Goal: Information Seeking & Learning: Learn about a topic

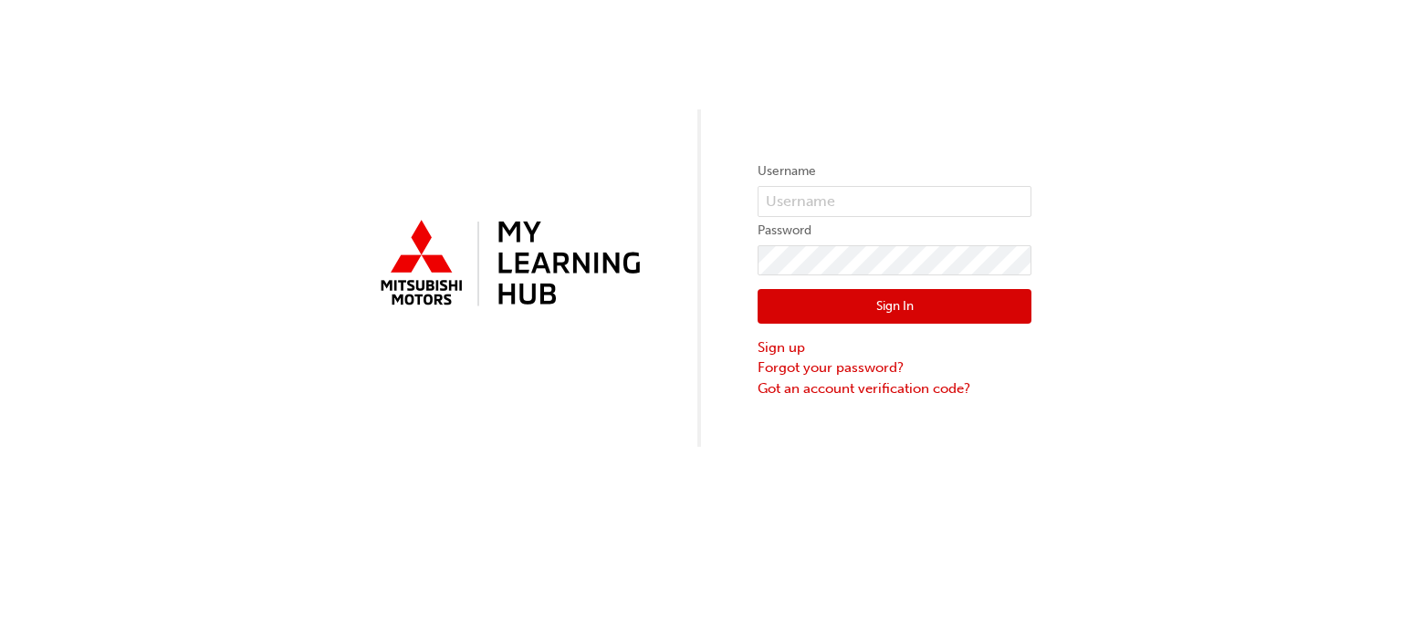
type input "0005839826"
click at [827, 315] on button "Sign In" at bounding box center [894, 306] width 274 height 35
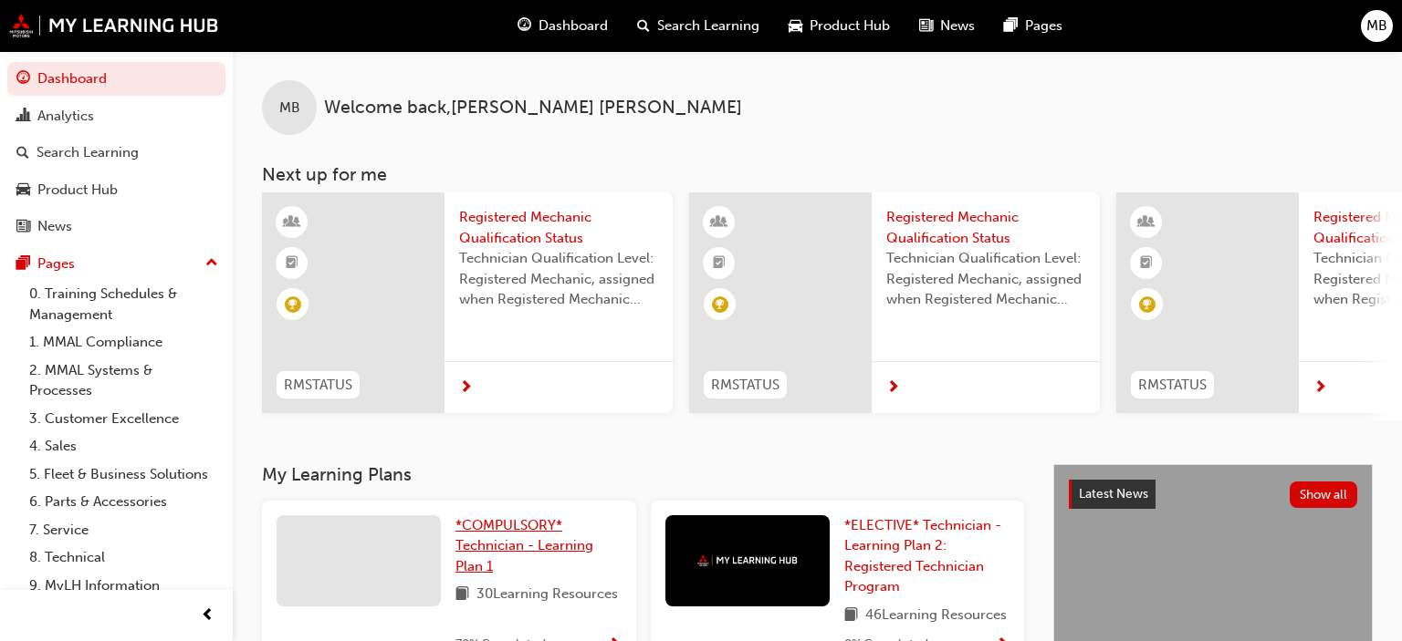
click at [525, 538] on span "*COMPULSORY* Technician - Learning Plan 1" at bounding box center [524, 545] width 138 height 57
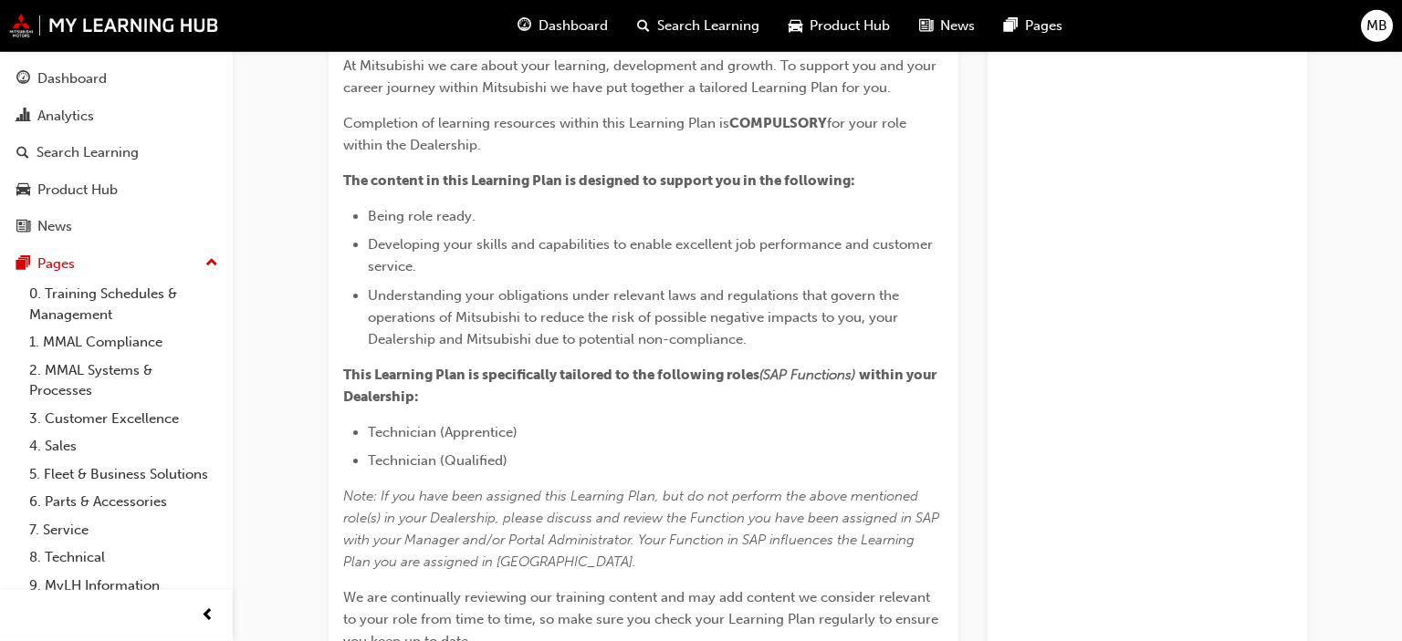
click at [525, 539] on span "Note: If you have been assigned this Learning Plan, but do not perform the abov…" at bounding box center [643, 529] width 600 height 82
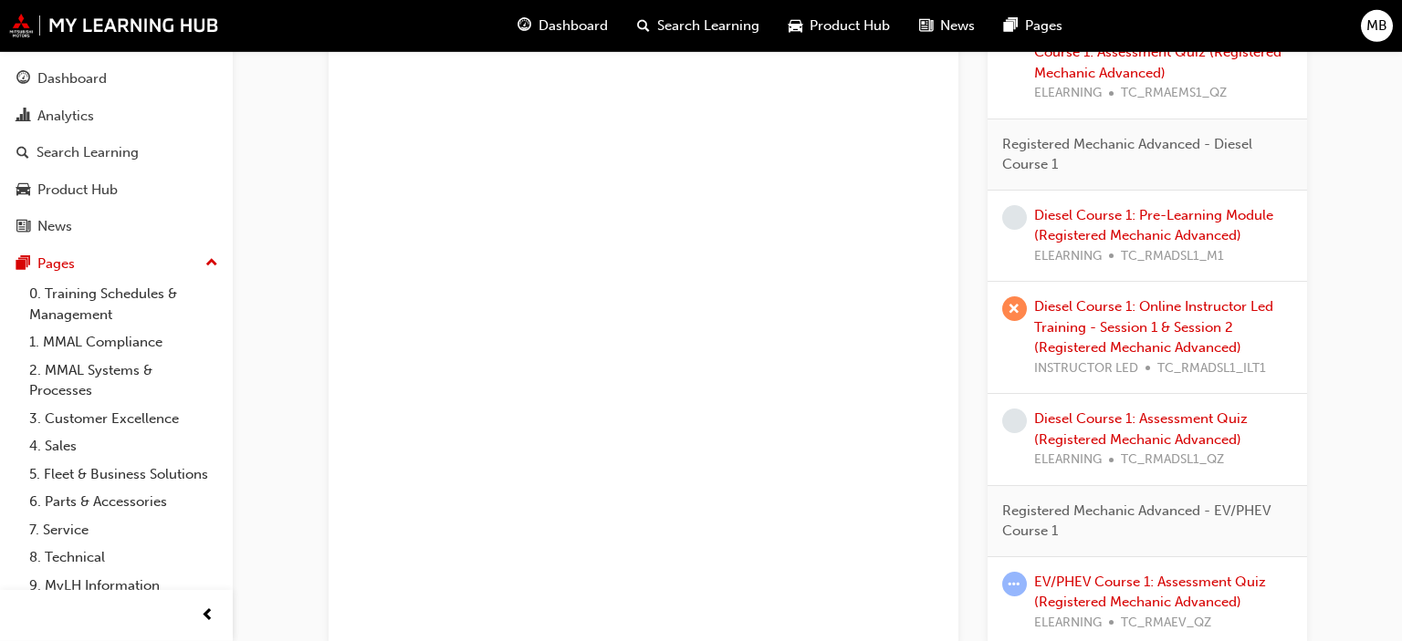
scroll to position [1483, 0]
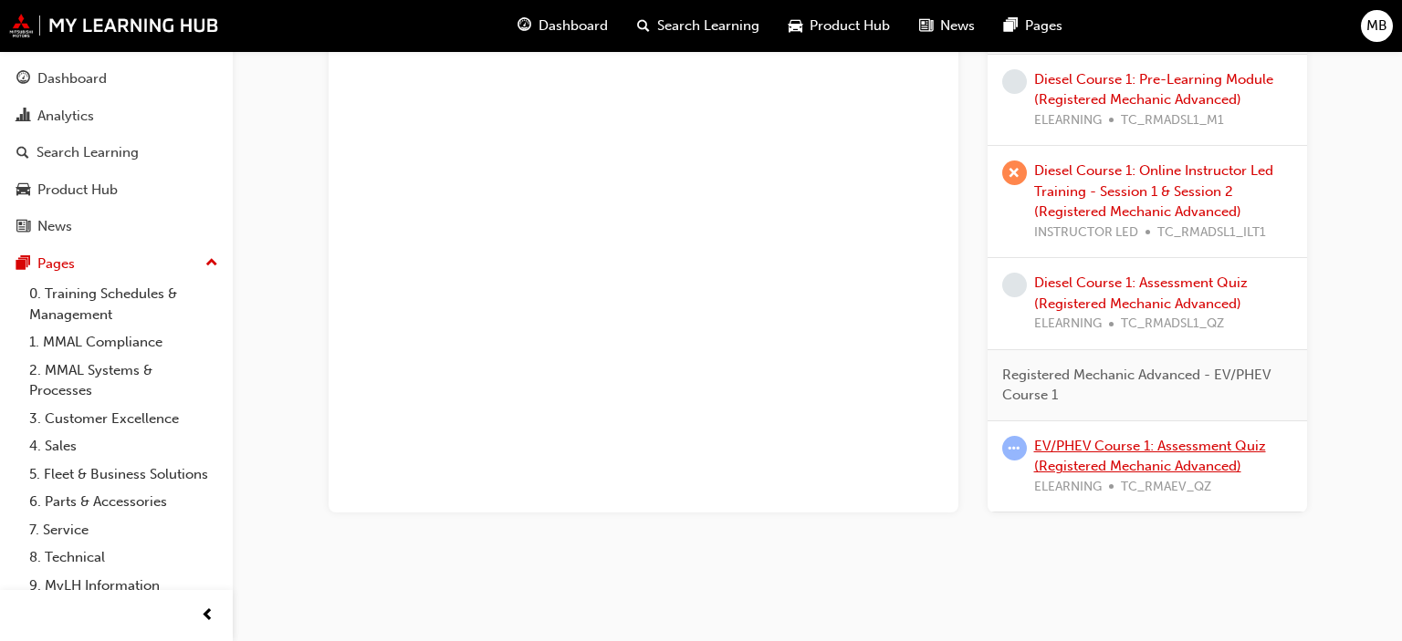
click at [1079, 460] on link "EV/PHEV Course 1: Assessment Quiz (Registered Mechanic Advanced)" at bounding box center [1150, 456] width 232 height 37
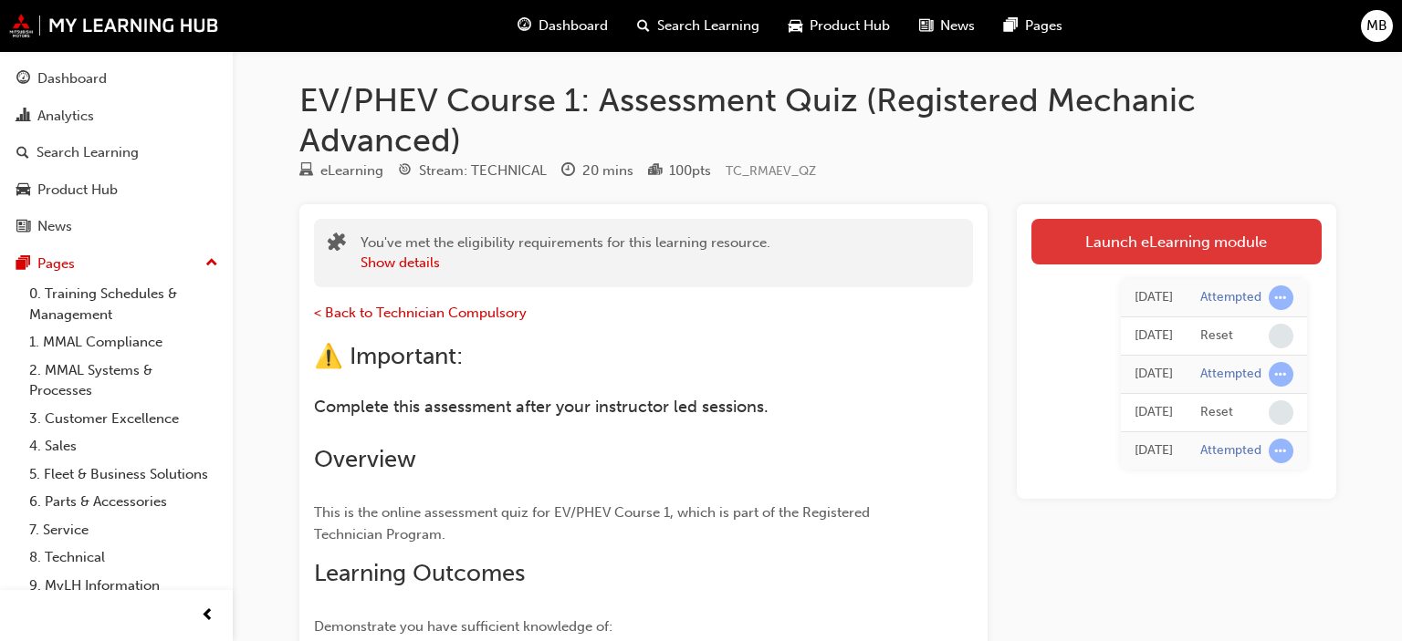
click at [1107, 235] on link "Launch eLearning module" at bounding box center [1176, 242] width 290 height 46
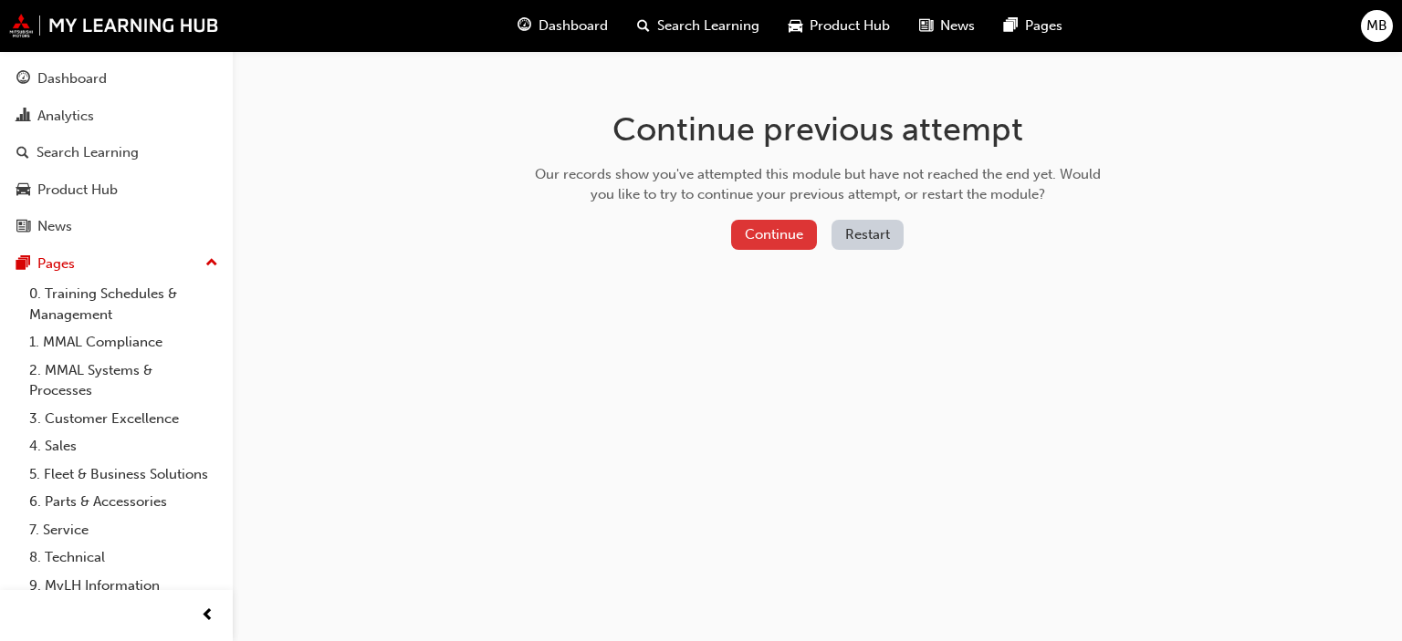
click at [749, 229] on button "Continue" at bounding box center [774, 235] width 86 height 30
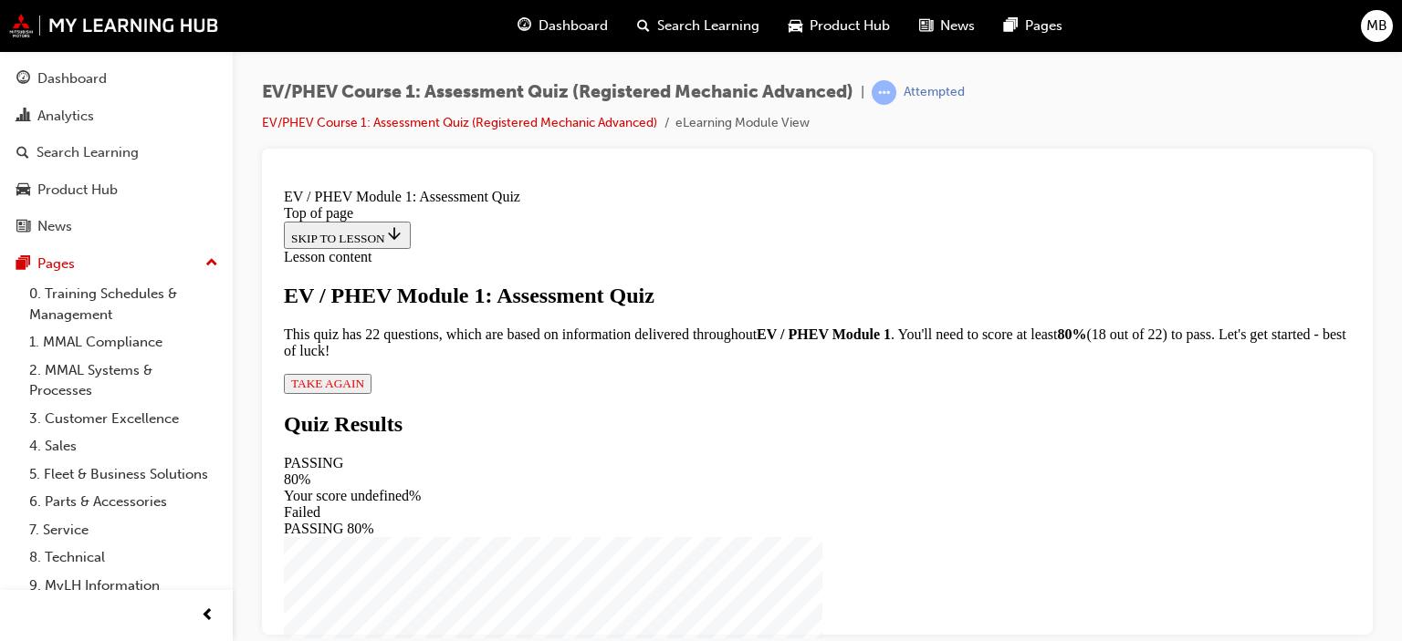
scroll to position [183, 0]
click at [364, 390] on span "TAKE AGAIN" at bounding box center [327, 383] width 73 height 14
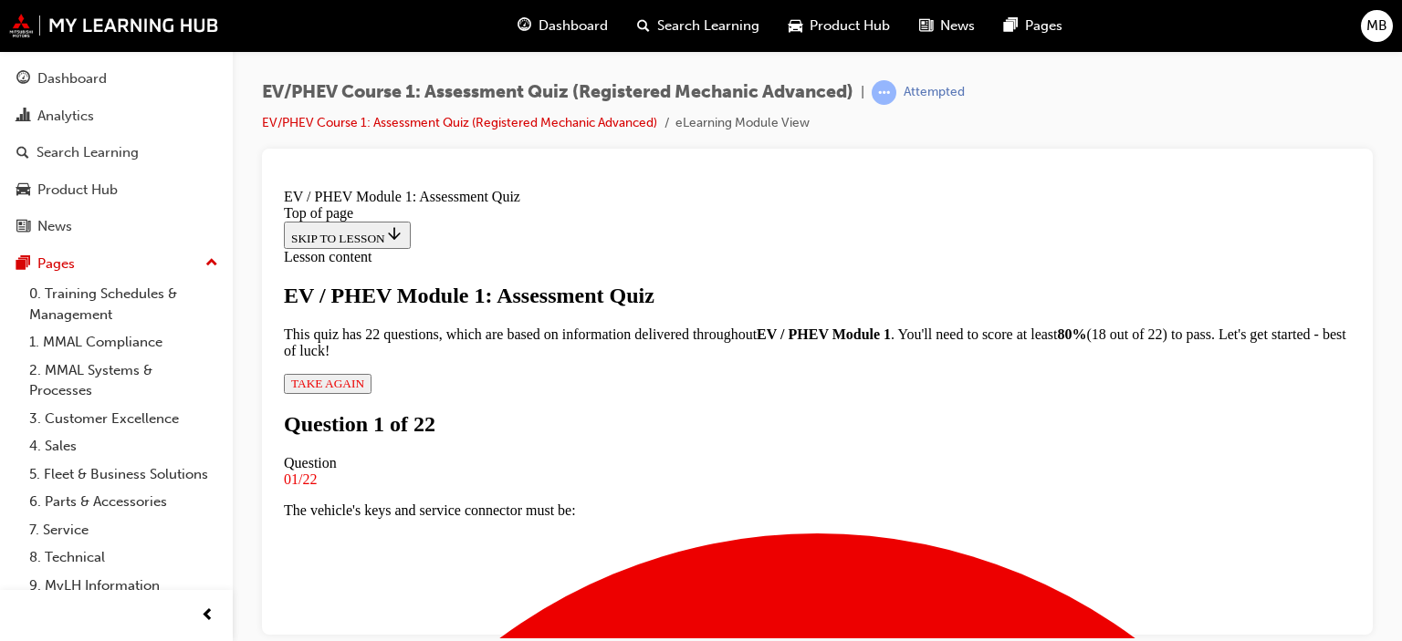
scroll to position [236, 0]
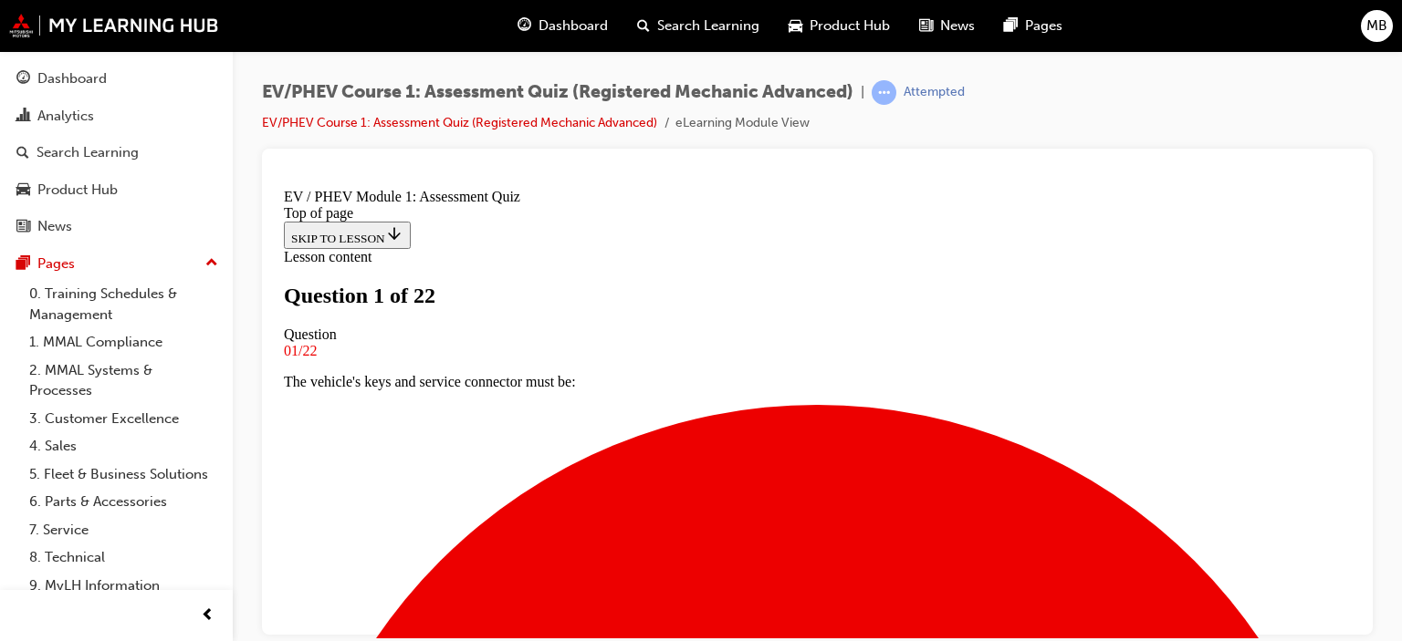
scroll to position [298, 0]
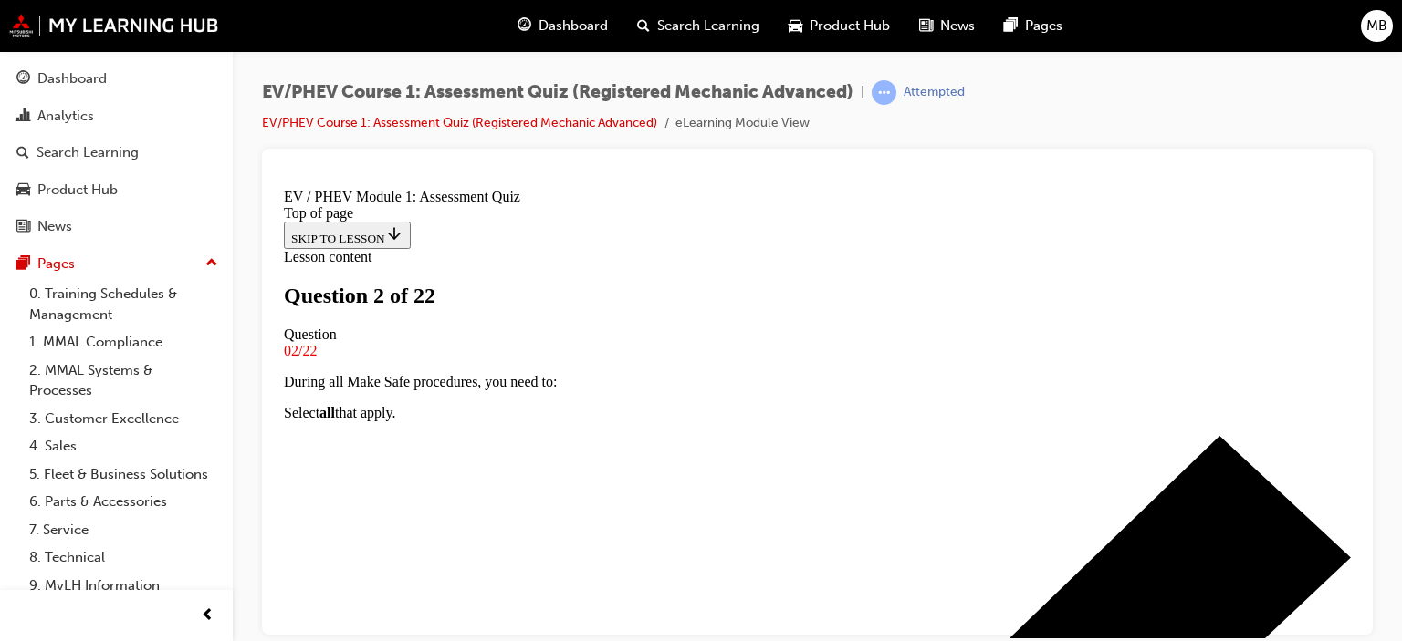
scroll to position [224, 0]
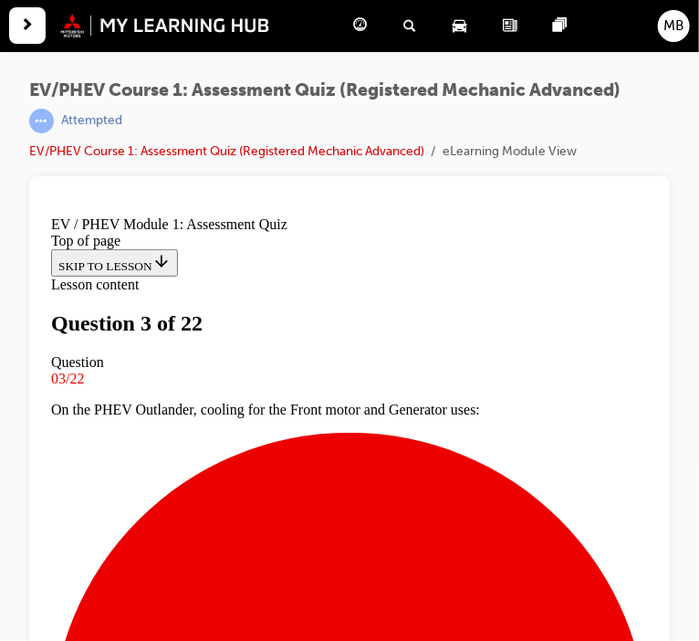
scroll to position [235, 0]
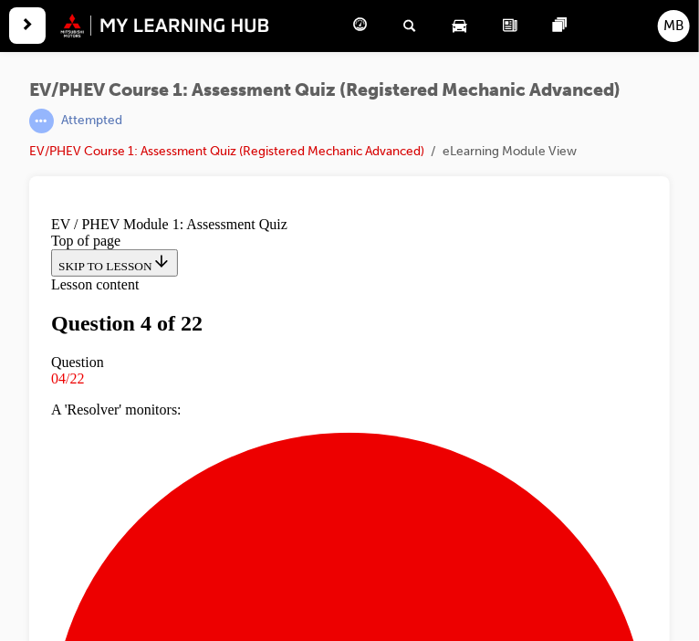
scroll to position [233, 0]
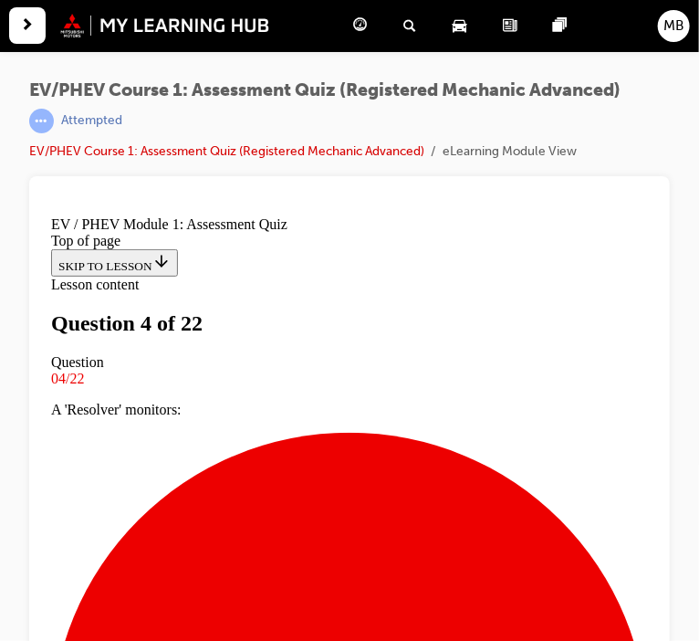
scroll to position [392, 0]
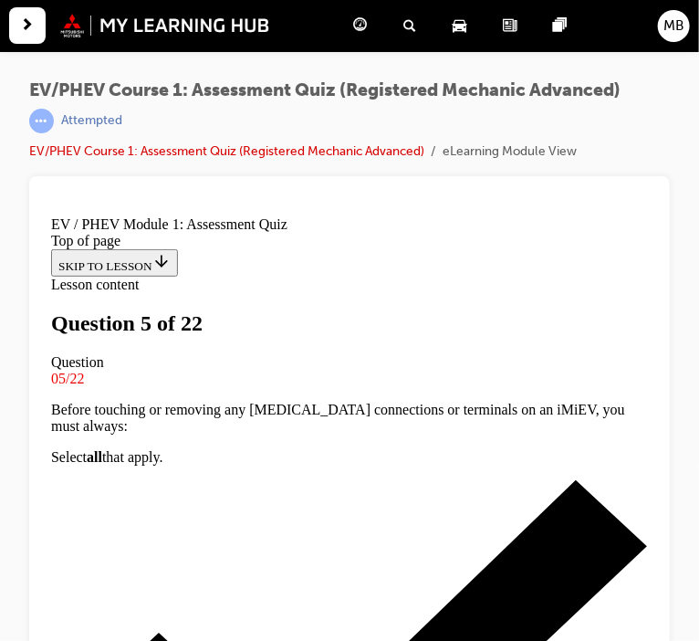
scroll to position [240, 0]
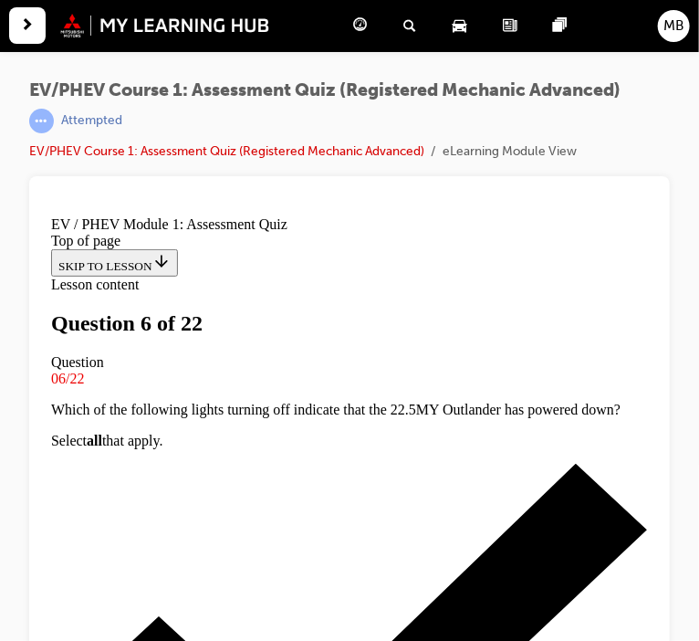
scroll to position [324, 0]
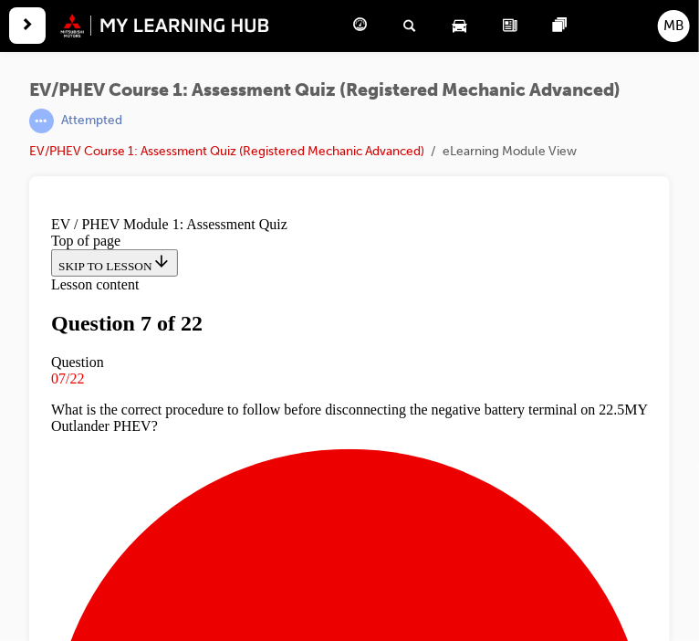
scroll to position [110, 0]
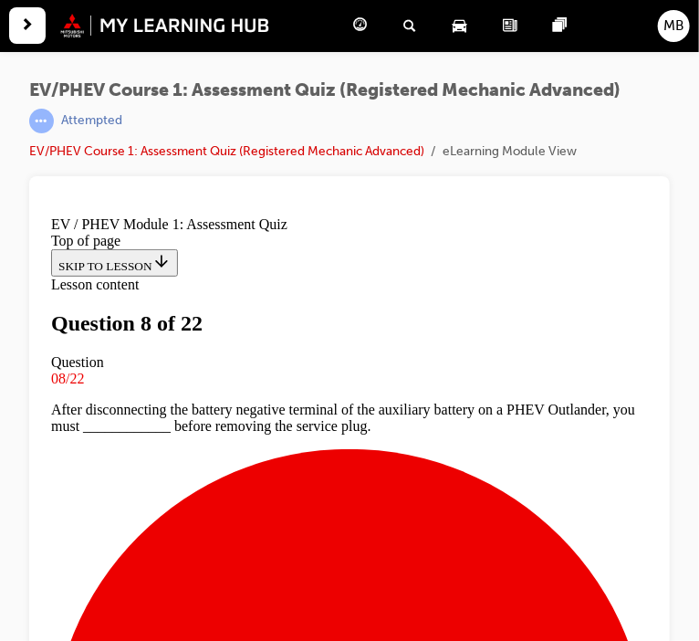
scroll to position [183, 0]
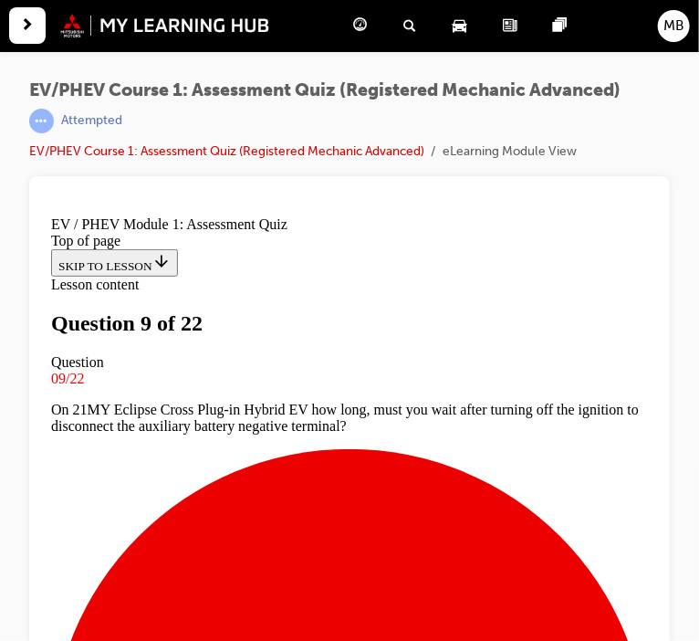
scroll to position [433, 0]
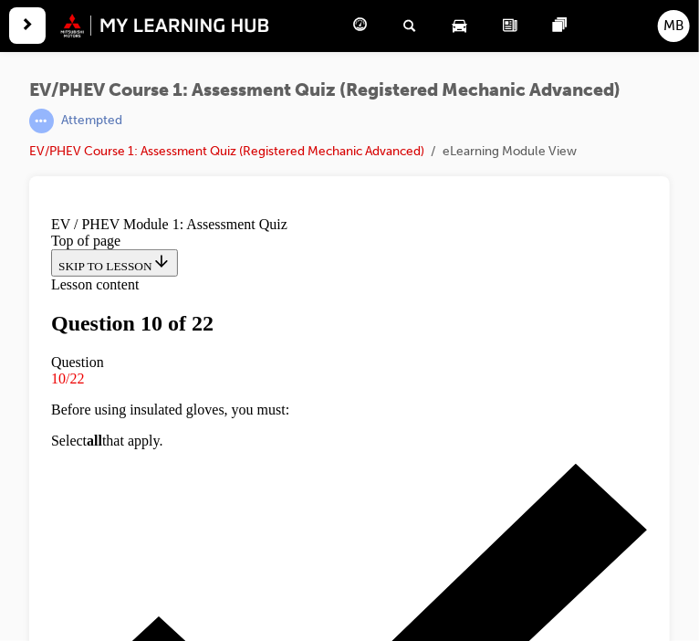
scroll to position [197, 0]
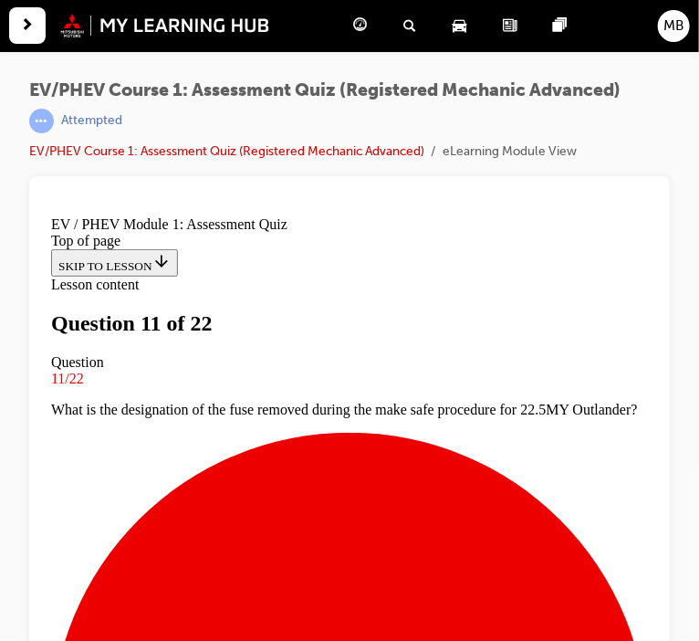
scroll to position [165, 0]
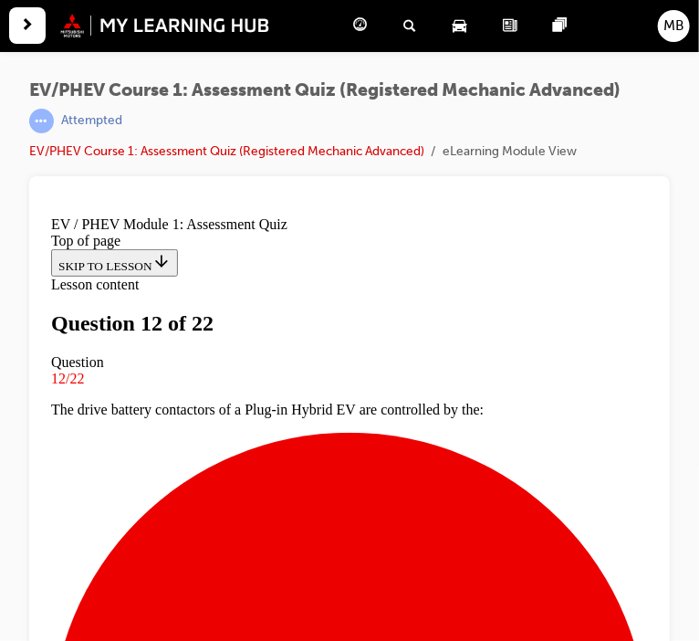
scroll to position [160, 0]
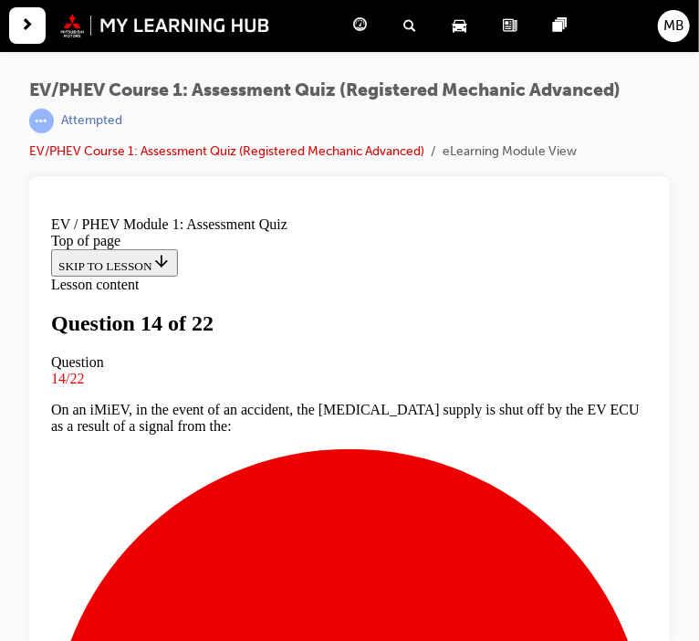
scroll to position [94, 0]
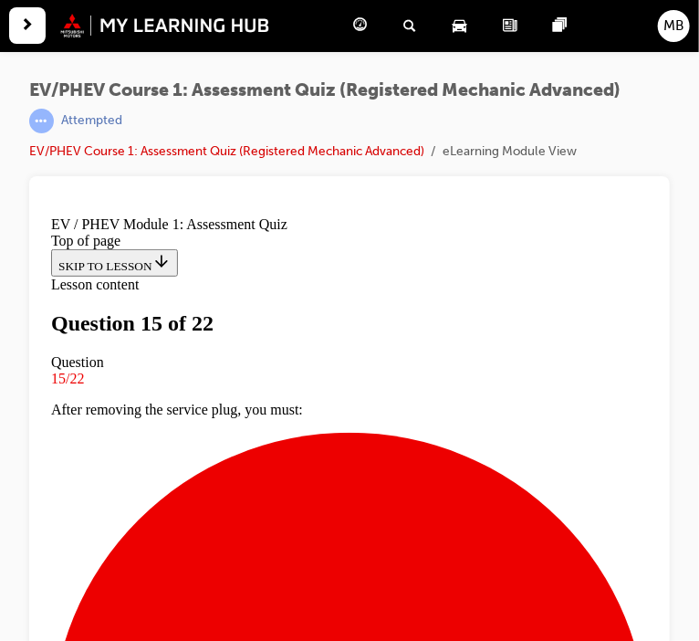
scroll to position [0, 0]
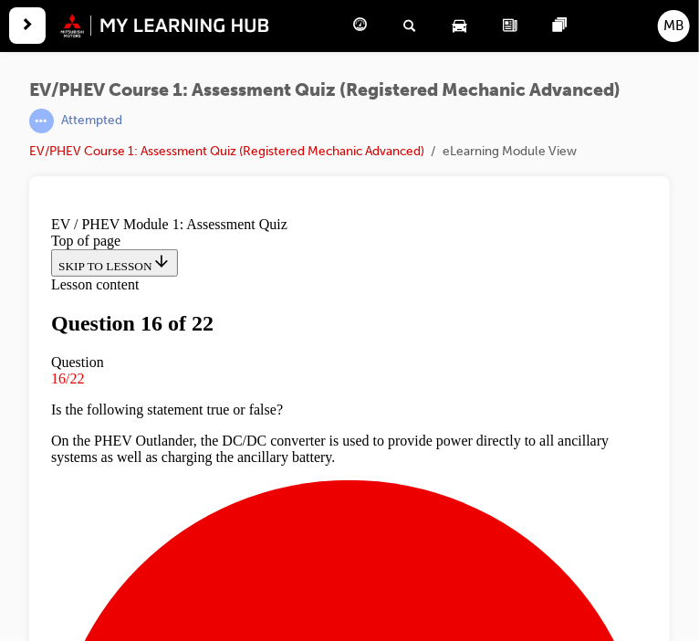
scroll to position [219, 0]
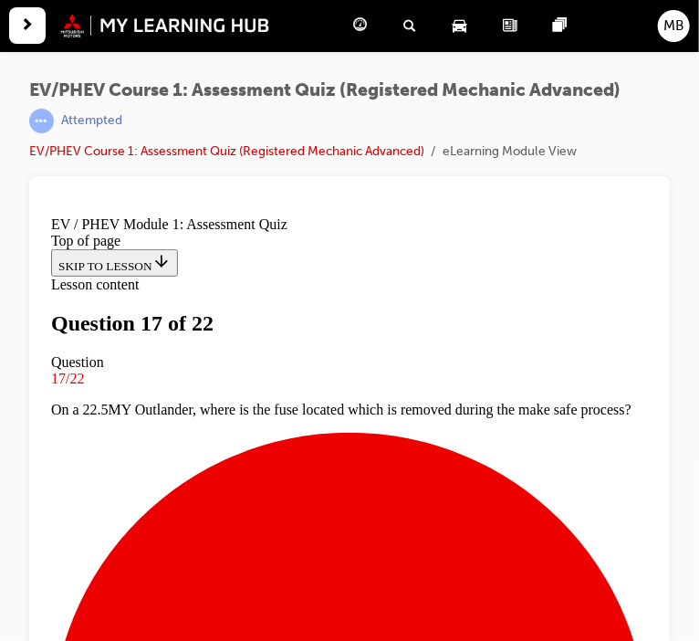
scroll to position [124, 0]
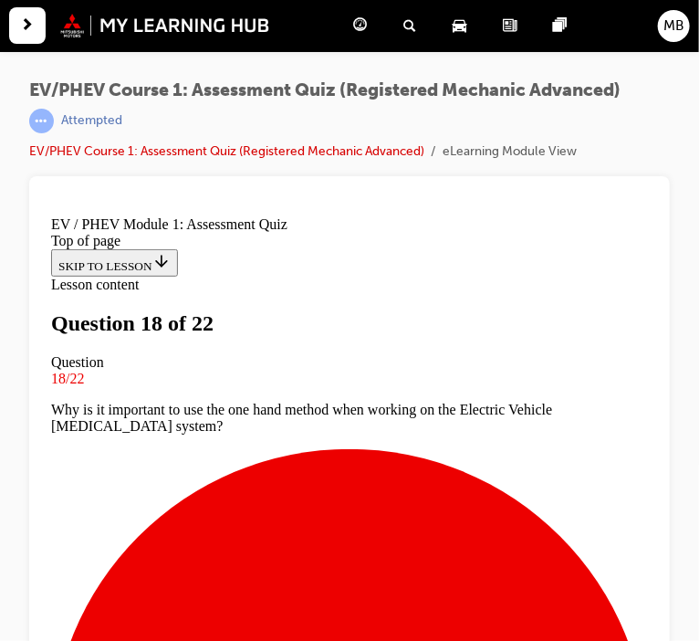
scroll to position [301, 0]
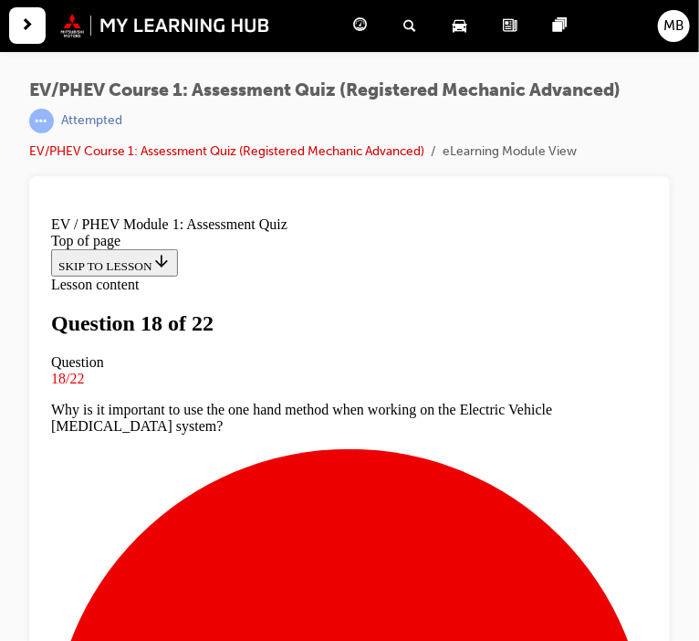
scroll to position [538, 0]
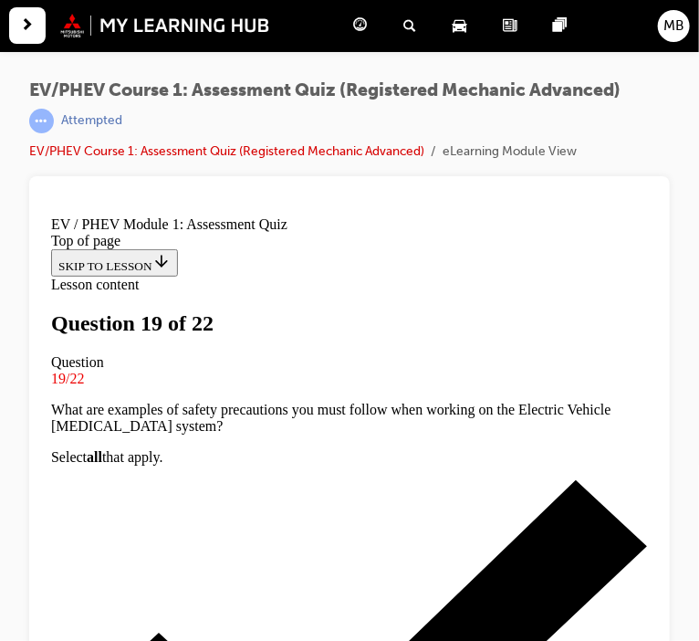
scroll to position [208, 0]
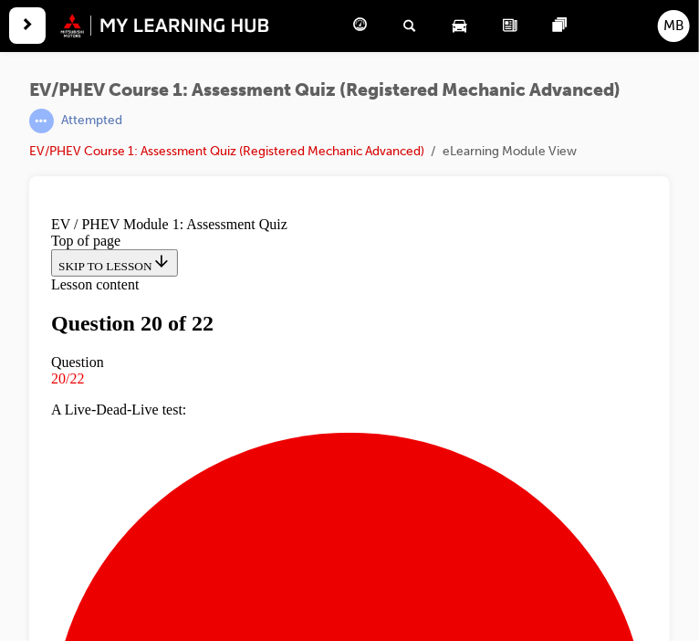
scroll to position [218, 0]
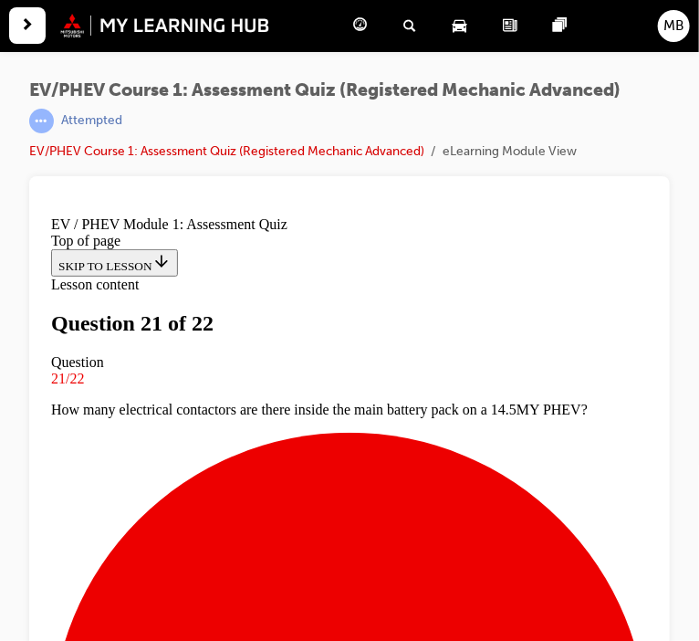
scroll to position [223, 0]
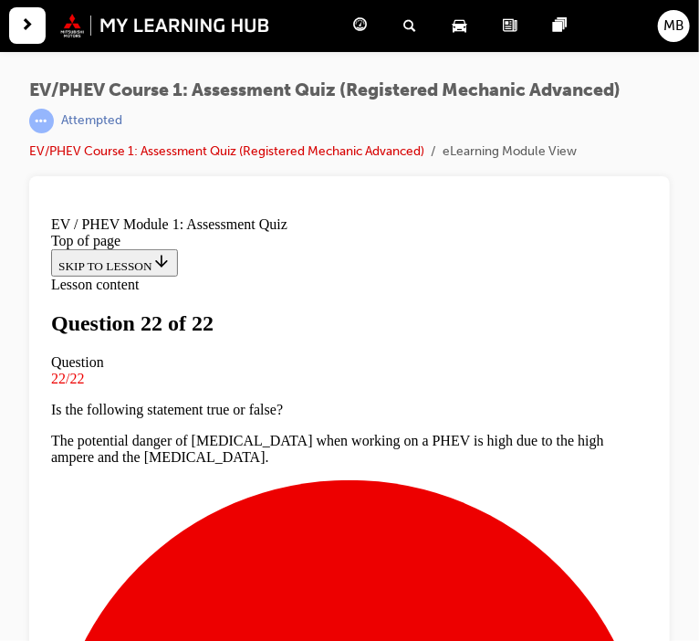
scroll to position [306, 0]
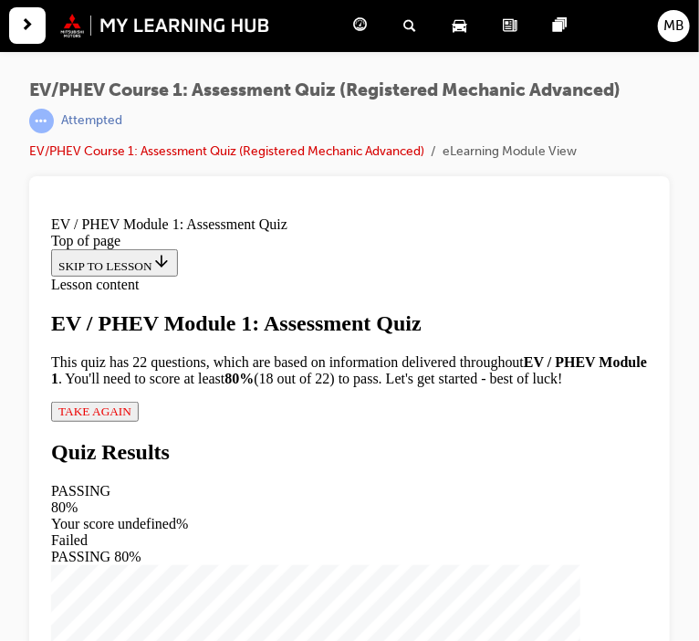
scroll to position [24, 0]
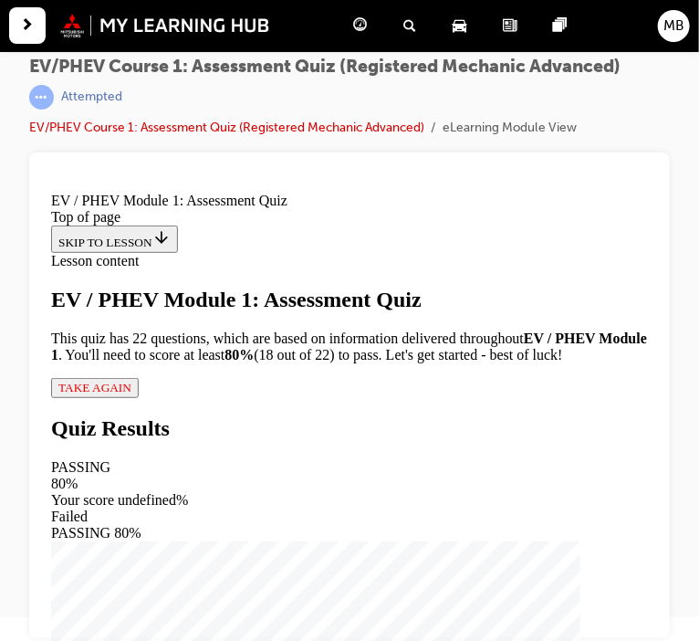
click at [118, 393] on span "TAKE AGAIN" at bounding box center [93, 387] width 73 height 14
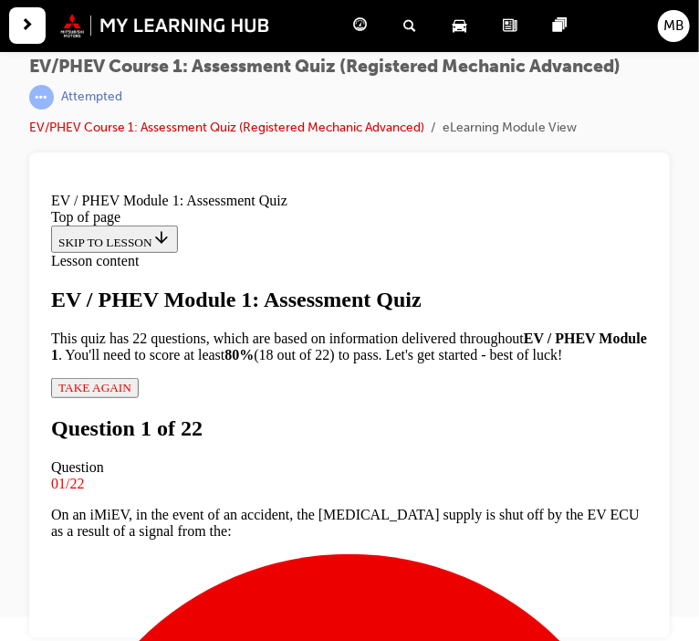
scroll to position [124, 0]
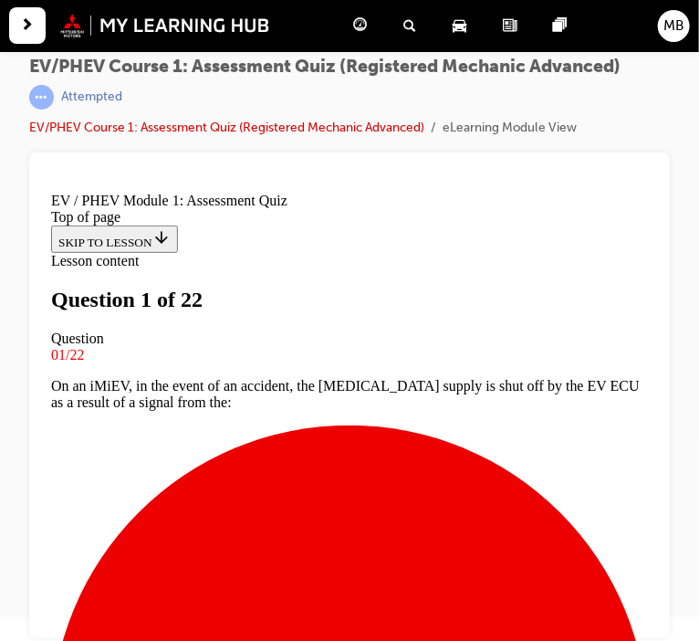
scroll to position [301, 0]
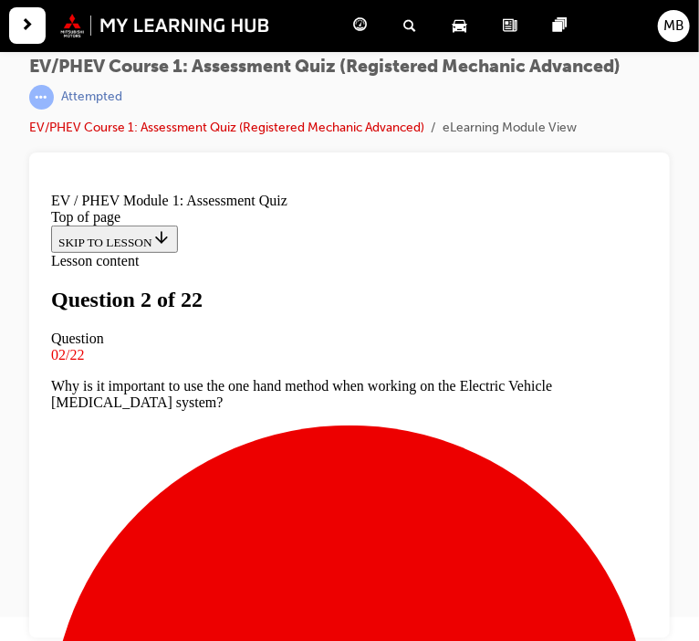
scroll to position [172, 0]
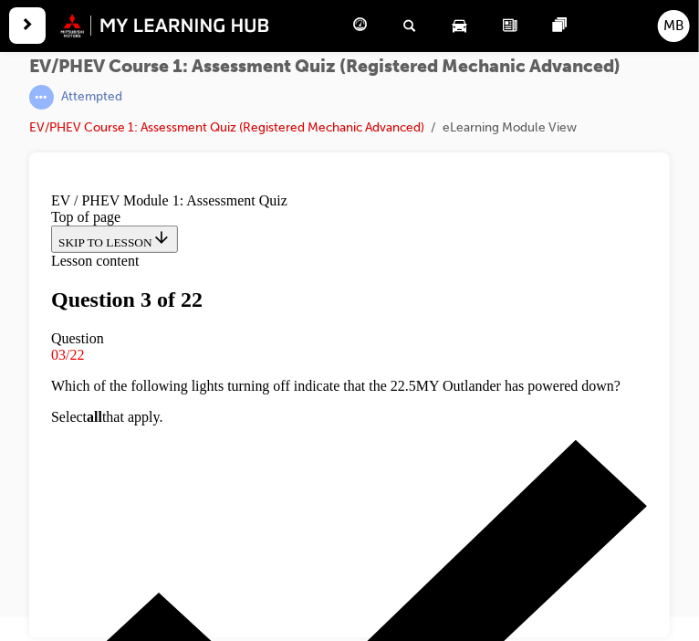
scroll to position [0, 0]
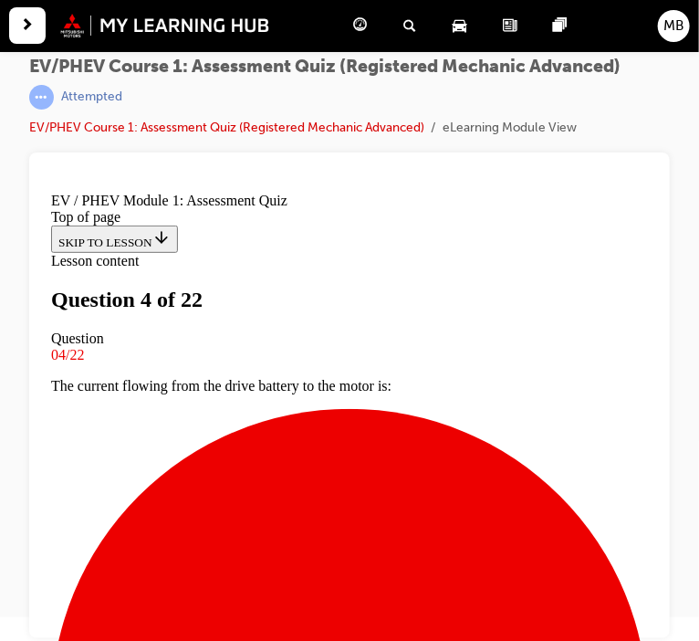
scroll to position [229, 0]
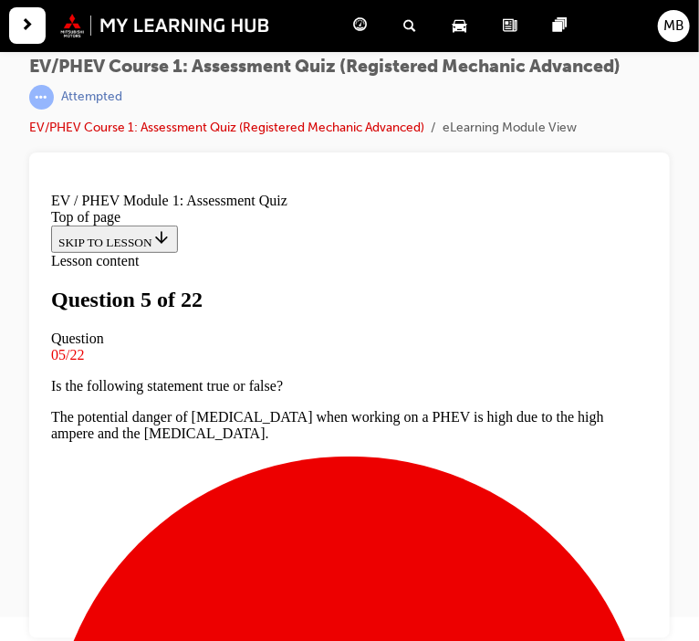
scroll to position [115, 0]
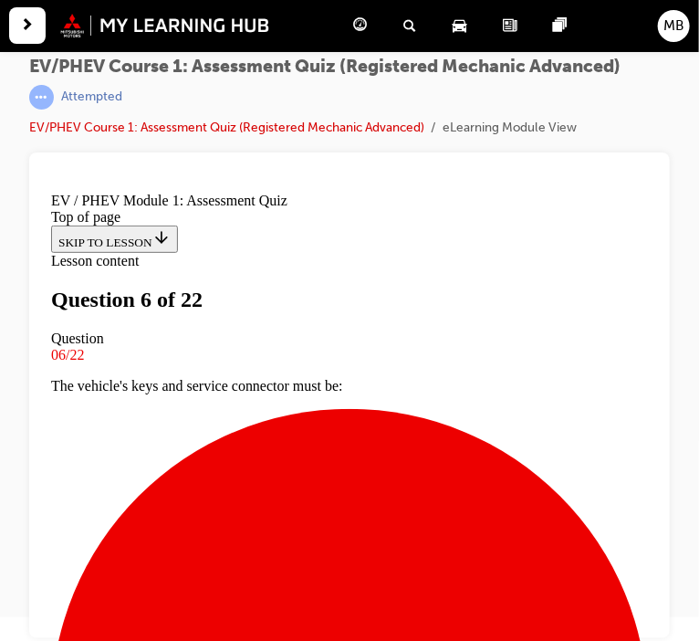
scroll to position [198, 0]
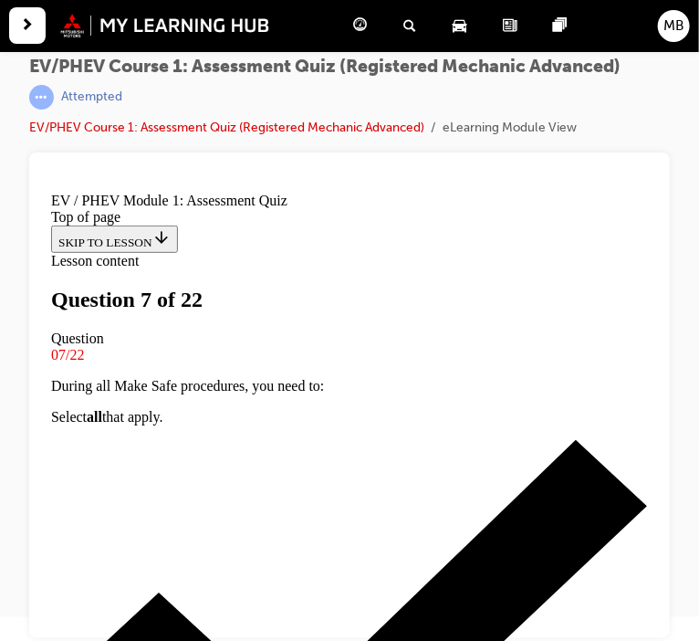
scroll to position [199, 0]
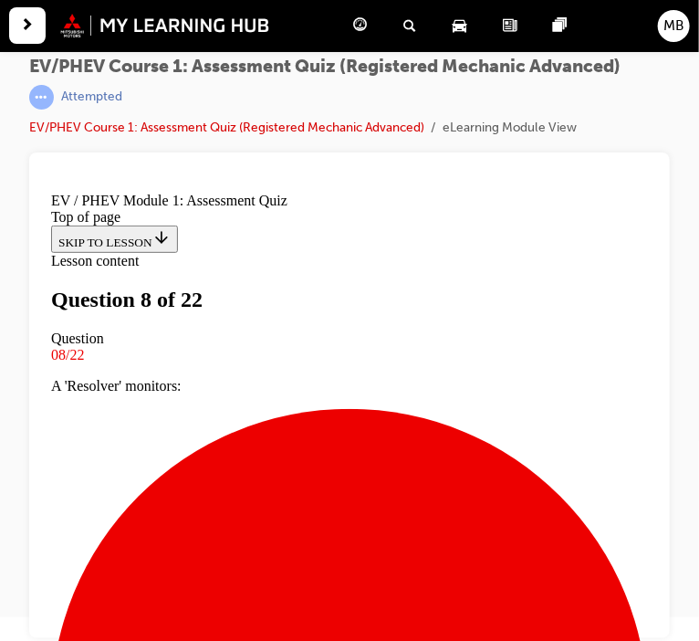
scroll to position [127, 0]
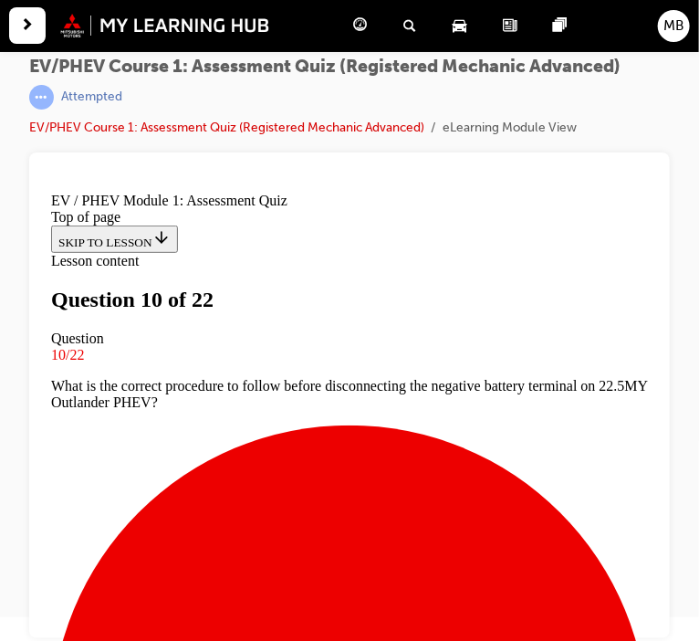
scroll to position [267, 0]
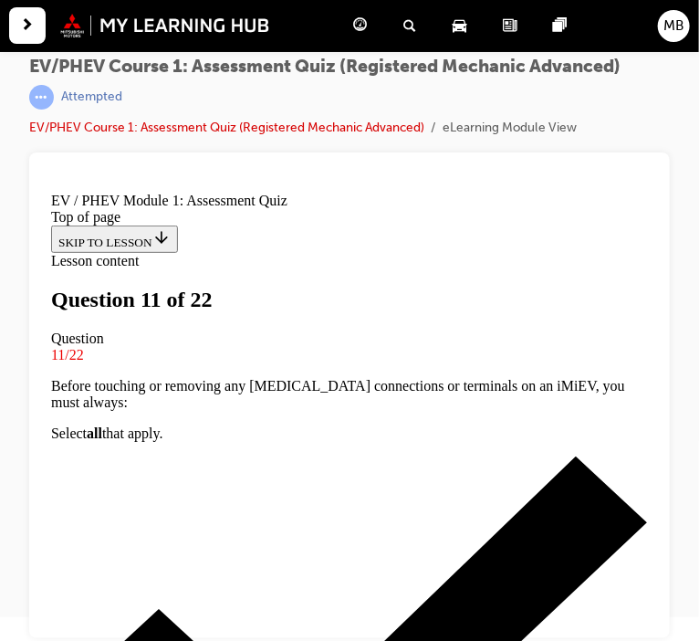
scroll to position [117, 0]
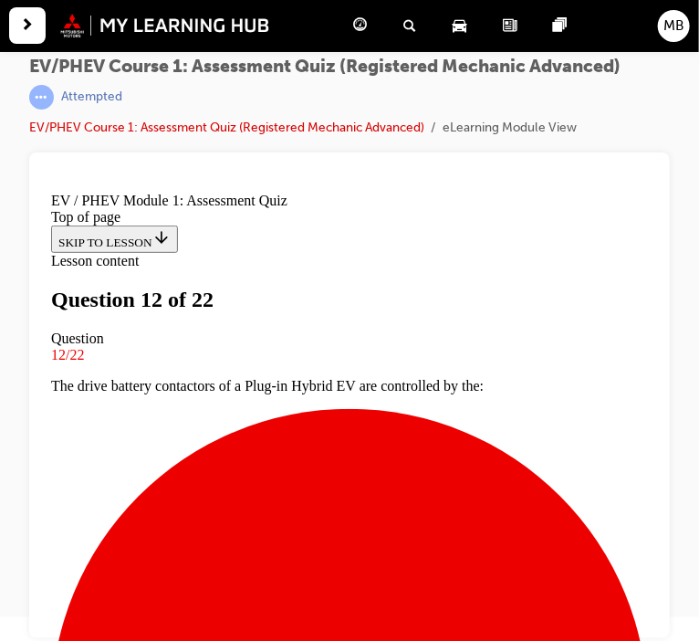
scroll to position [311, 0]
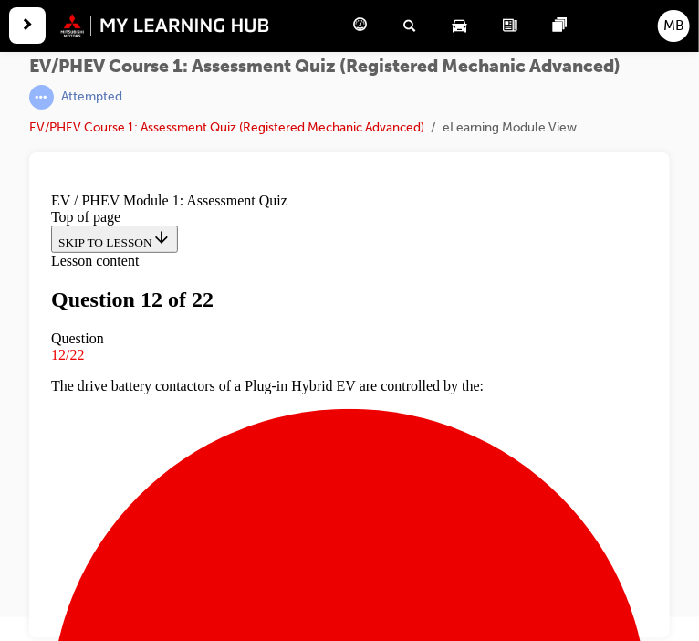
drag, startPoint x: 401, startPoint y: 535, endPoint x: 402, endPoint y: 516, distance: 18.3
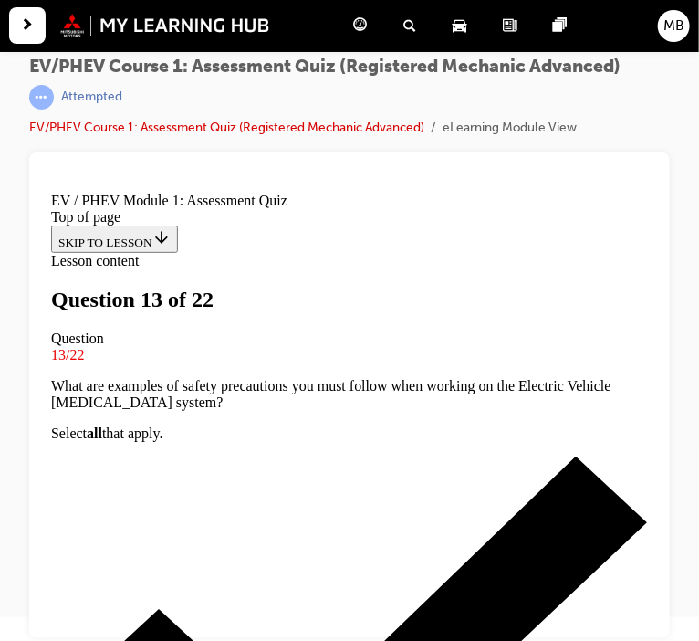
scroll to position [330, 0]
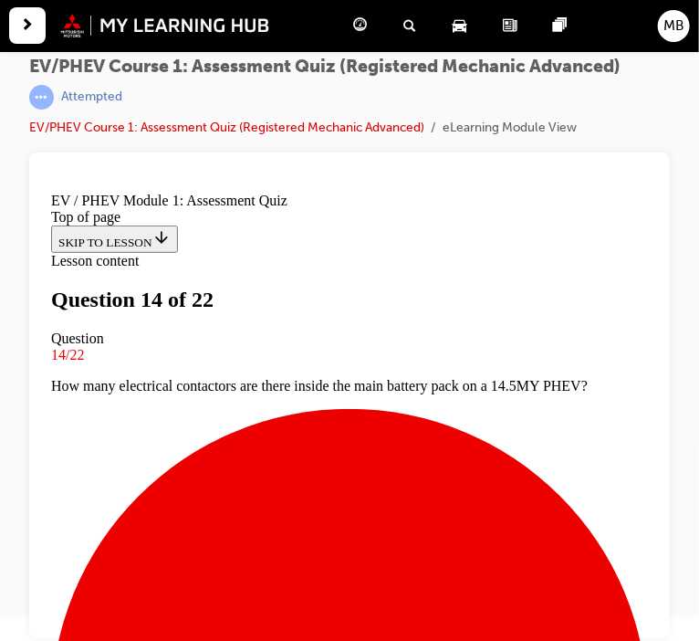
scroll to position [159, 0]
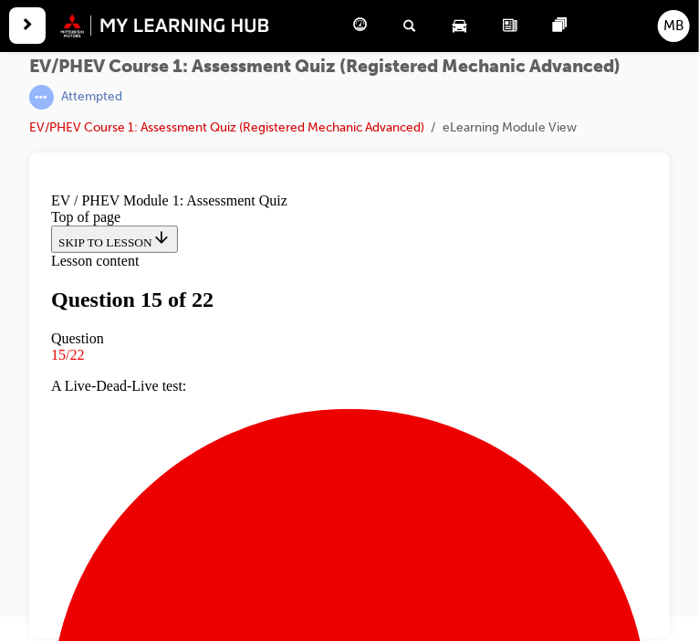
scroll to position [219, 0]
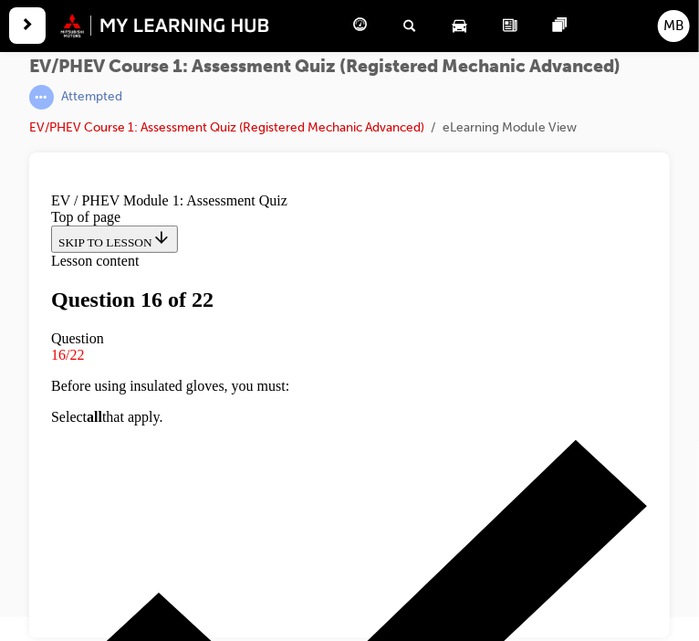
scroll to position [172, 0]
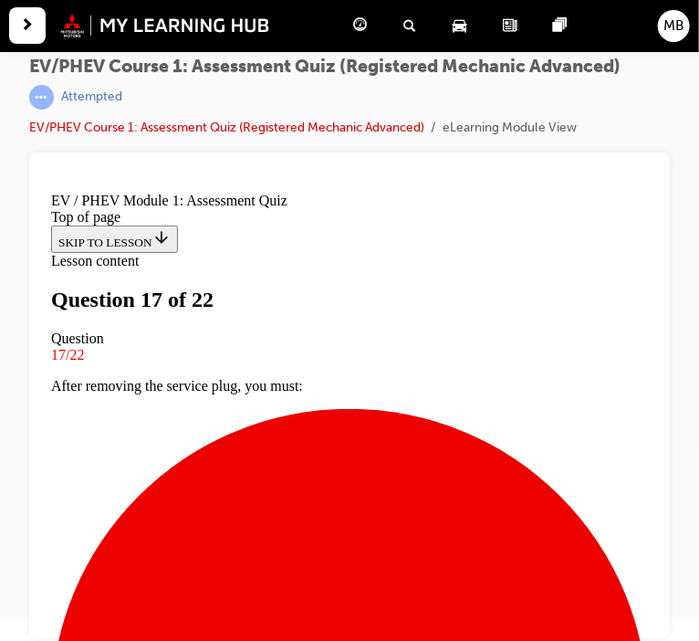
scroll to position [168, 0]
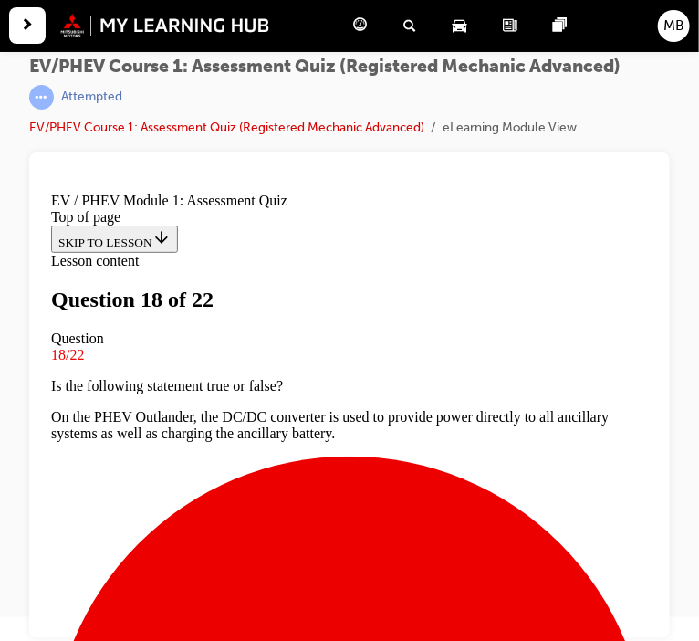
scroll to position [106, 0]
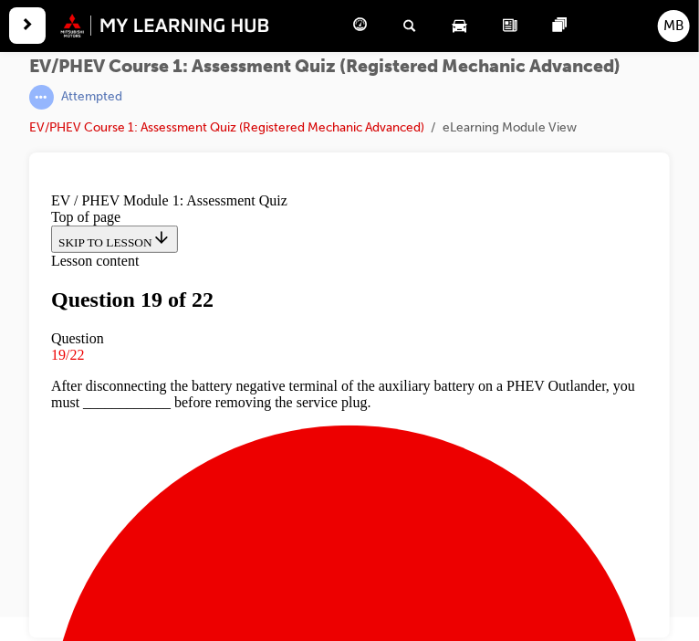
scroll to position [151, 0]
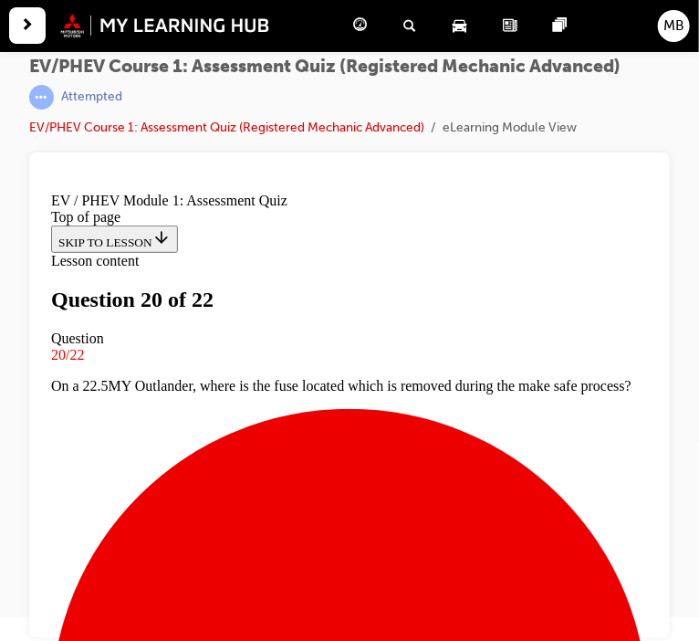
scroll to position [203, 0]
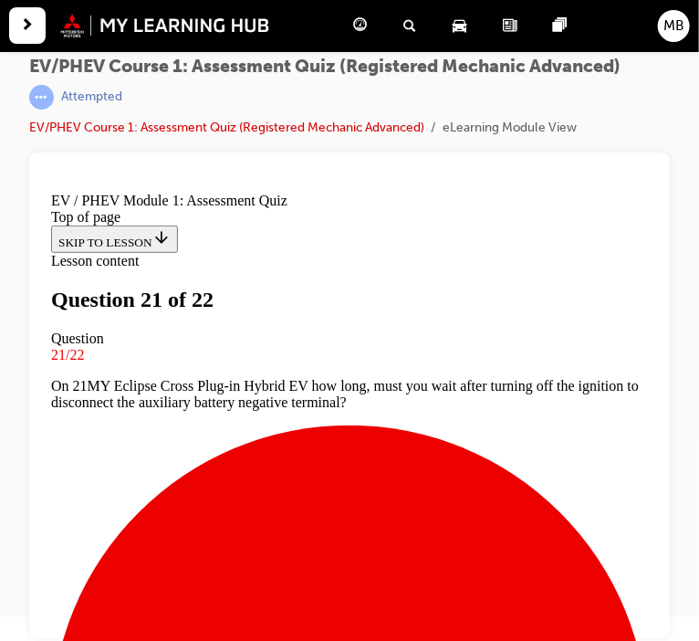
scroll to position [127, 0]
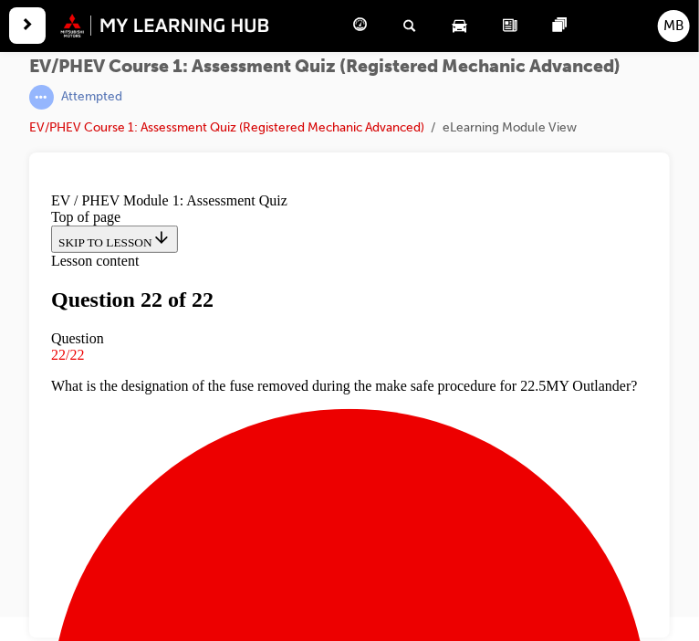
scroll to position [327, 0]
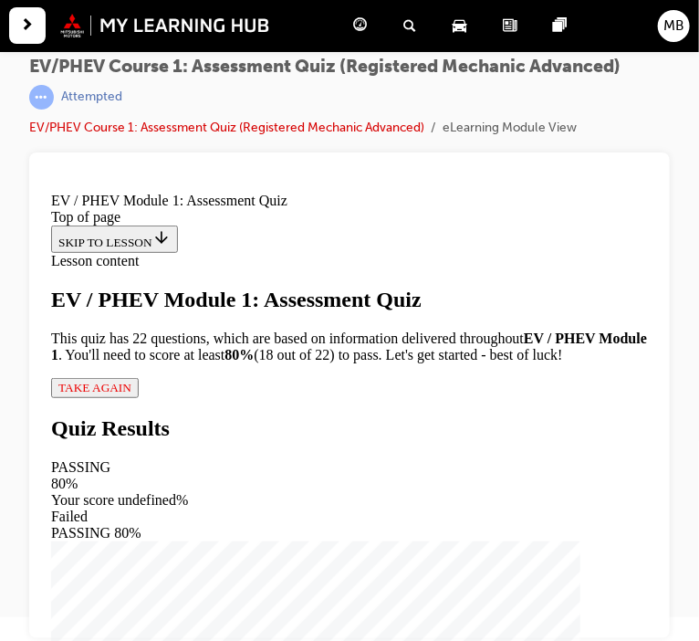
scroll to position [1, 0]
click at [130, 393] on span "TAKE AGAIN" at bounding box center [93, 387] width 73 height 14
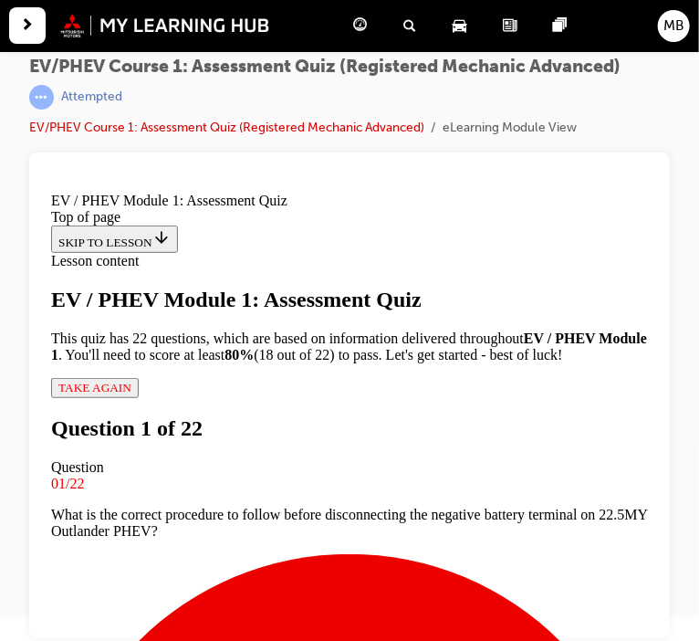
scroll to position [114, 0]
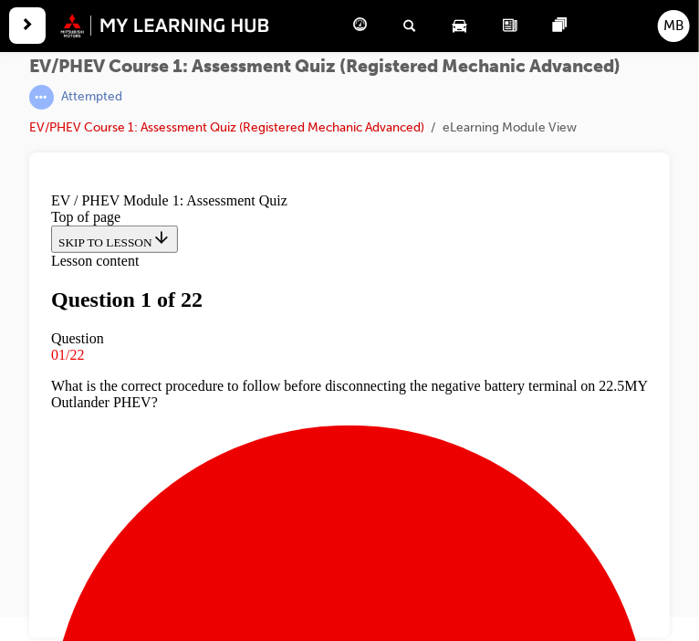
scroll to position [218, 0]
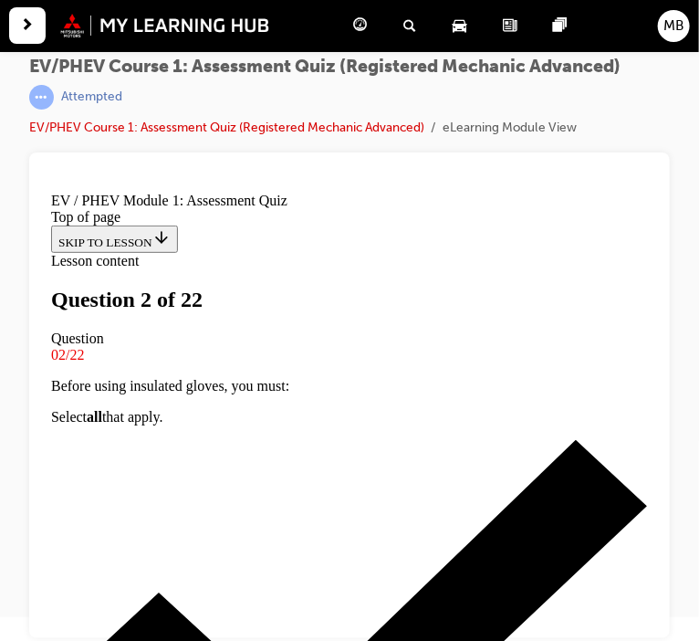
scroll to position [122, 0]
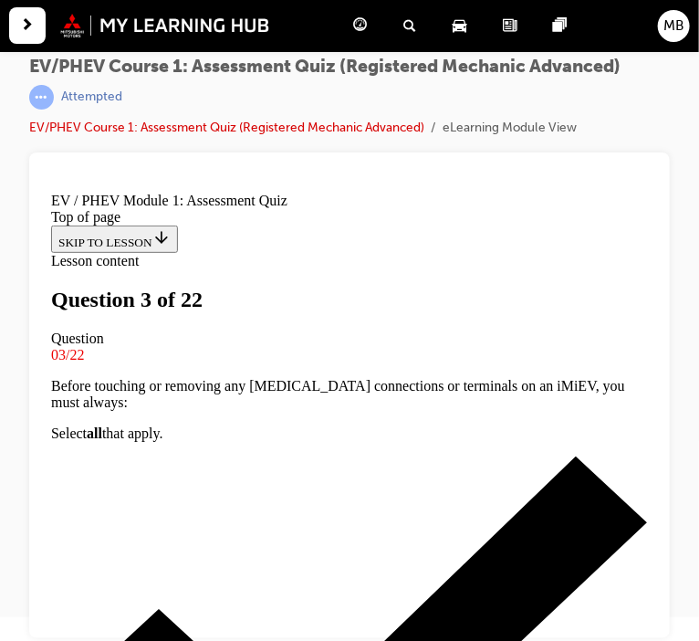
scroll to position [217, 0]
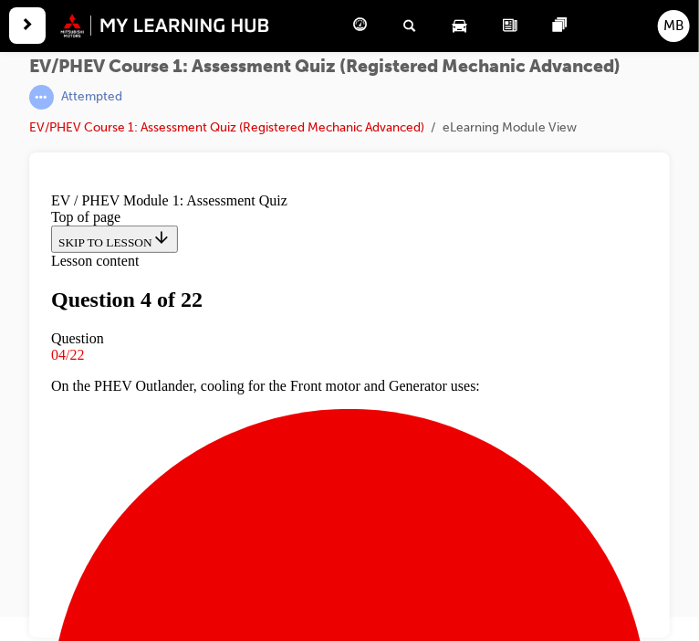
scroll to position [182, 0]
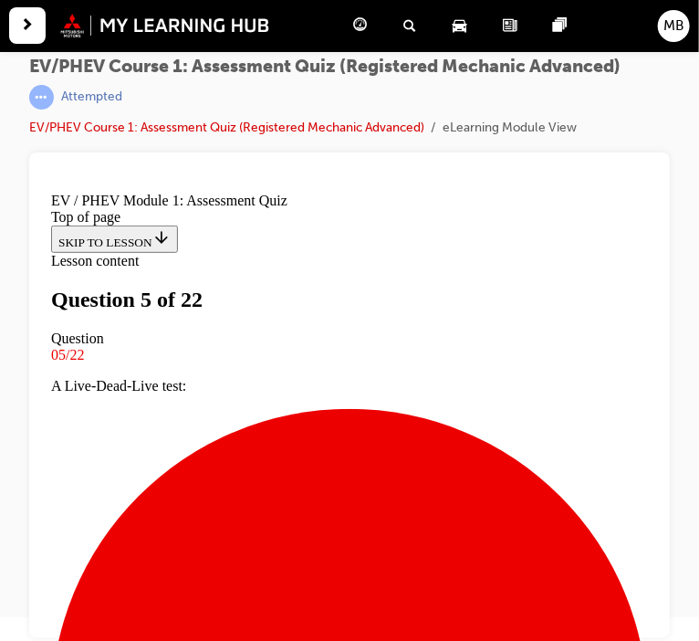
scroll to position [365, 0]
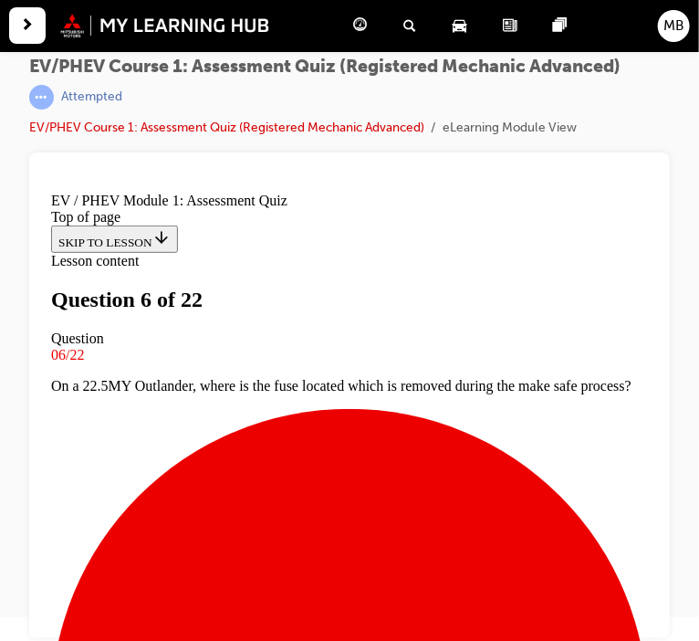
scroll to position [151, 0]
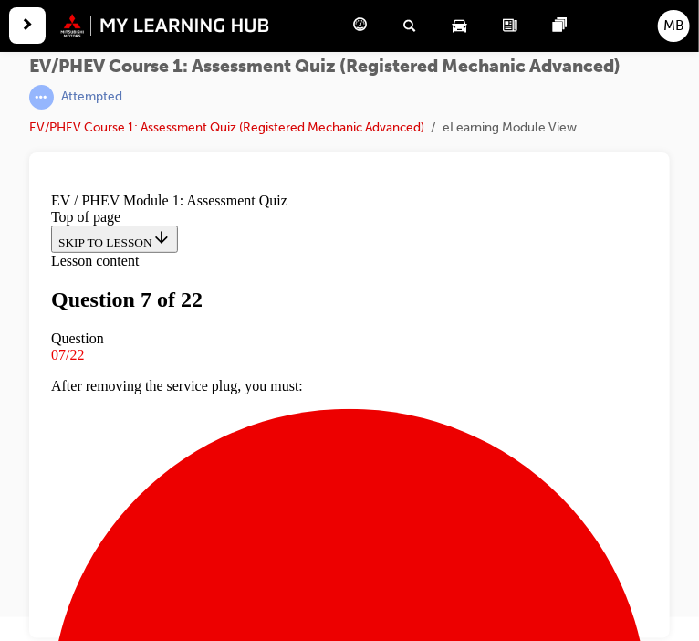
scroll to position [64, 0]
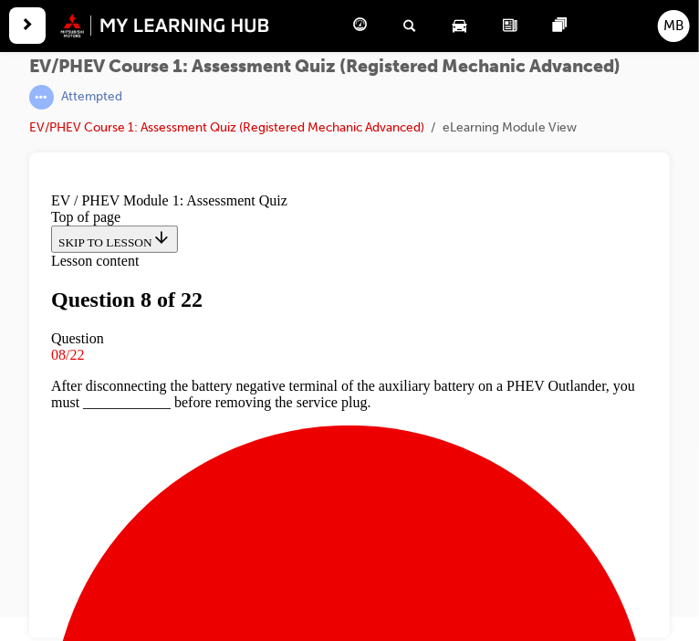
scroll to position [164, 0]
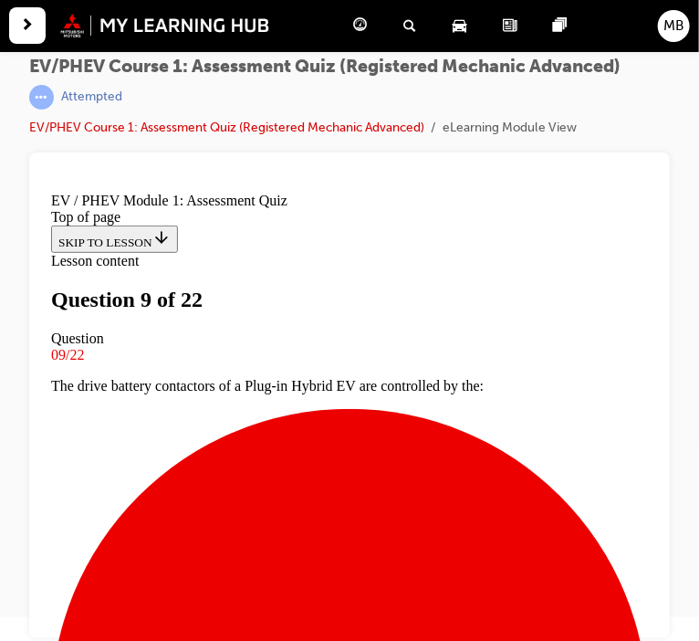
scroll to position [254, 0]
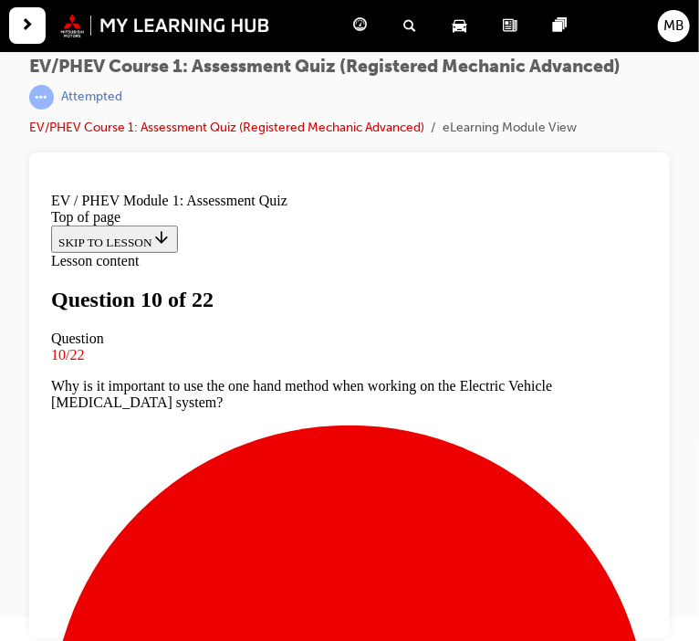
scroll to position [143, 0]
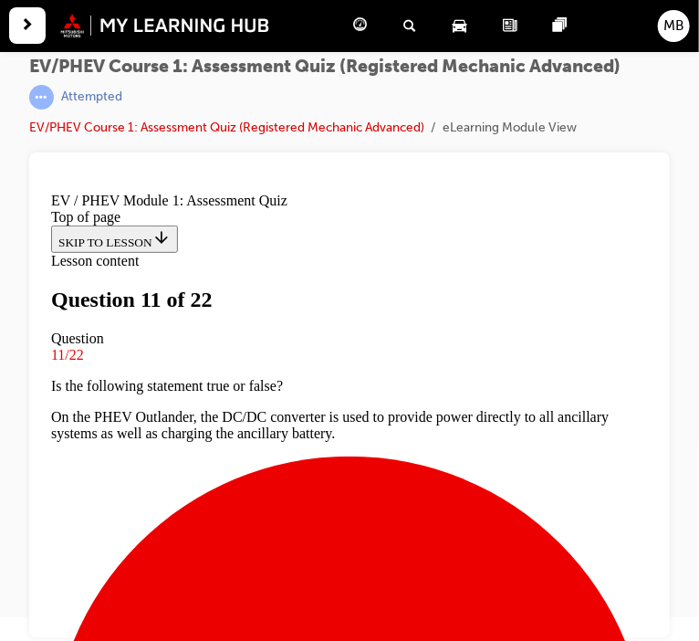
scroll to position [192, 0]
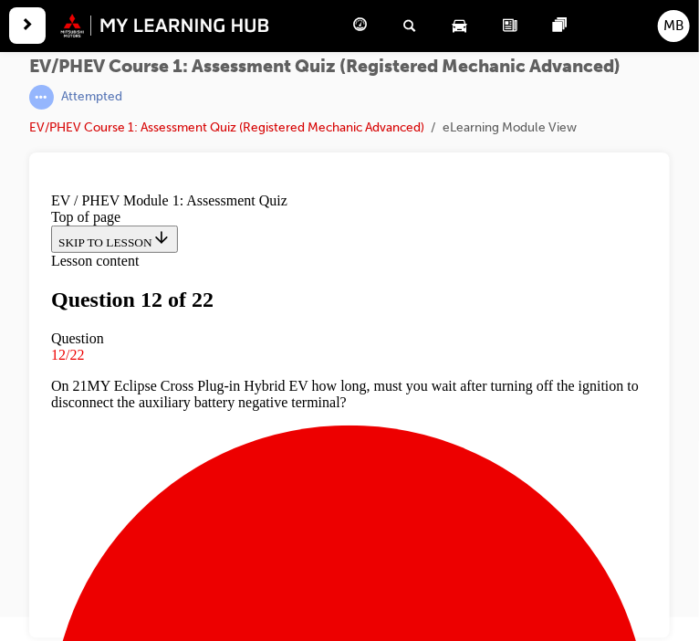
scroll to position [235, 0]
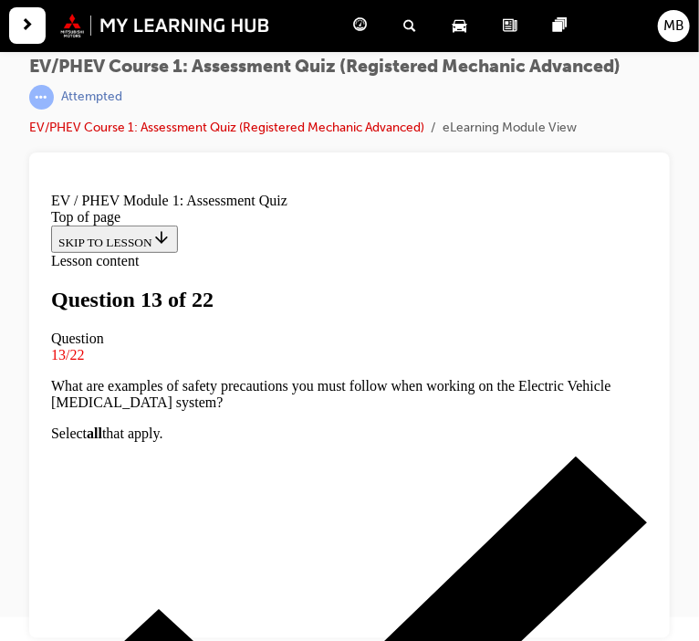
scroll to position [183, 0]
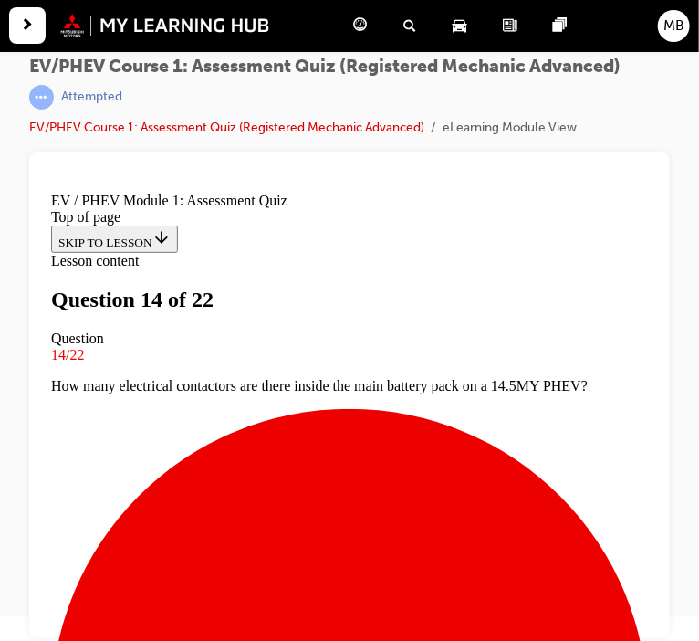
scroll to position [138, 0]
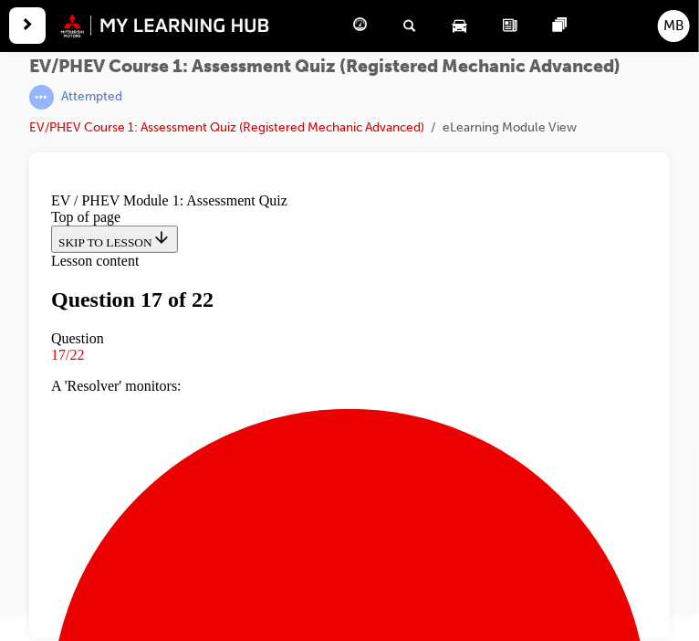
scroll to position [286, 0]
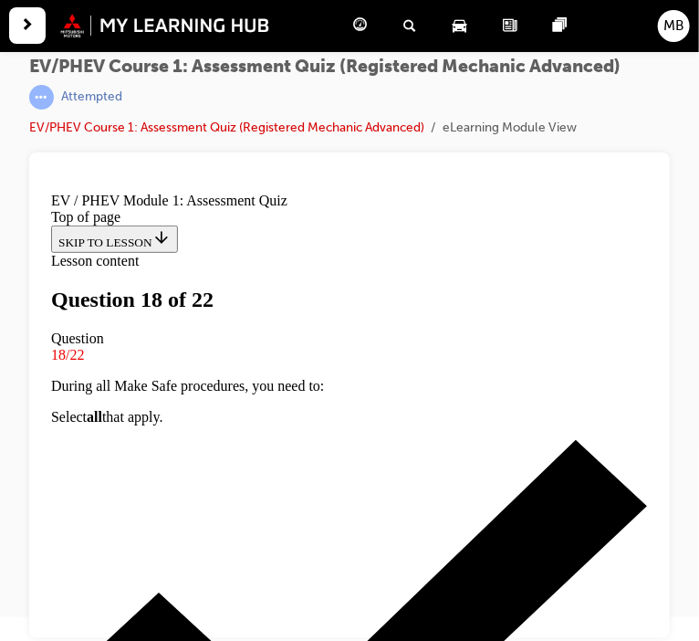
scroll to position [169, 0]
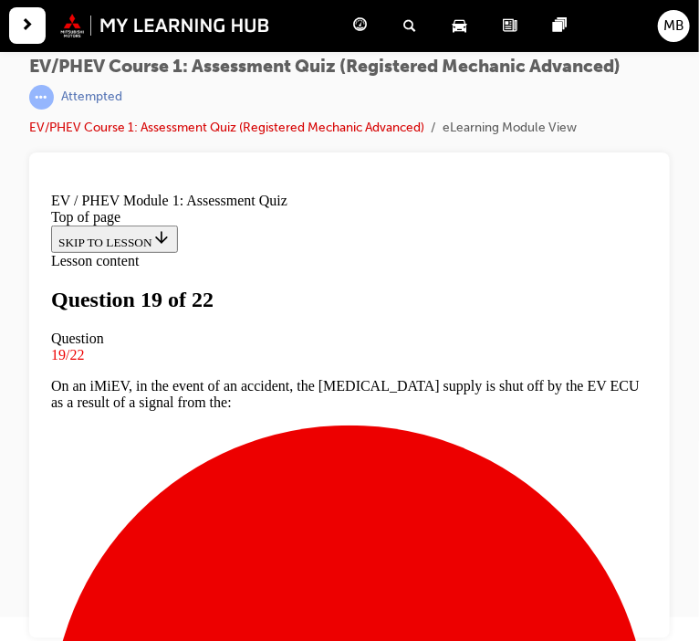
scroll to position [350, 0]
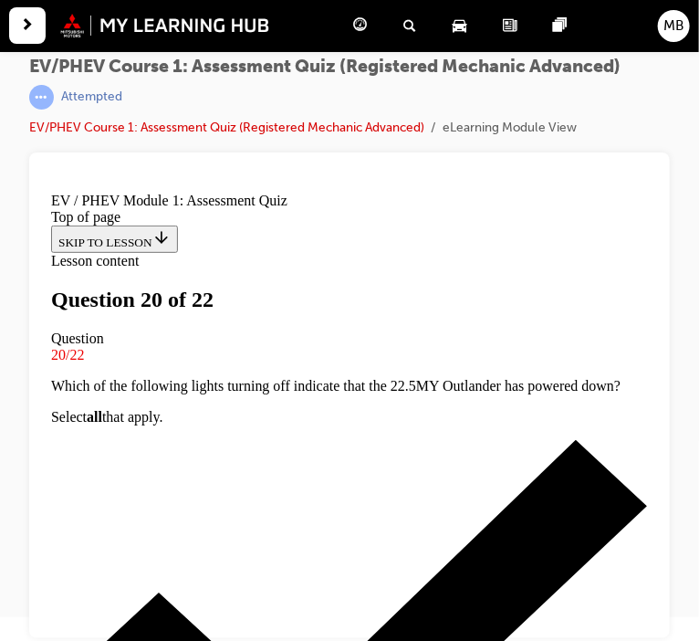
scroll to position [246, 0]
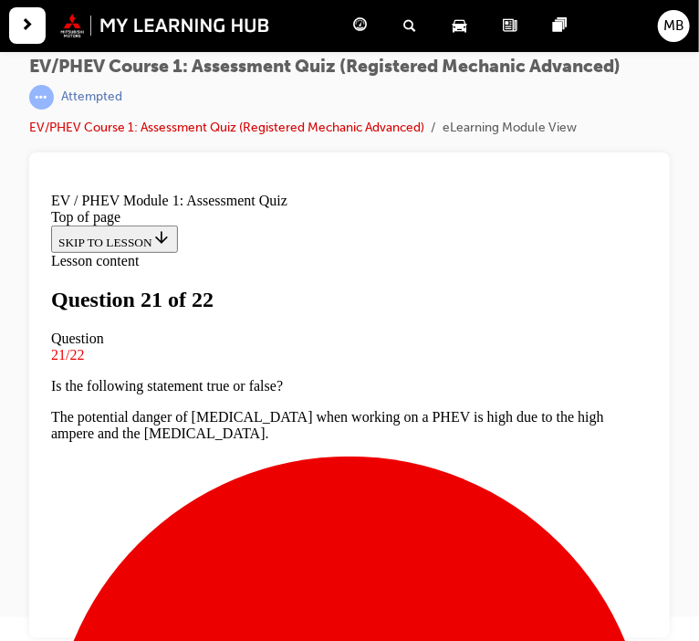
scroll to position [69, 0]
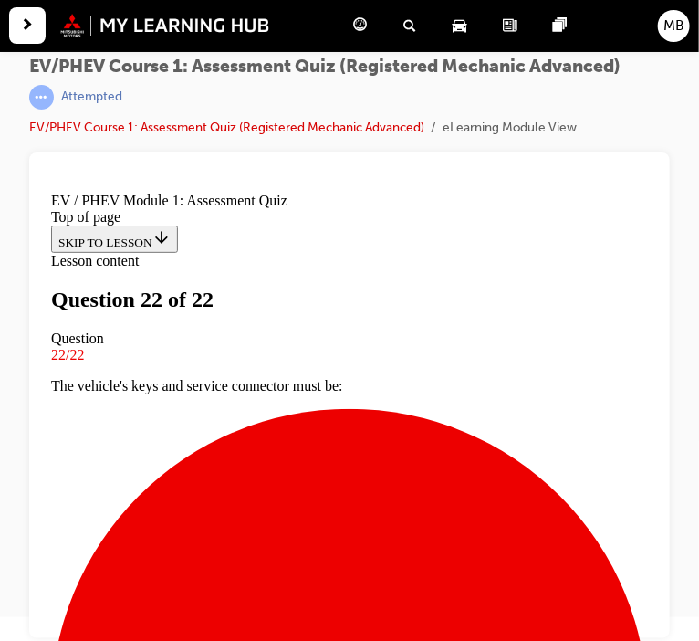
scroll to position [342, 0]
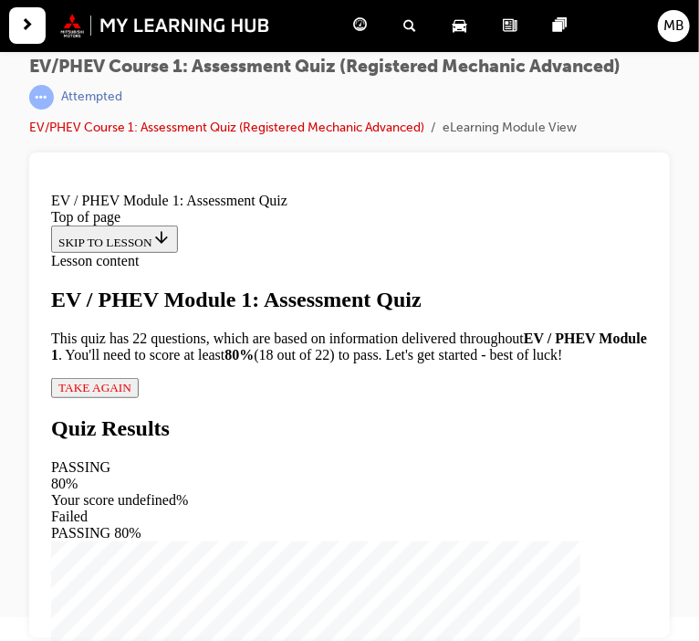
scroll to position [24, 0]
click at [130, 393] on span "TAKE AGAIN" at bounding box center [93, 387] width 73 height 14
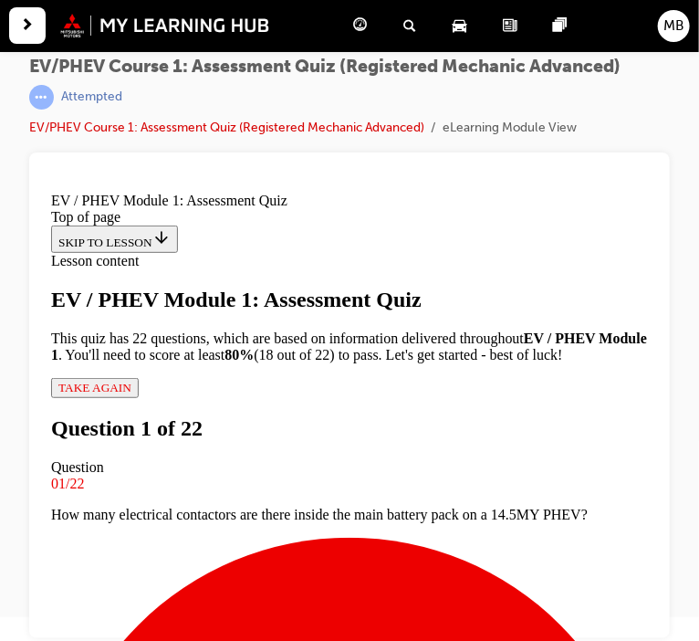
scroll to position [118, 0]
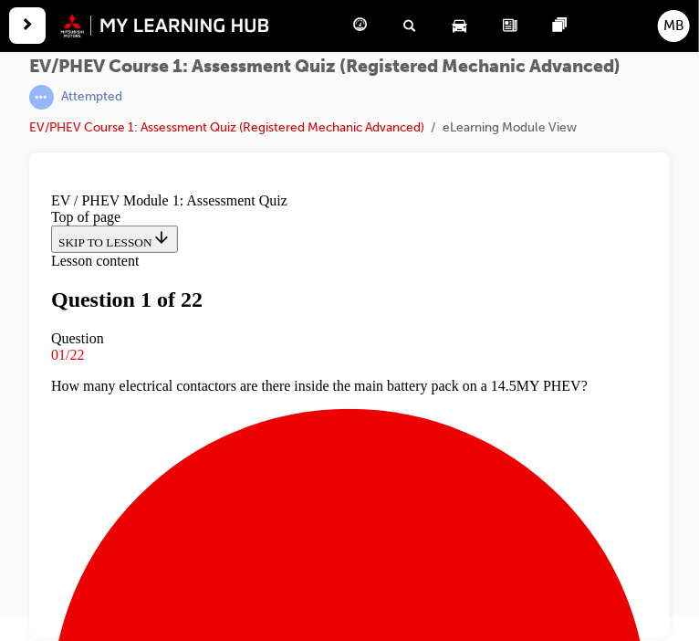
scroll to position [135, 0]
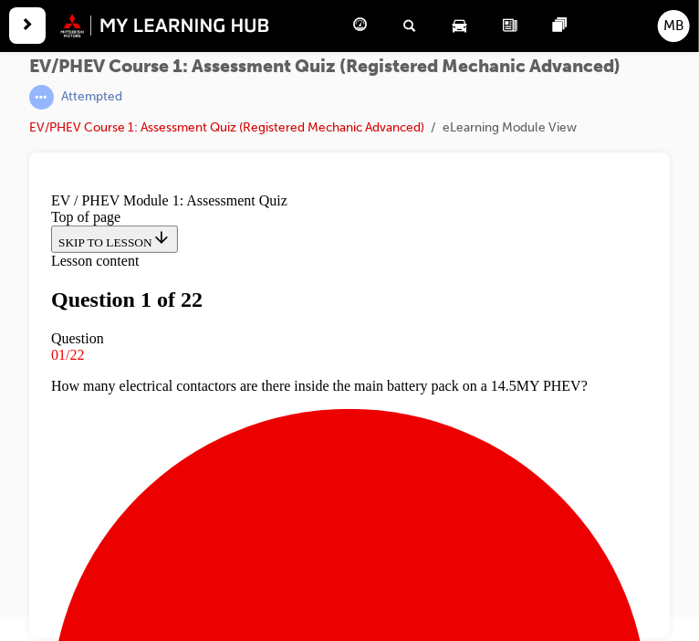
scroll to position [298, 0]
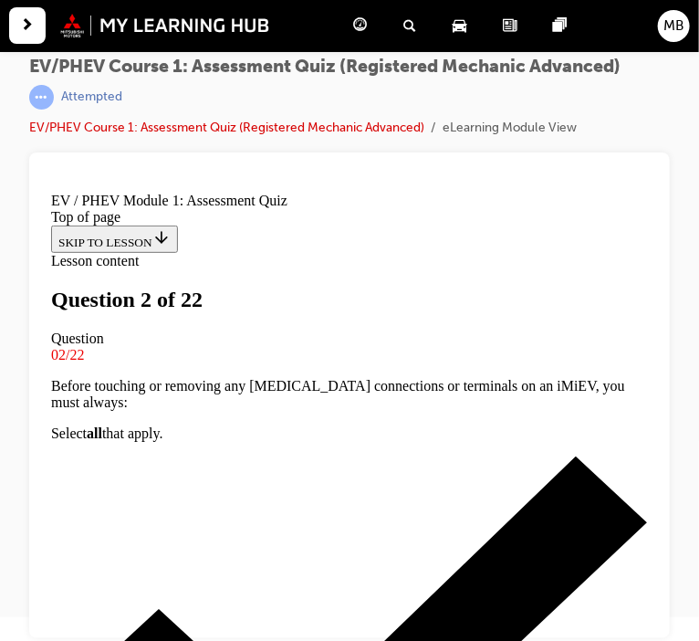
scroll to position [193, 0]
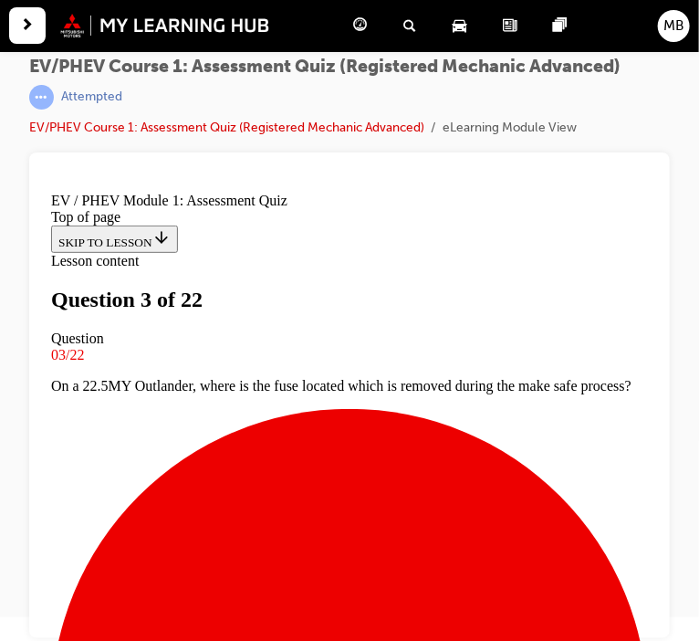
scroll to position [270, 0]
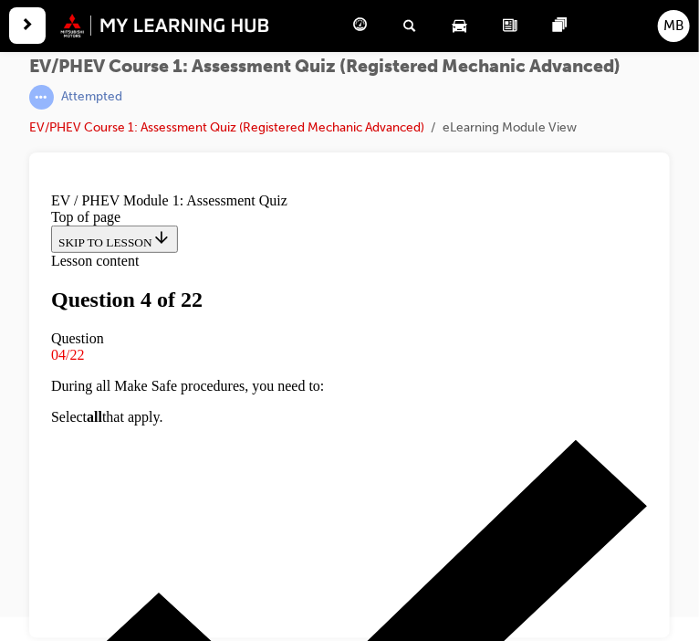
scroll to position [219, 0]
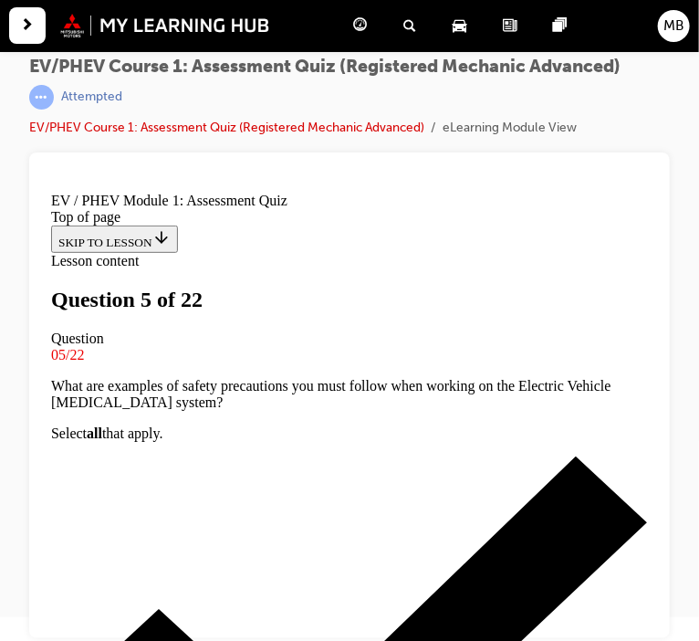
scroll to position [181, 0]
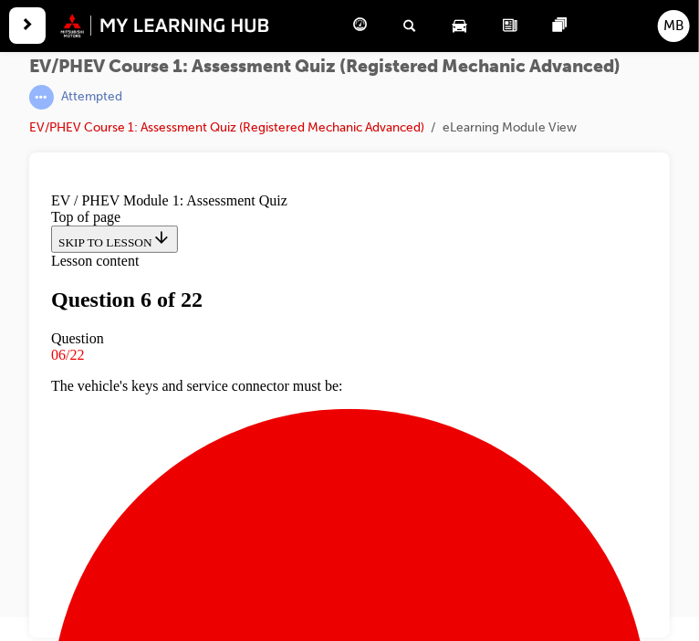
scroll to position [125, 0]
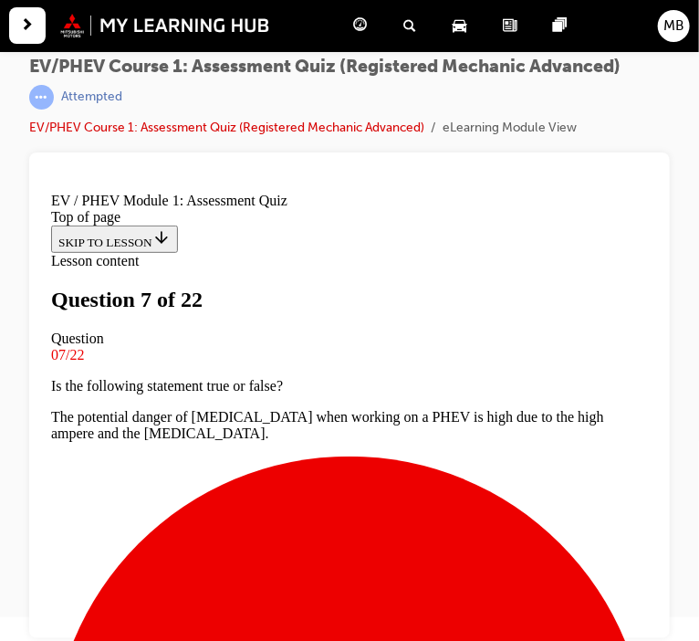
scroll to position [181, 0]
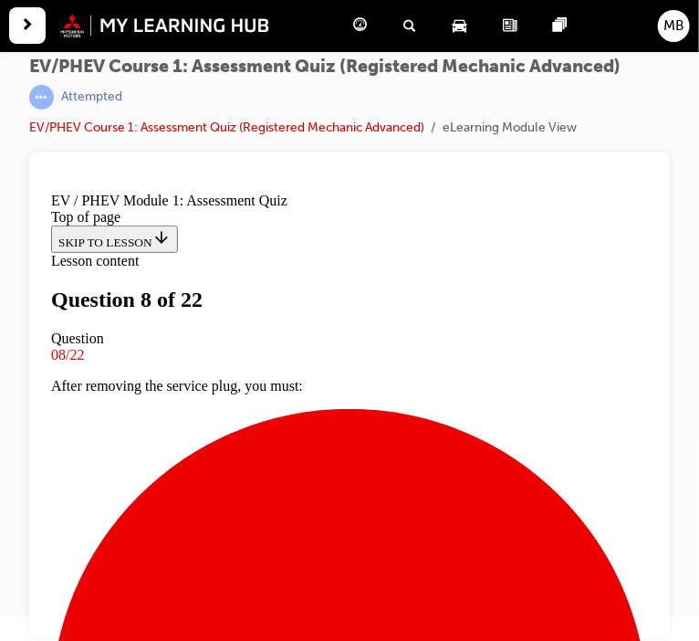
scroll to position [171, 0]
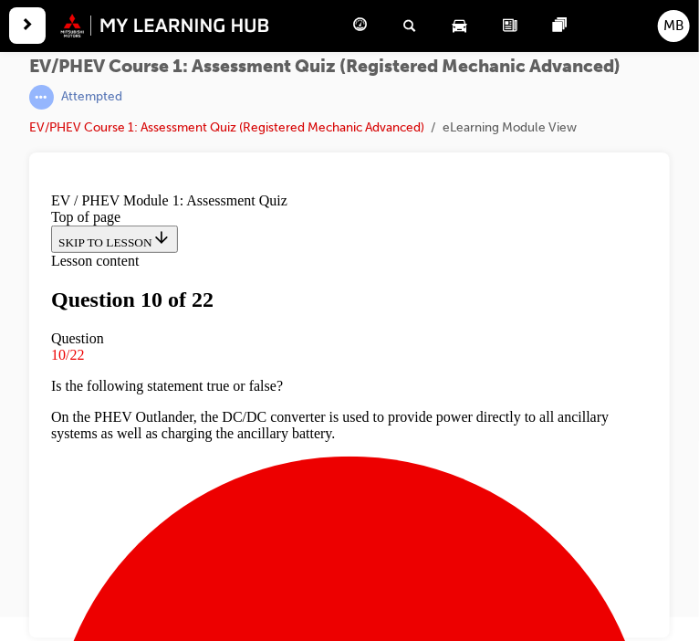
scroll to position [92, 0]
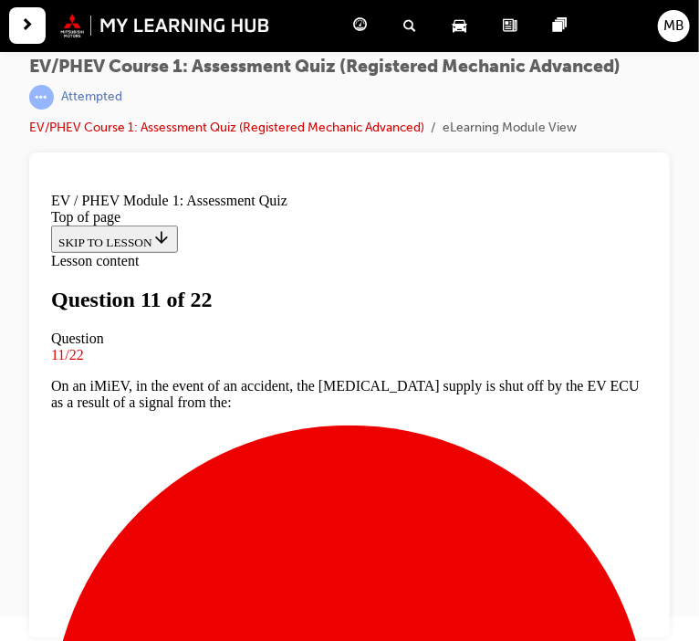
scroll to position [146, 0]
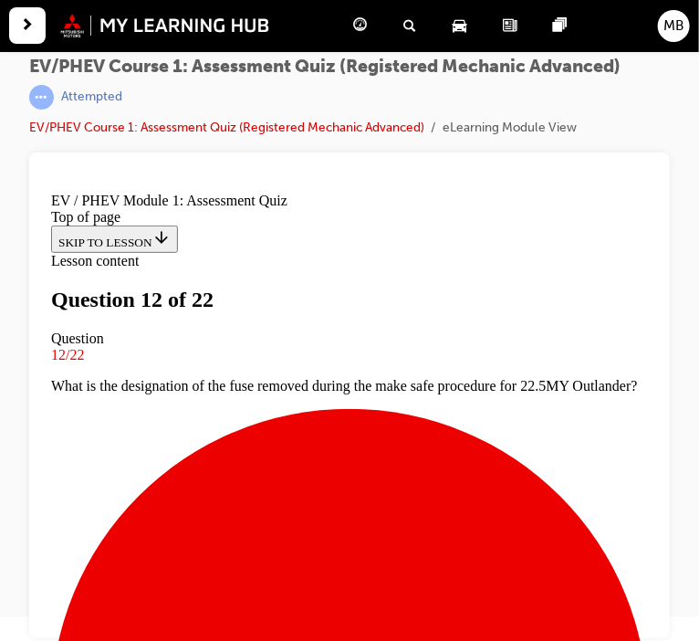
scroll to position [128, 0]
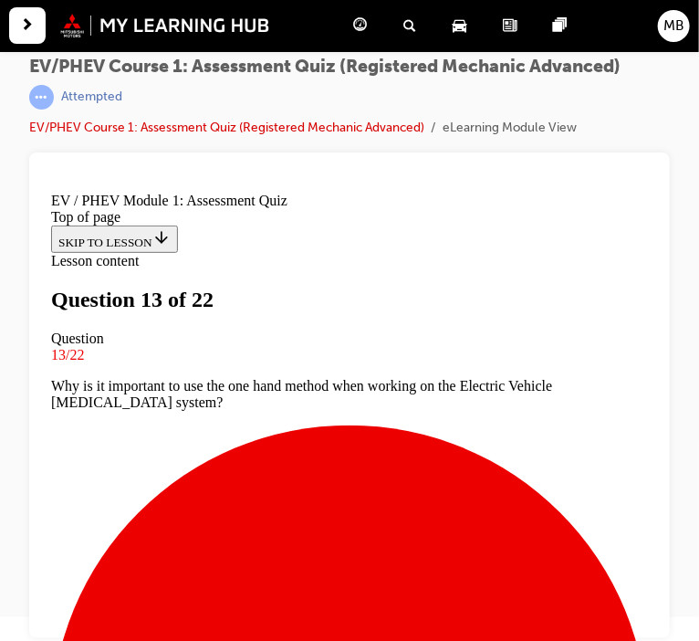
scroll to position [113, 0]
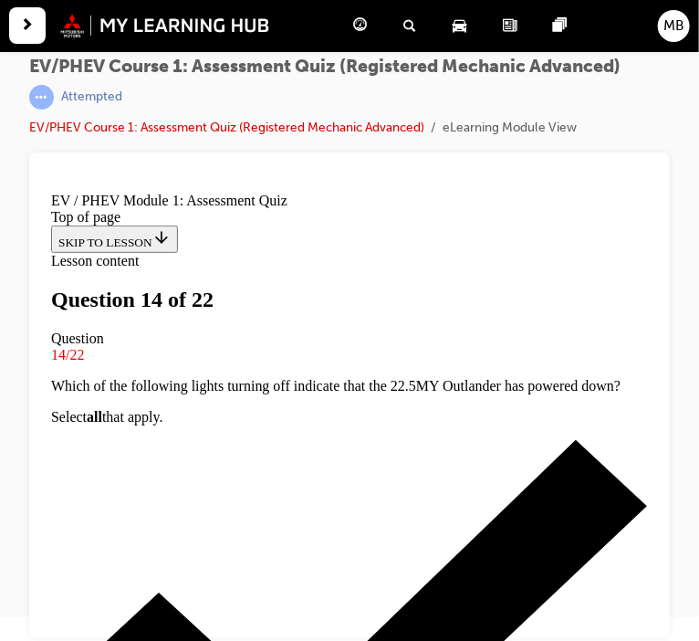
scroll to position [123, 0]
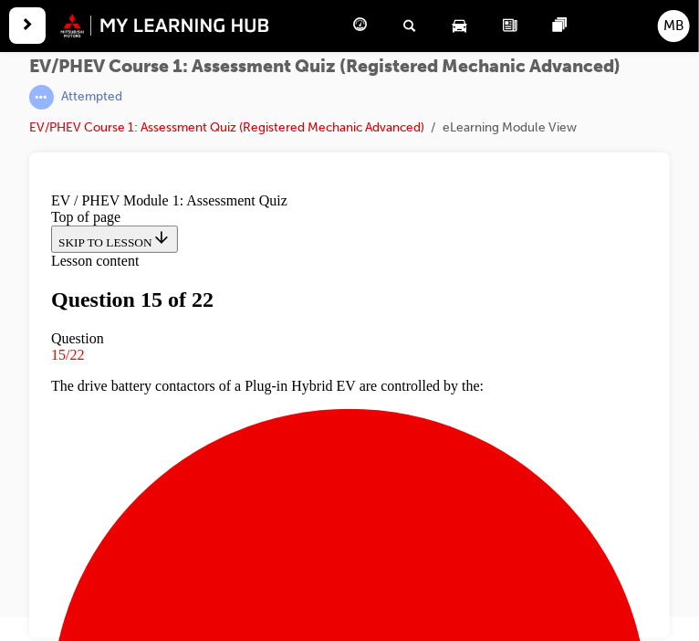
scroll to position [116, 0]
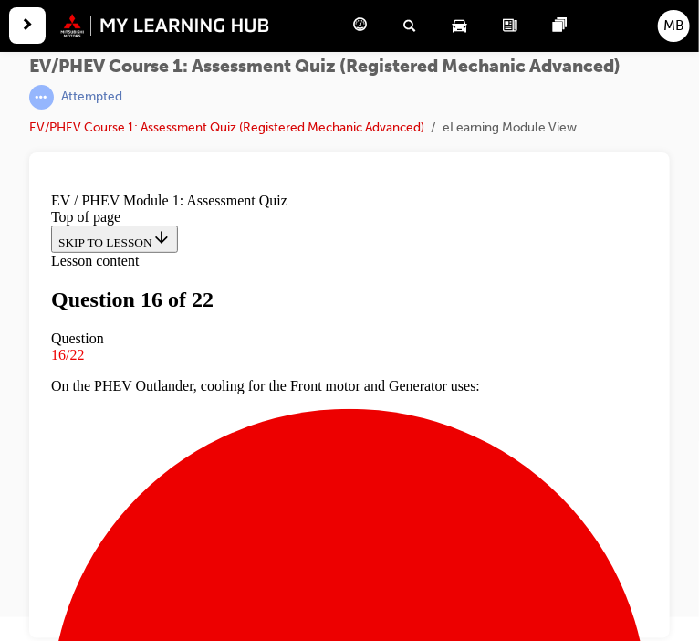
scroll to position [314, 0]
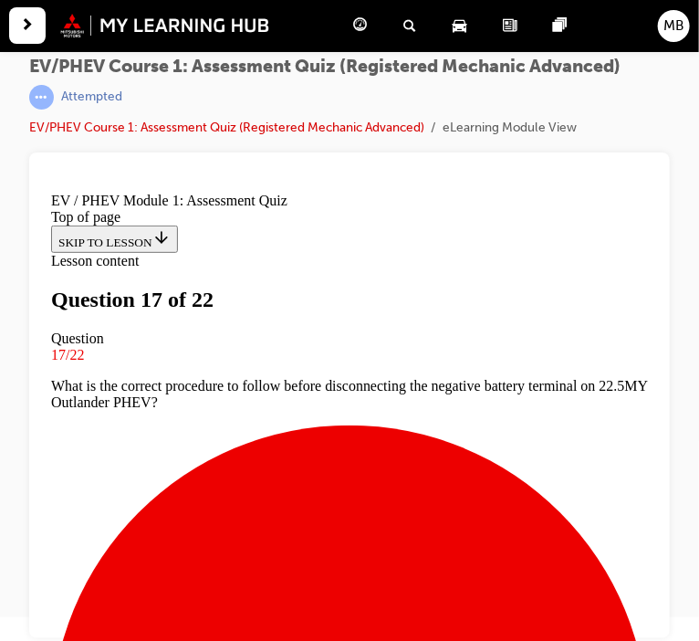
scroll to position [0, 0]
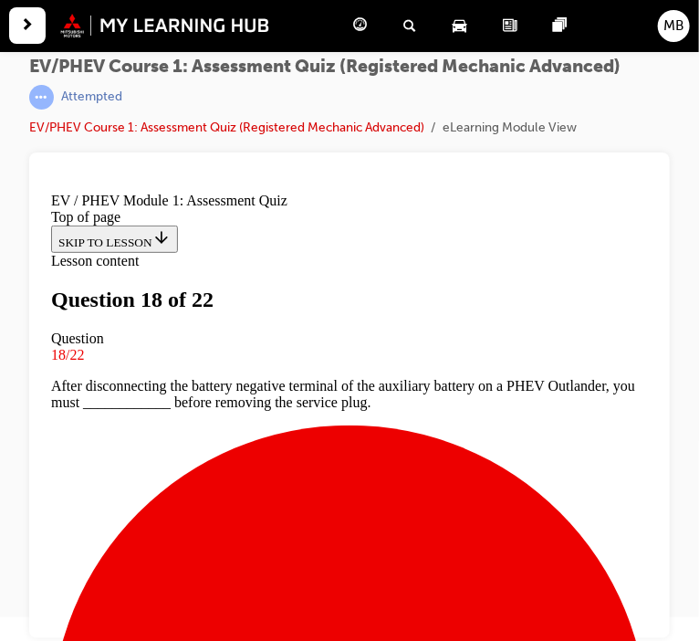
scroll to position [245, 0]
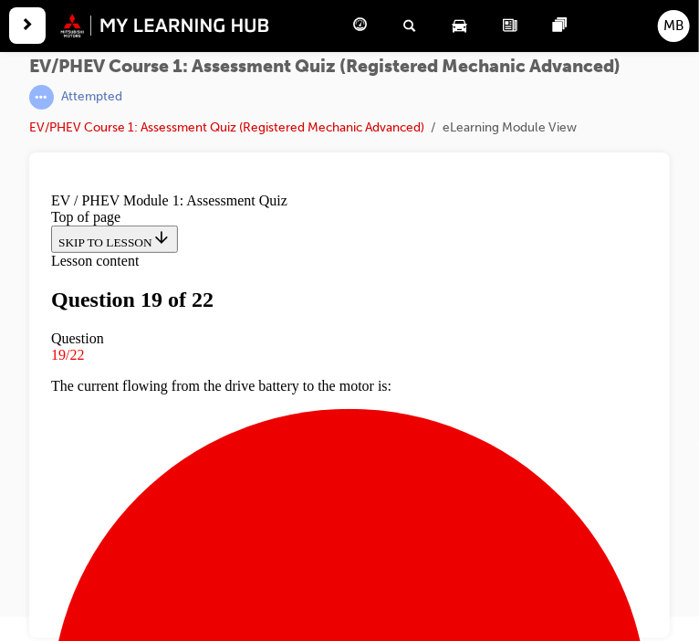
scroll to position [161, 0]
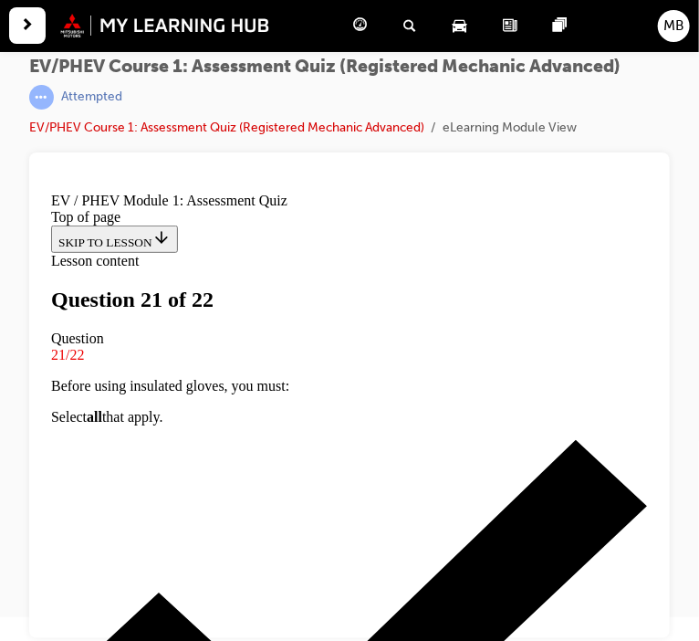
scroll to position [120, 0]
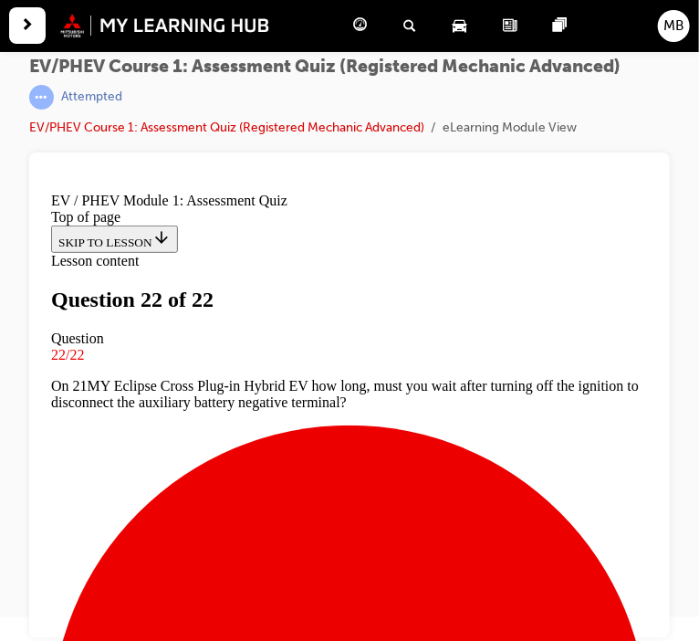
scroll to position [277, 0]
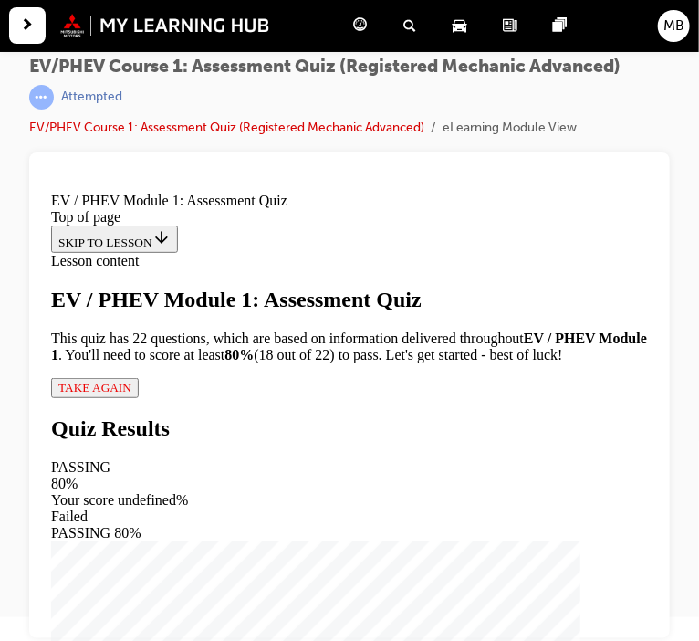
scroll to position [1, 0]
click at [129, 393] on span "TAKE AGAIN" at bounding box center [93, 387] width 73 height 14
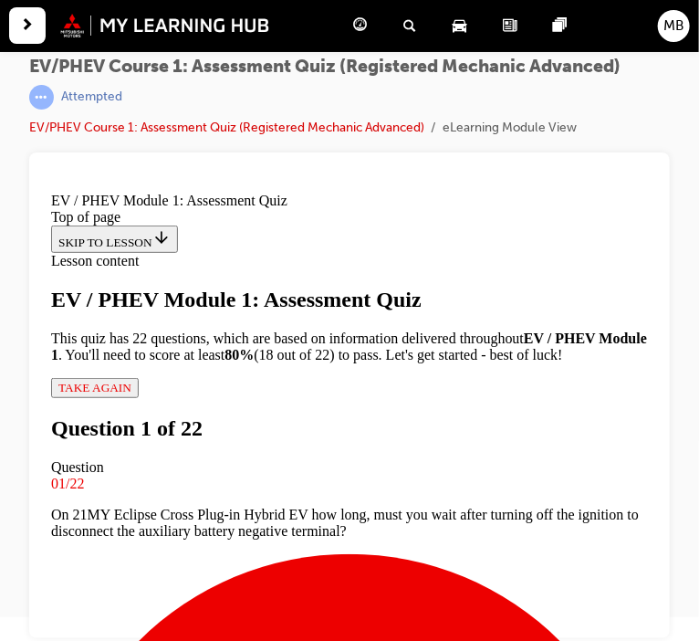
scroll to position [197, 0]
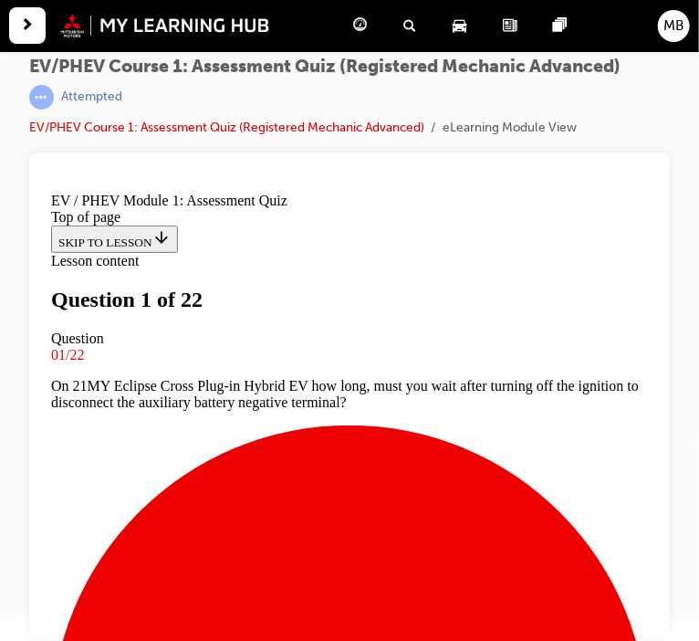
scroll to position [117, 0]
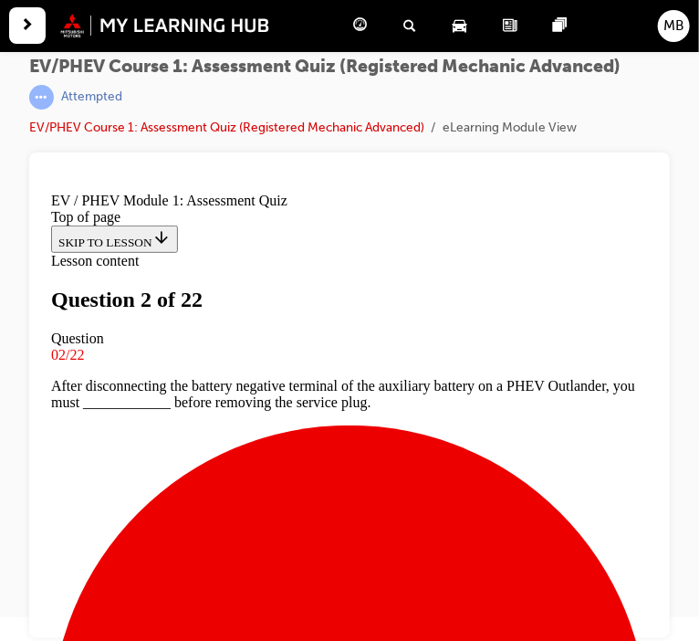
scroll to position [245, 0]
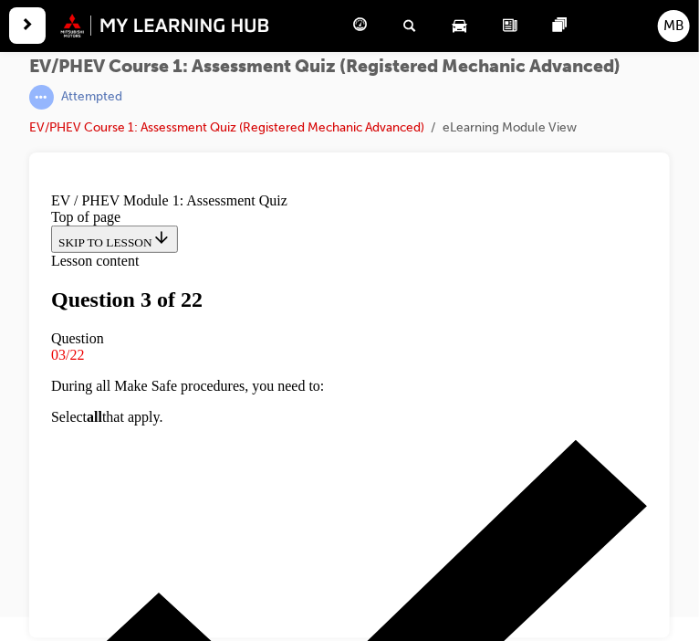
scroll to position [103, 0]
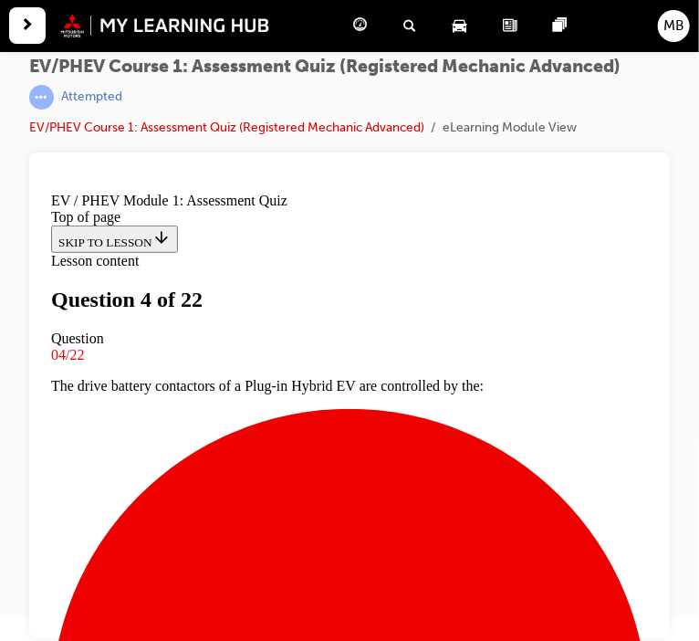
scroll to position [190, 0]
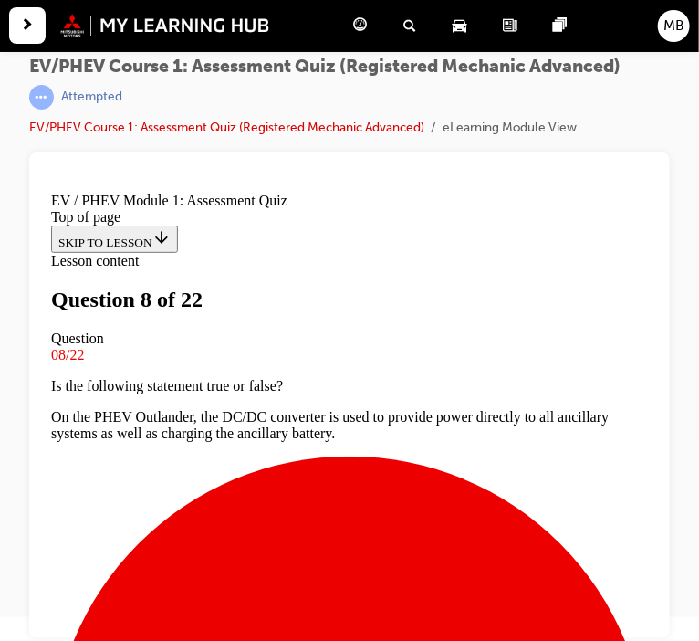
scroll to position [211, 0]
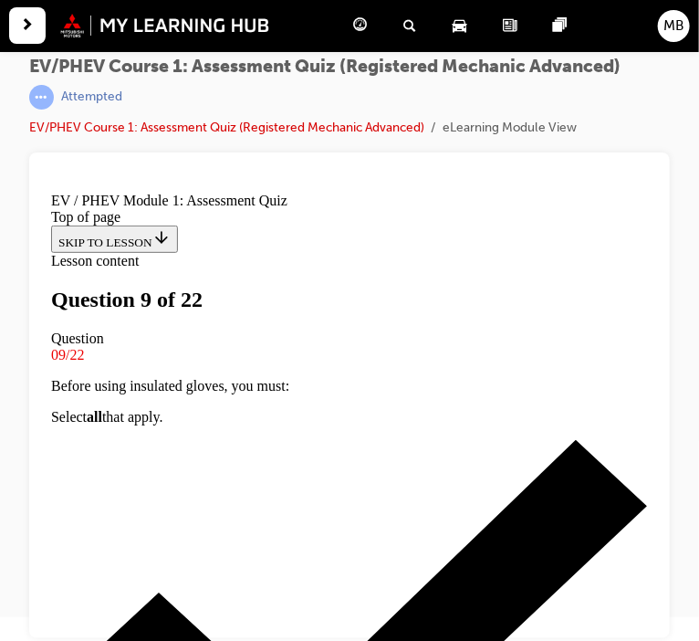
scroll to position [176, 0]
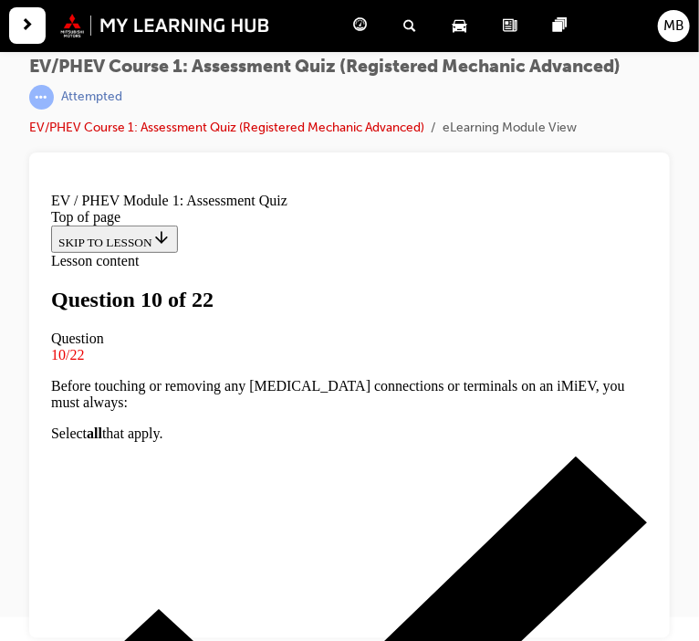
scroll to position [111, 0]
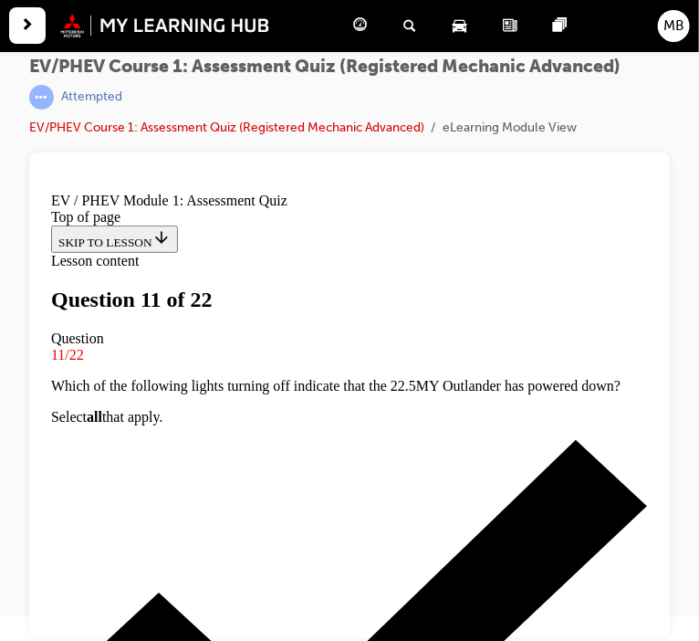
scroll to position [77, 0]
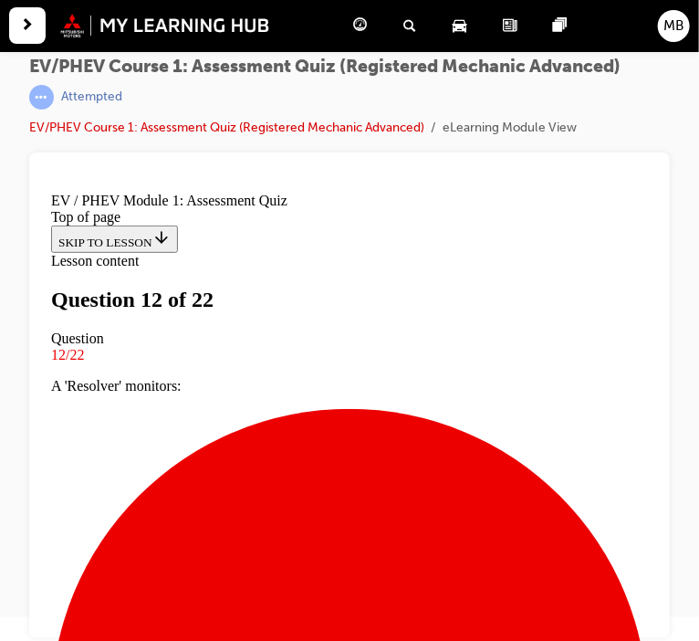
scroll to position [124, 0]
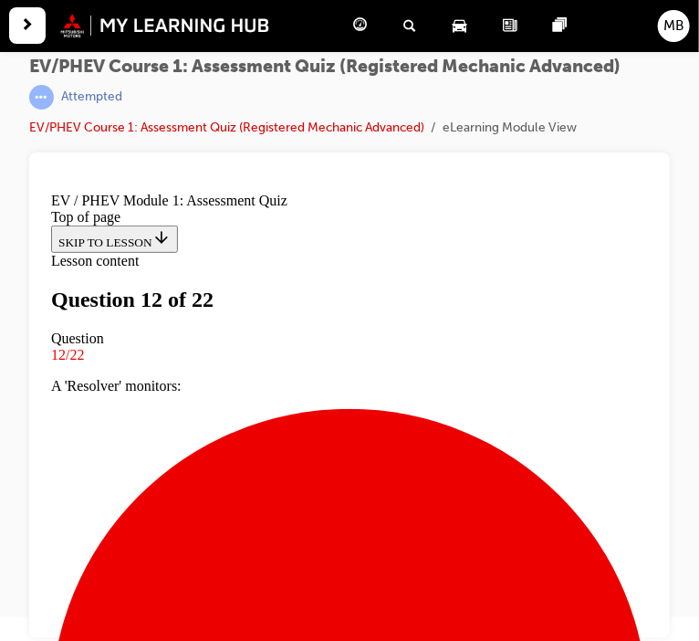
scroll to position [400, 0]
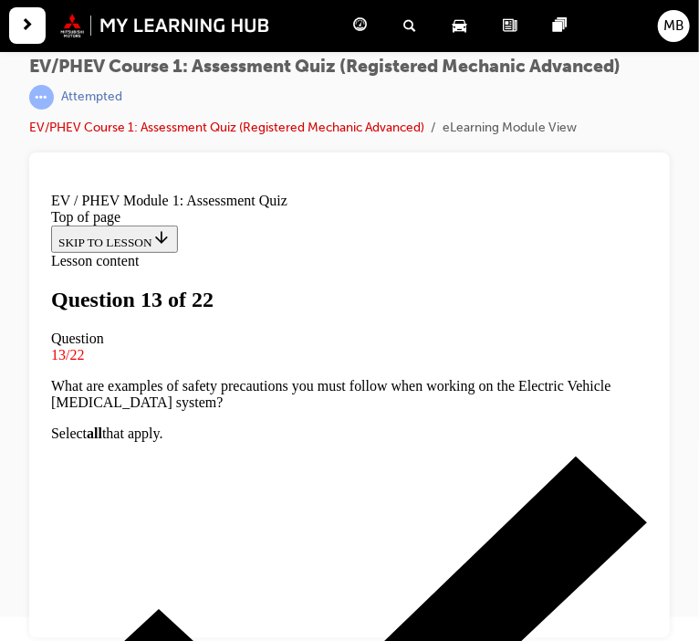
scroll to position [124, 0]
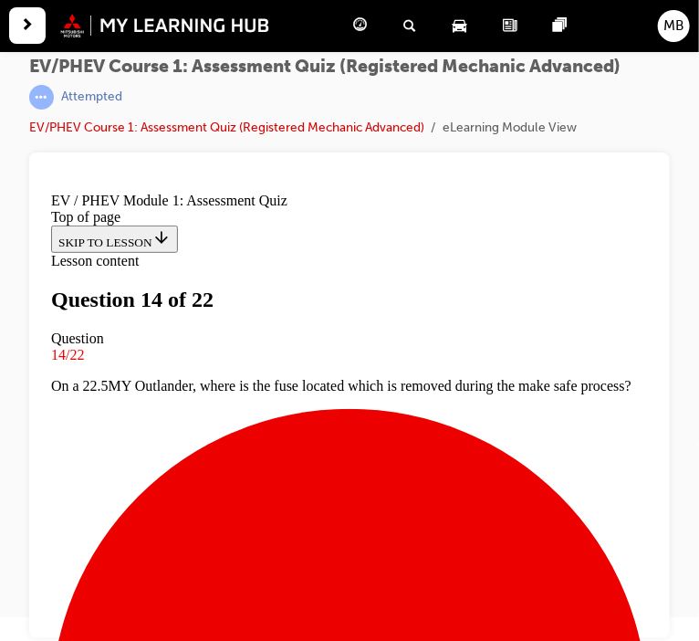
scroll to position [125, 0]
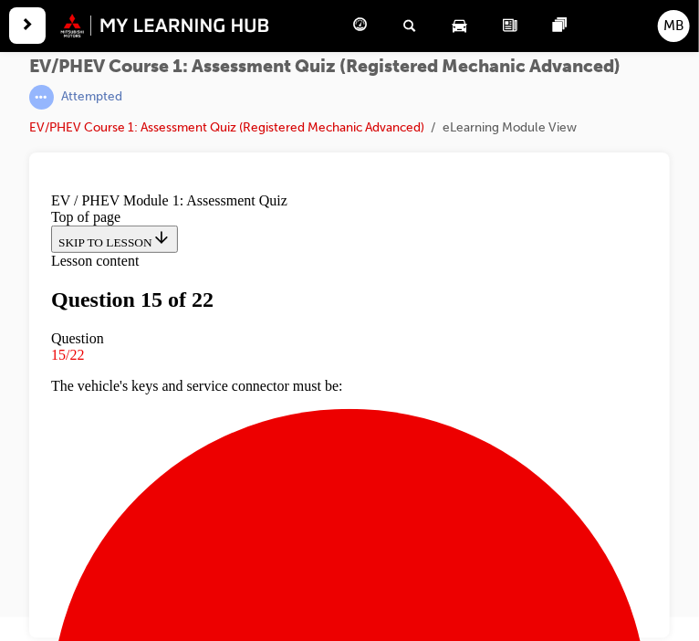
scroll to position [371, 0]
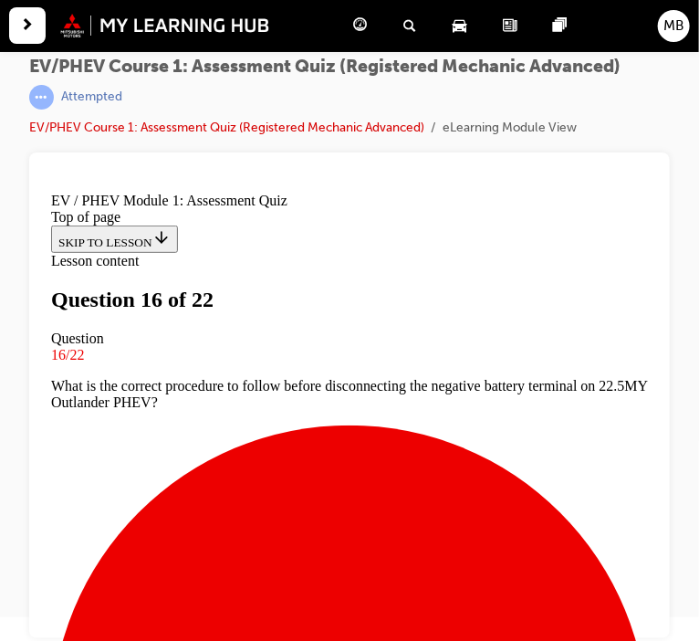
scroll to position [88, 0]
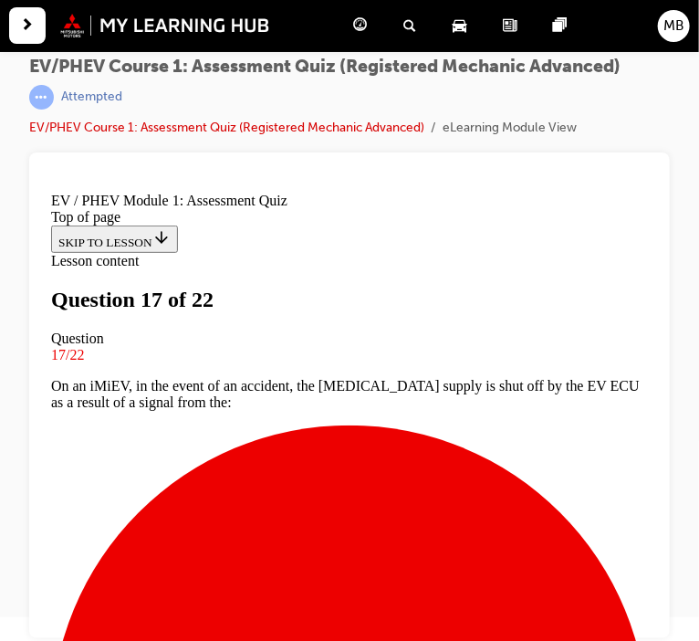
scroll to position [162, 0]
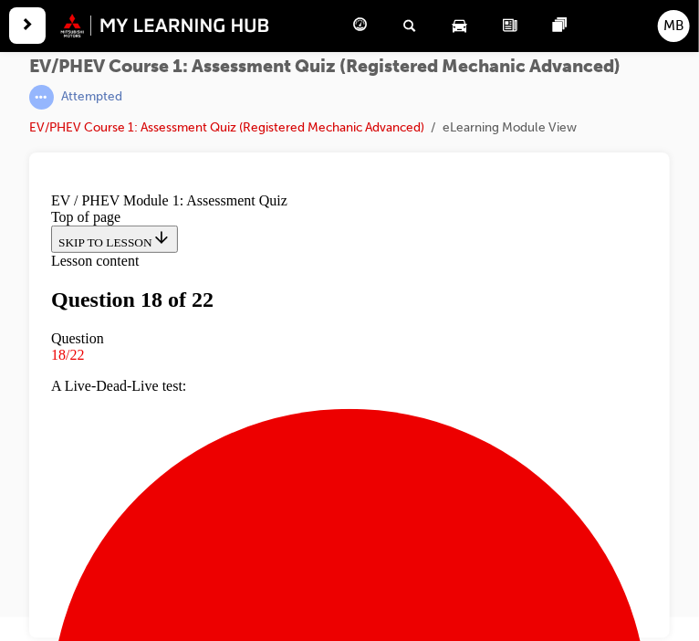
scroll to position [111, 0]
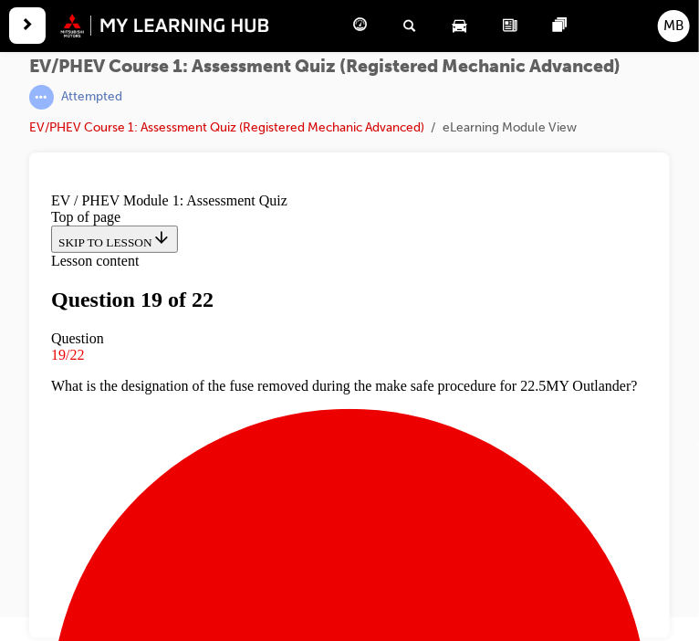
scroll to position [99, 0]
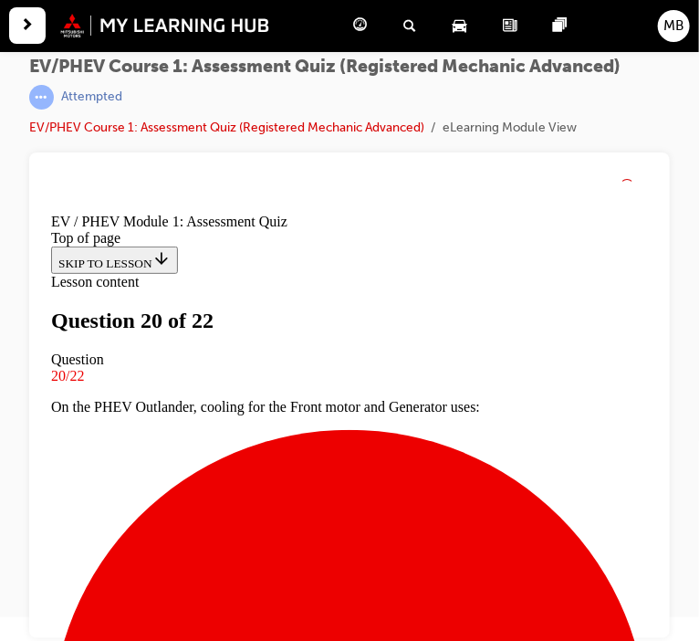
scroll to position [190, 0]
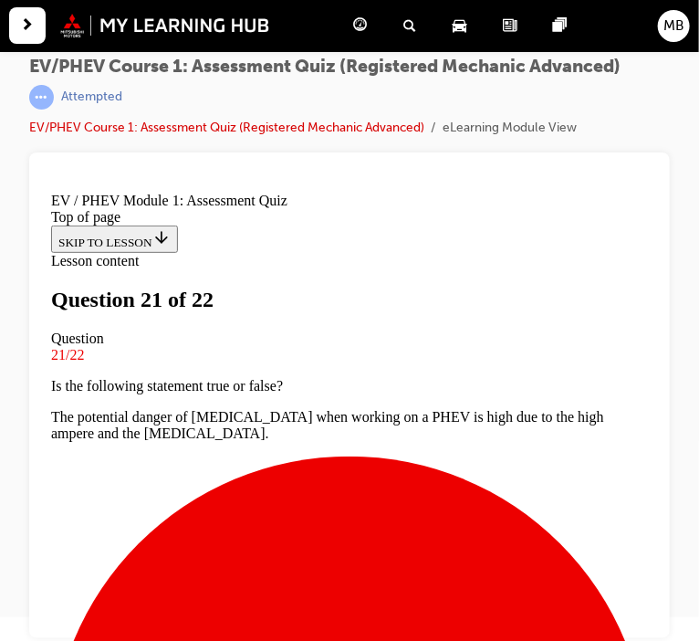
scroll to position [299, 0]
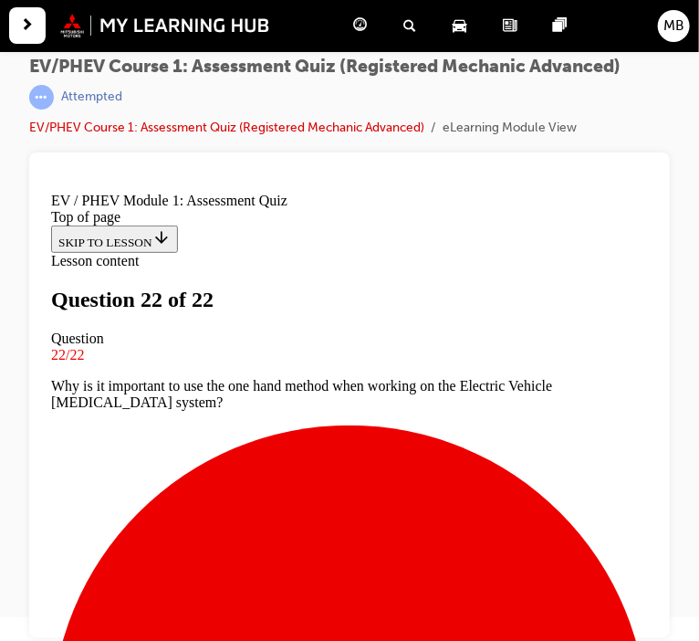
scroll to position [412, 0]
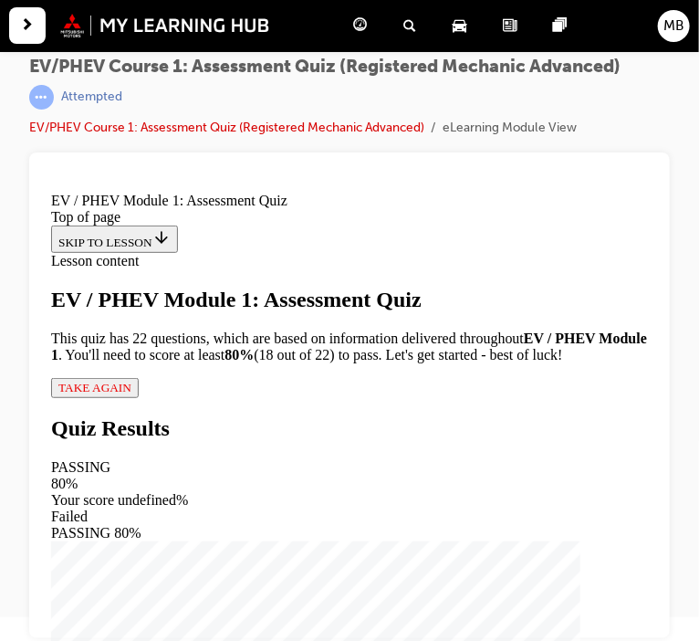
scroll to position [1, 0]
click at [129, 393] on span "TAKE AGAIN" at bounding box center [93, 387] width 73 height 14
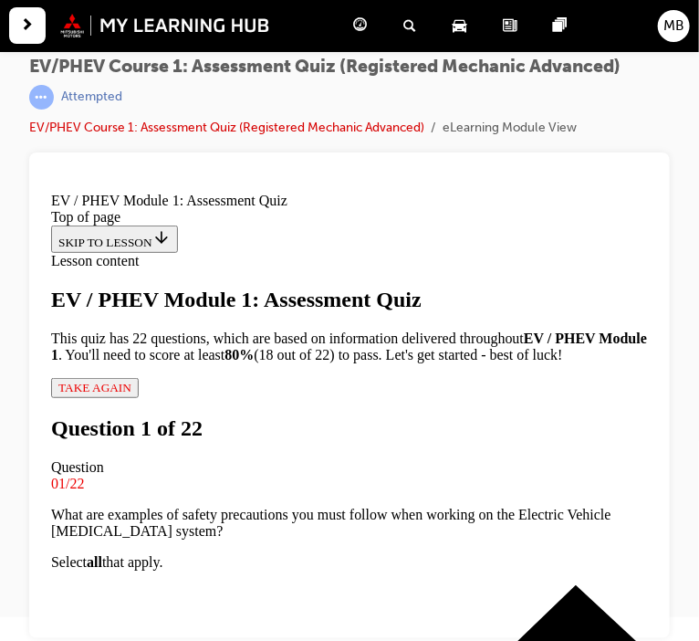
scroll to position [210, 0]
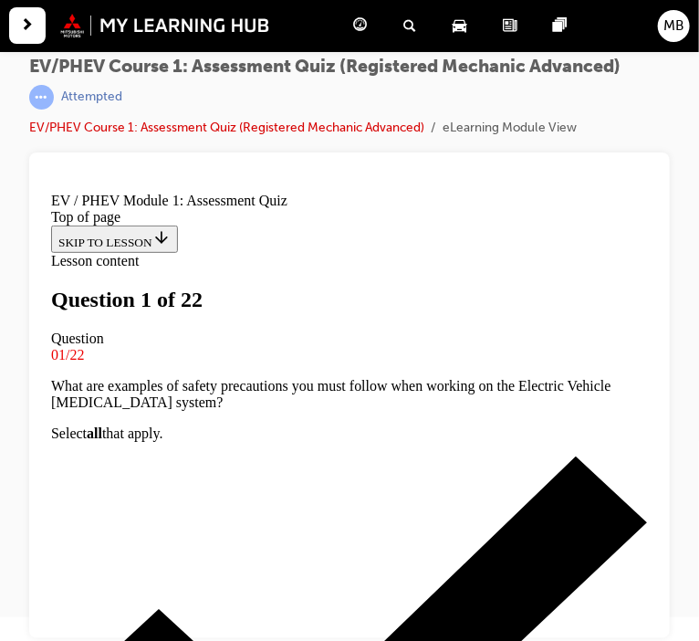
scroll to position [117, 0]
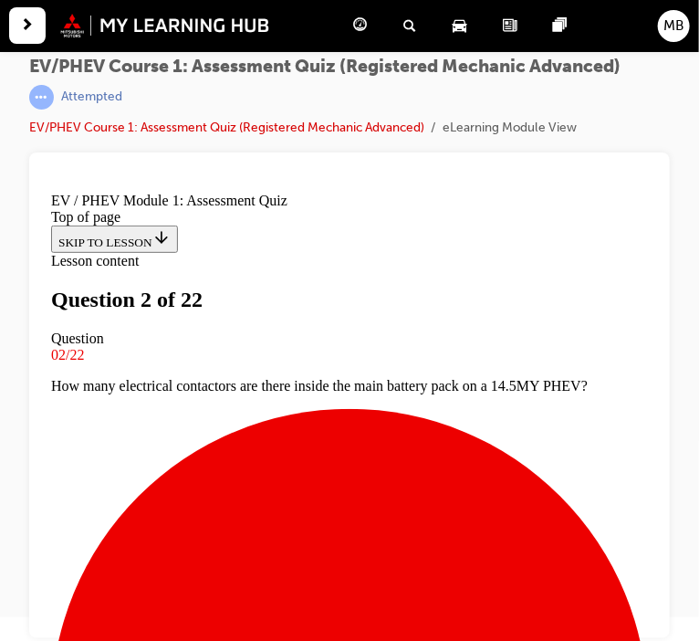
scroll to position [232, 0]
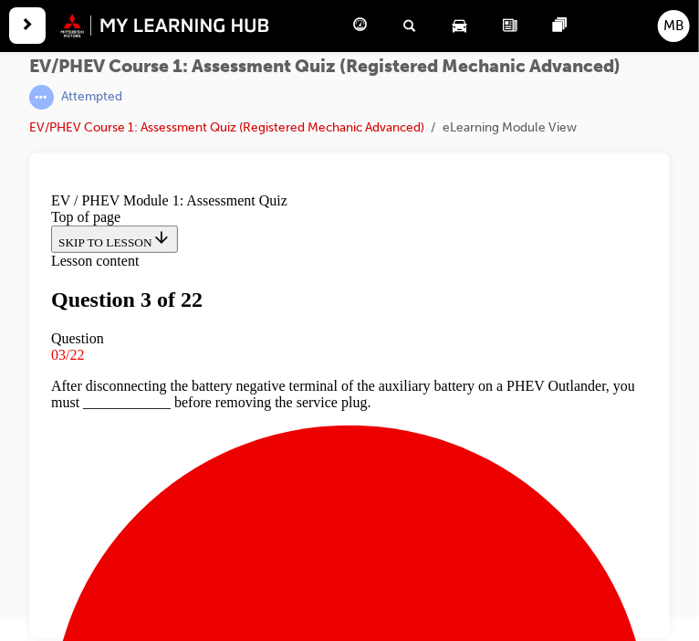
scroll to position [125, 0]
drag, startPoint x: 133, startPoint y: 330, endPoint x: 568, endPoint y: 330, distance: 435.3
copy p "PHEV Outlander, the DC/DC converter is used to provide power"
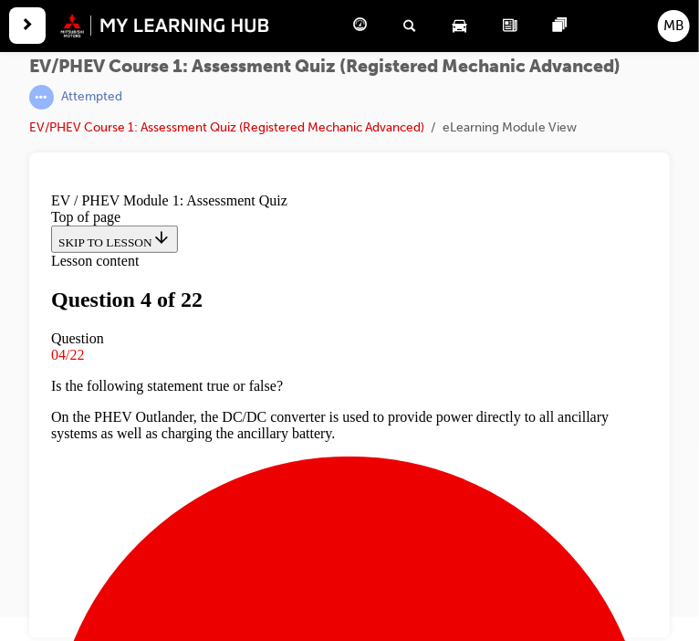
scroll to position [0, 0]
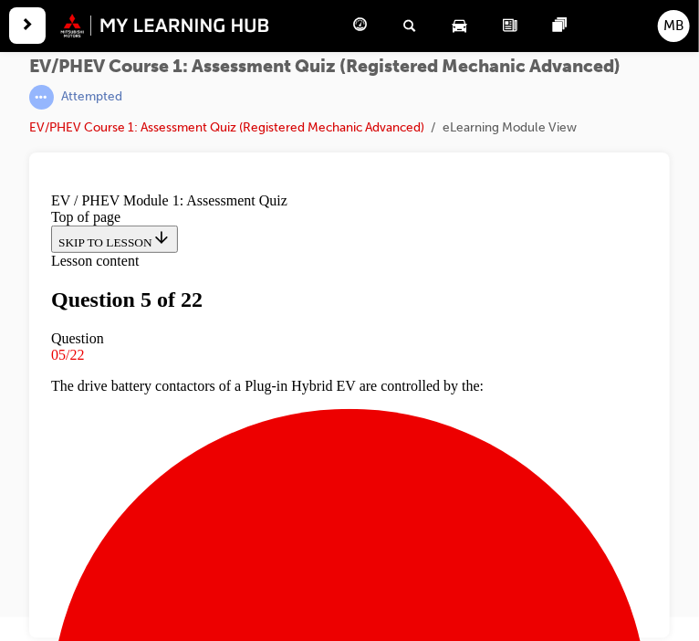
scroll to position [153, 0]
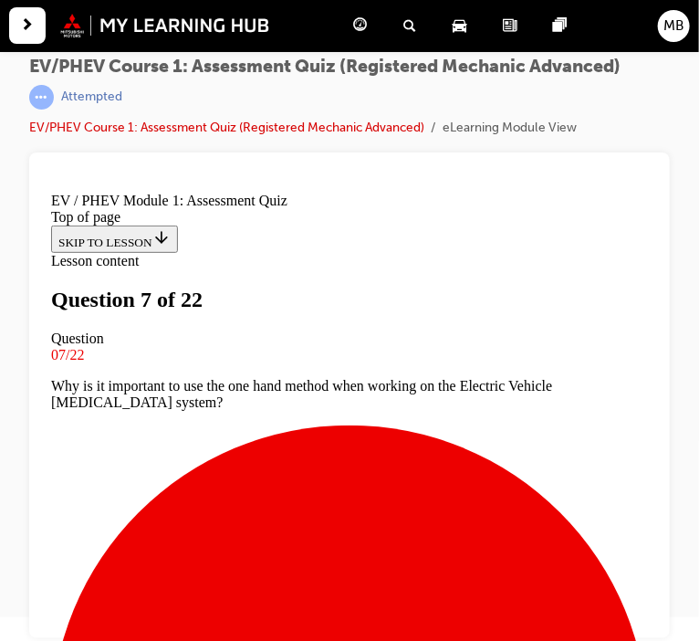
scroll to position [231, 0]
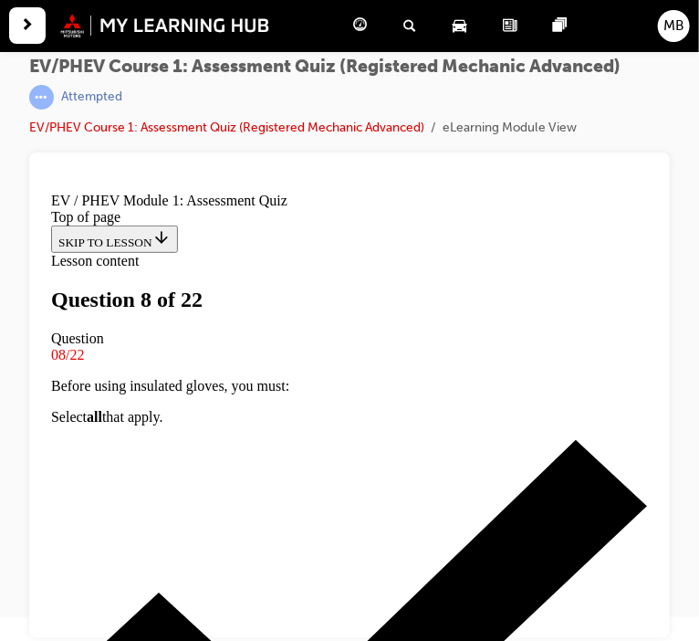
scroll to position [198, 0]
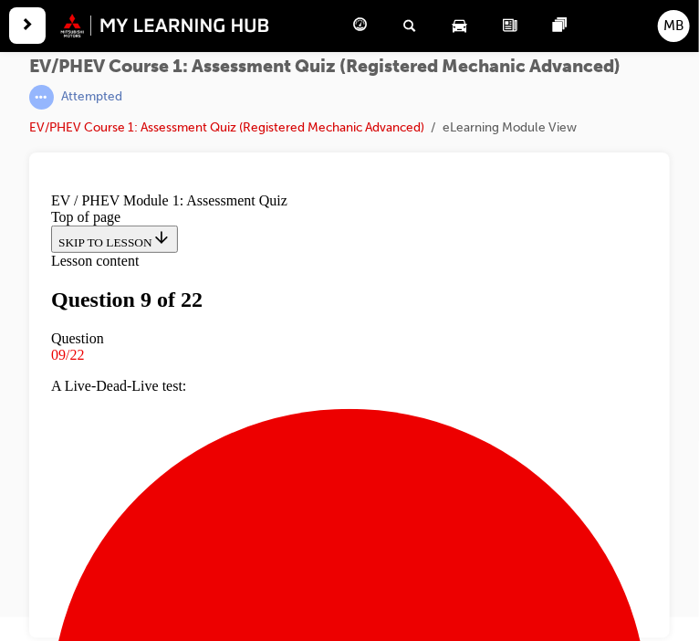
scroll to position [203, 0]
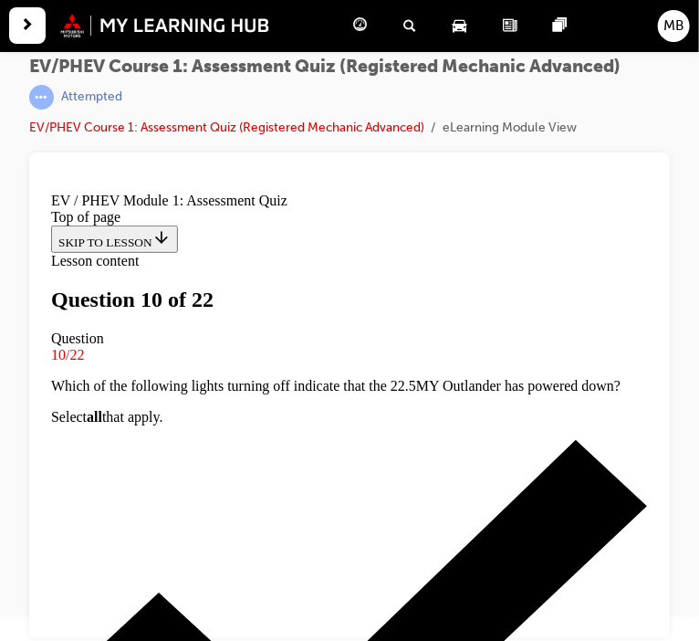
scroll to position [172, 0]
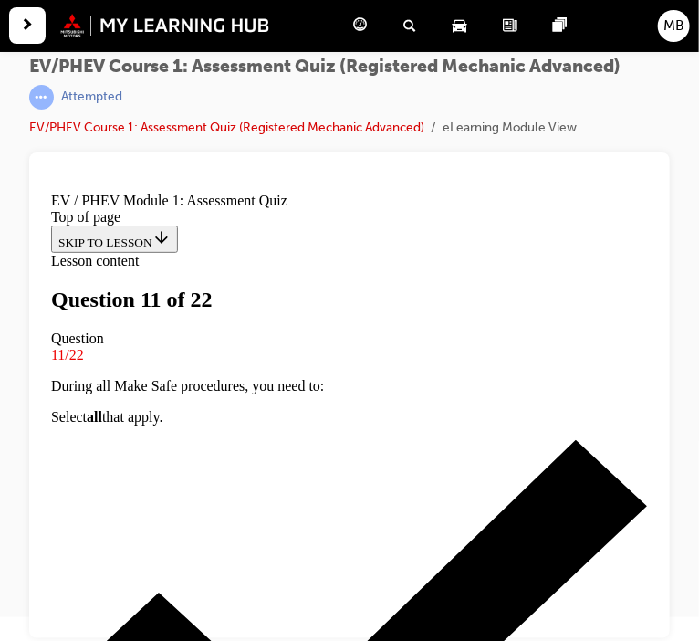
scroll to position [134, 0]
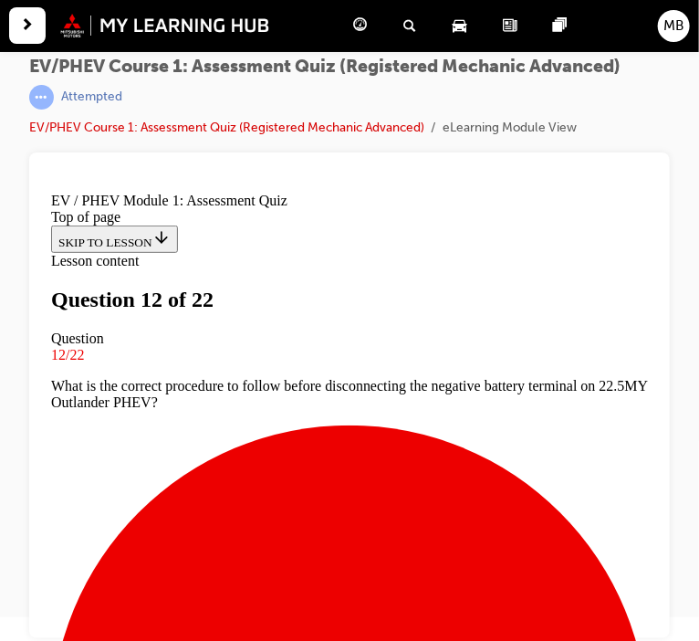
scroll to position [102, 0]
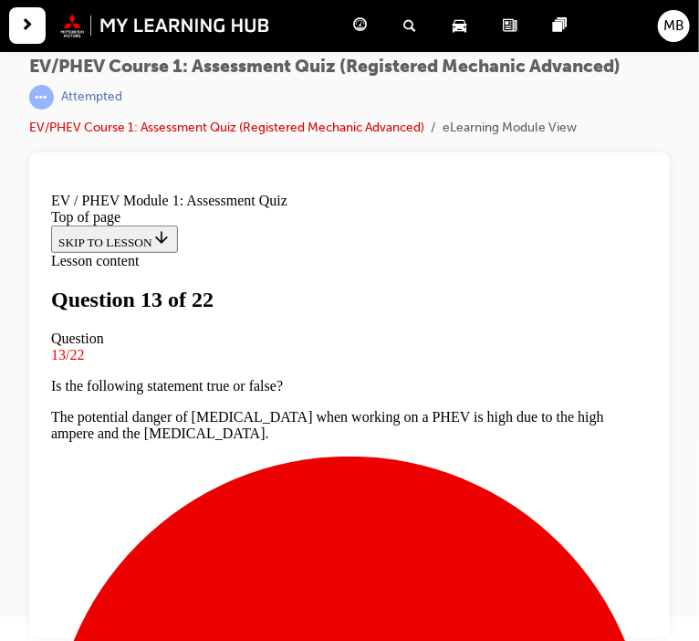
scroll to position [0, 0]
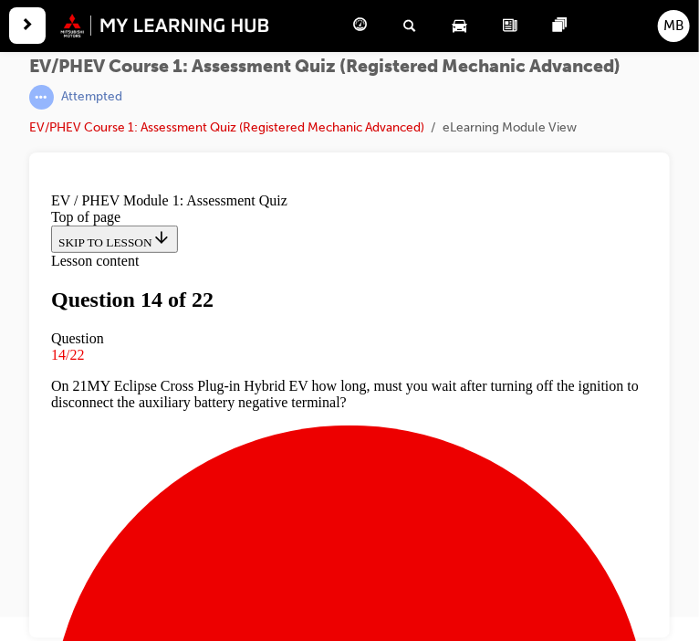
scroll to position [0, 0]
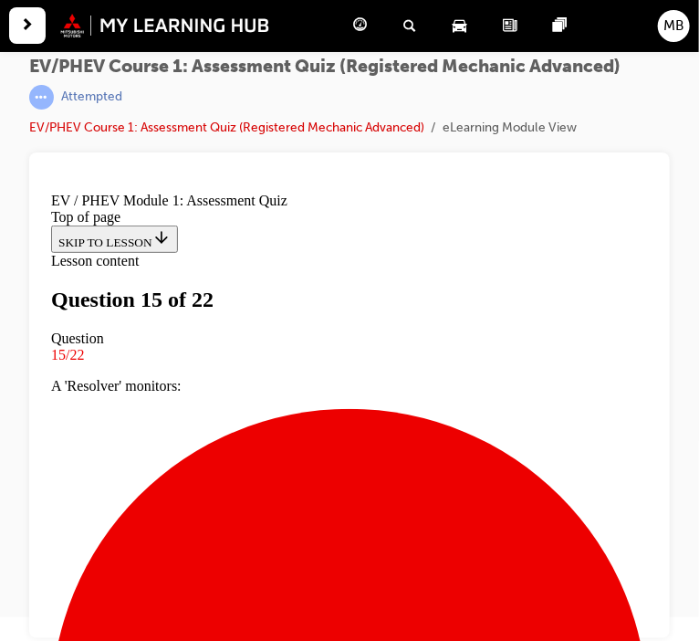
scroll to position [184, 0]
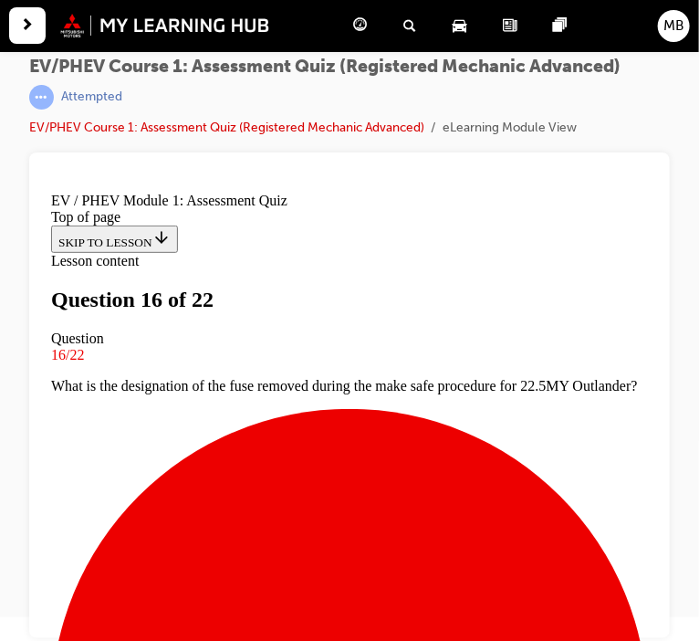
scroll to position [190, 0]
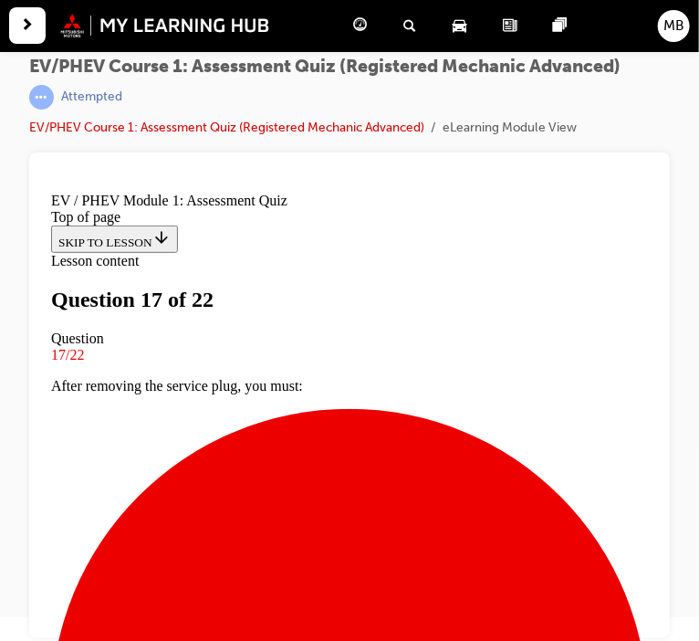
scroll to position [224, 0]
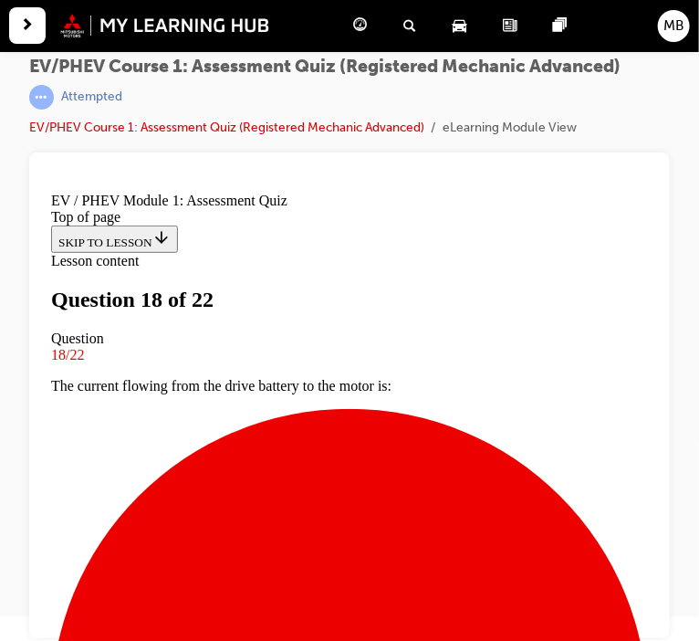
scroll to position [299, 0]
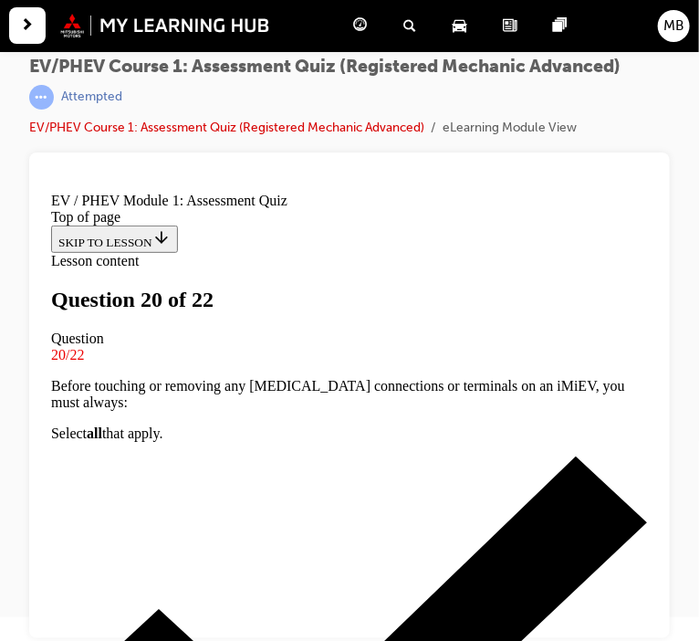
scroll to position [80, 0]
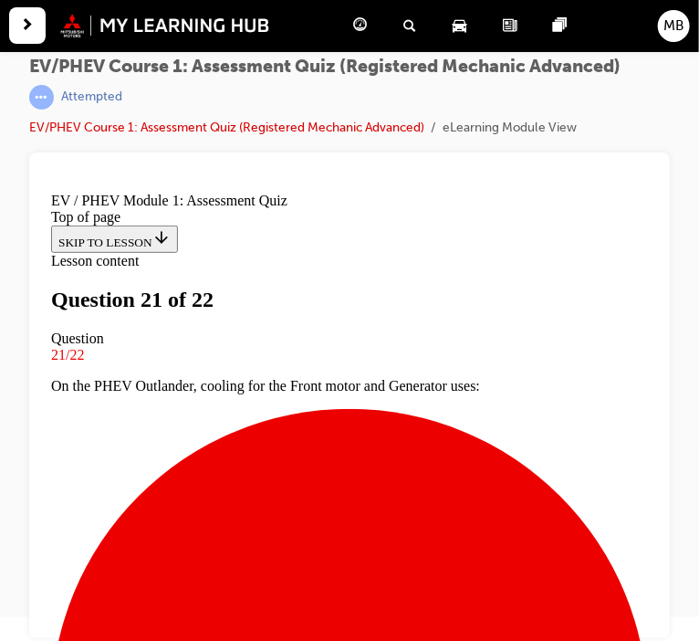
scroll to position [166, 0]
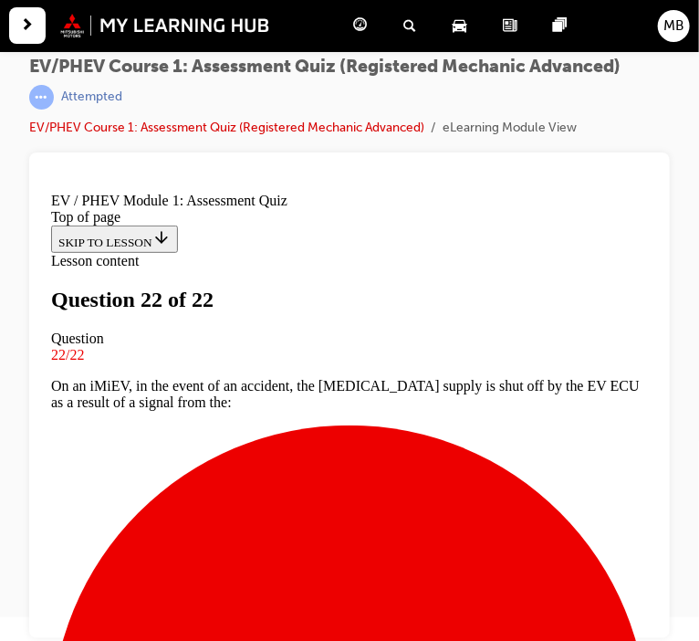
scroll to position [424, 0]
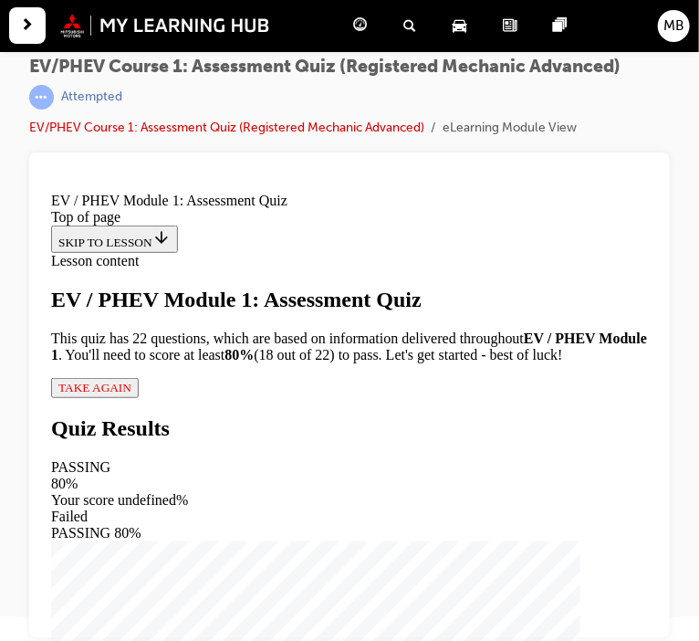
scroll to position [1, 0]
click at [114, 393] on span "TAKE AGAIN" at bounding box center [93, 387] width 73 height 14
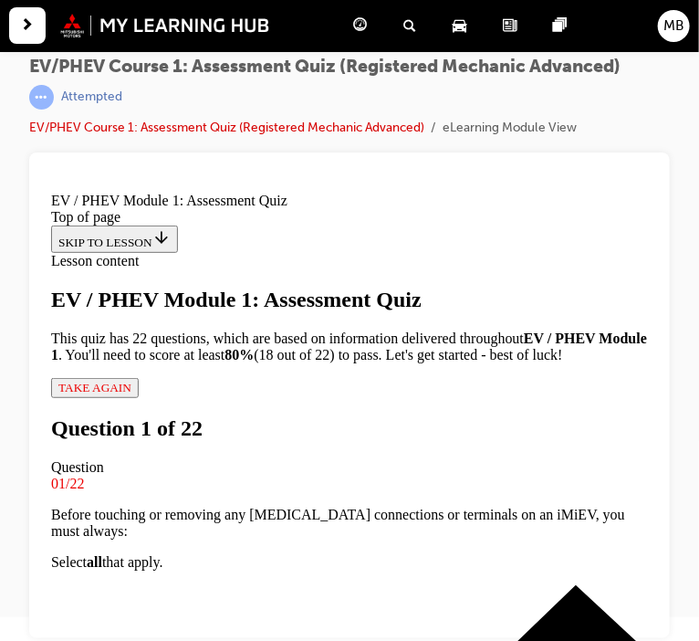
scroll to position [262, 0]
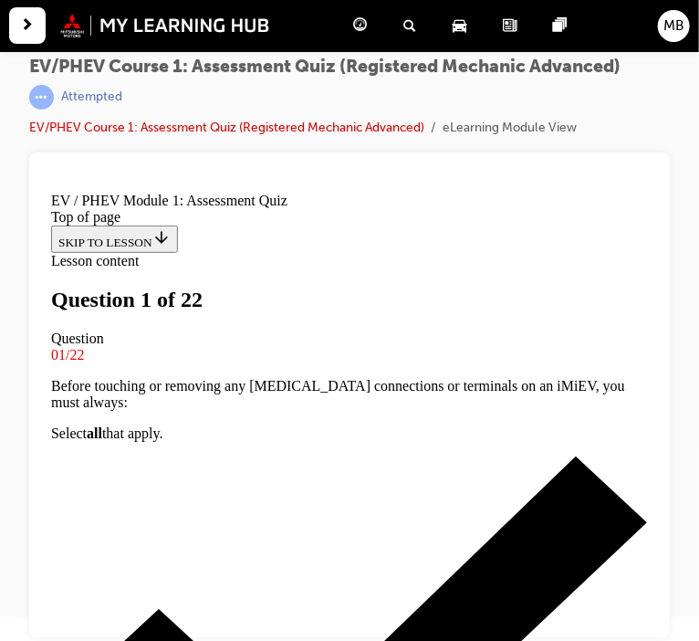
scroll to position [132, 0]
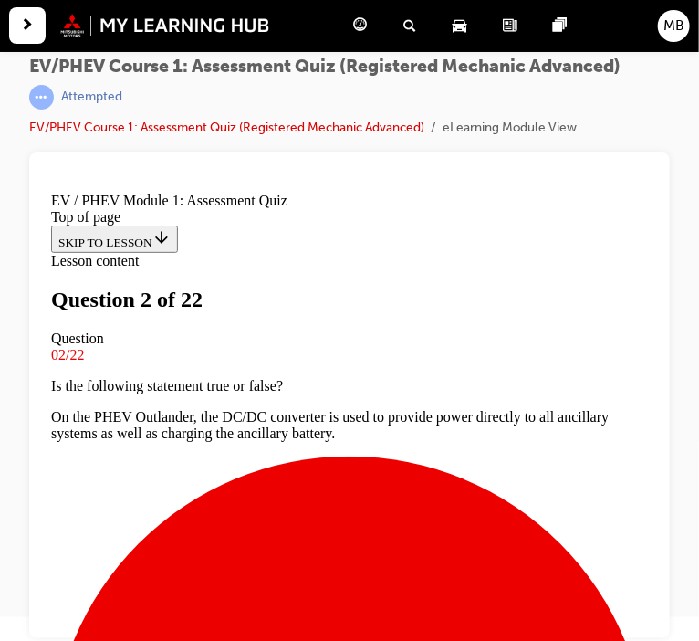
scroll to position [23, 0]
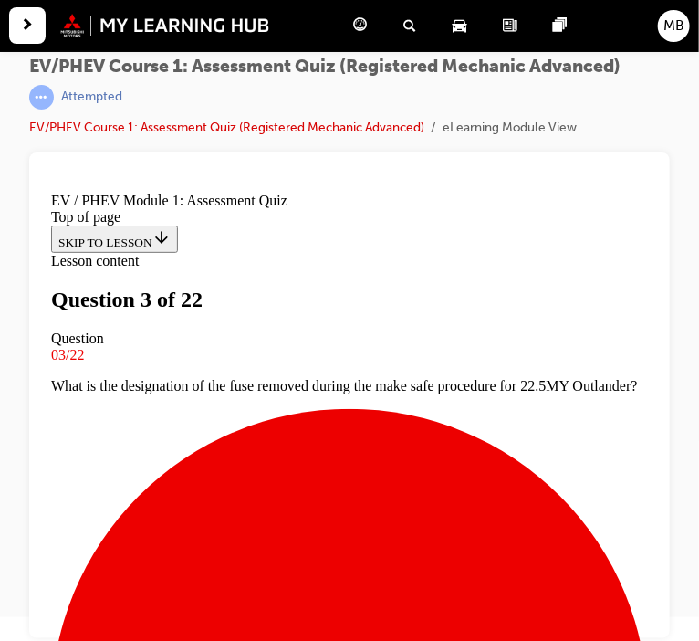
scroll to position [173, 0]
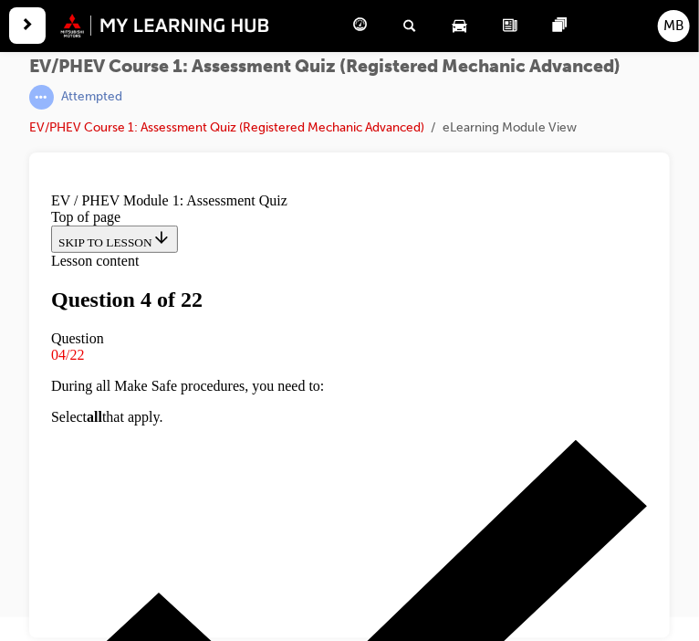
scroll to position [147, 0]
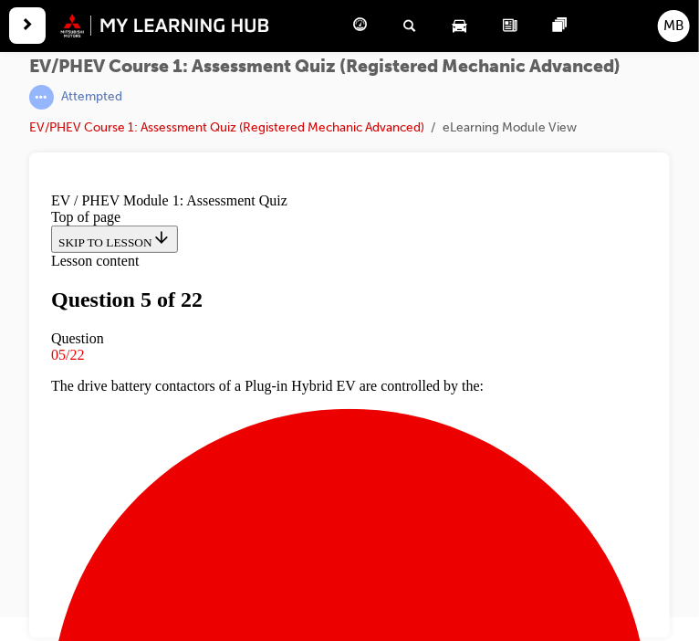
scroll to position [176, 0]
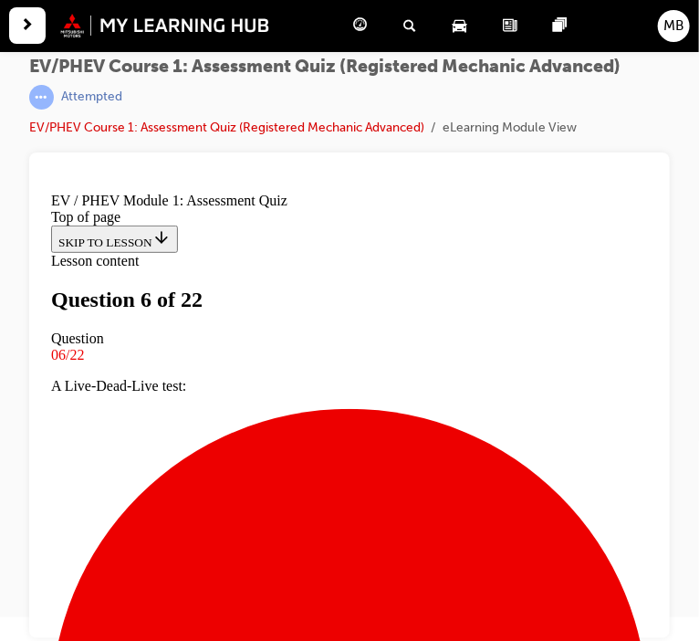
scroll to position [299, 0]
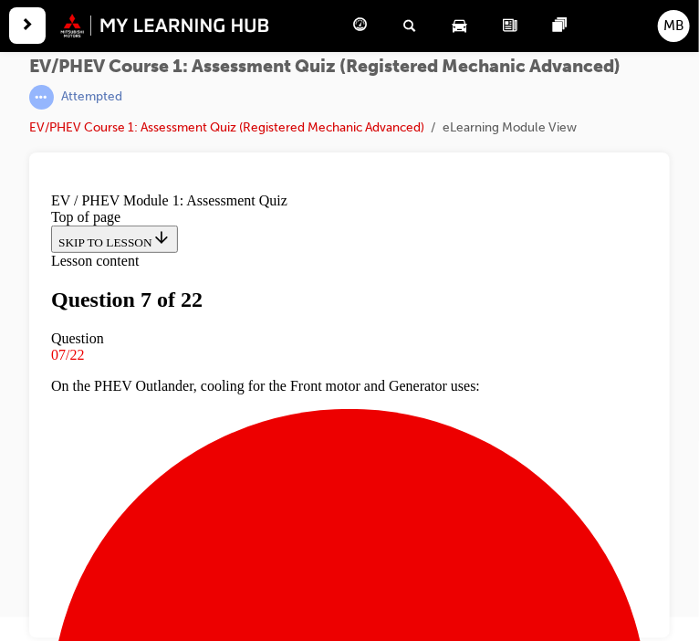
scroll to position [365, 0]
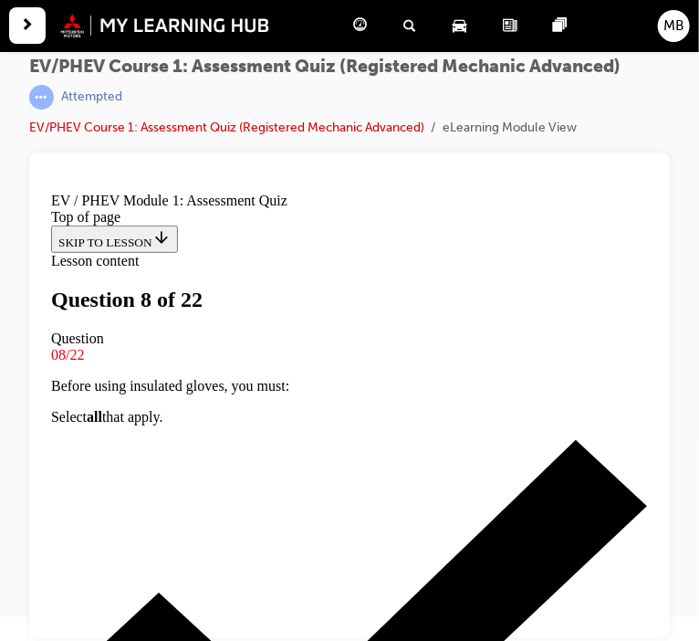
scroll to position [99, 0]
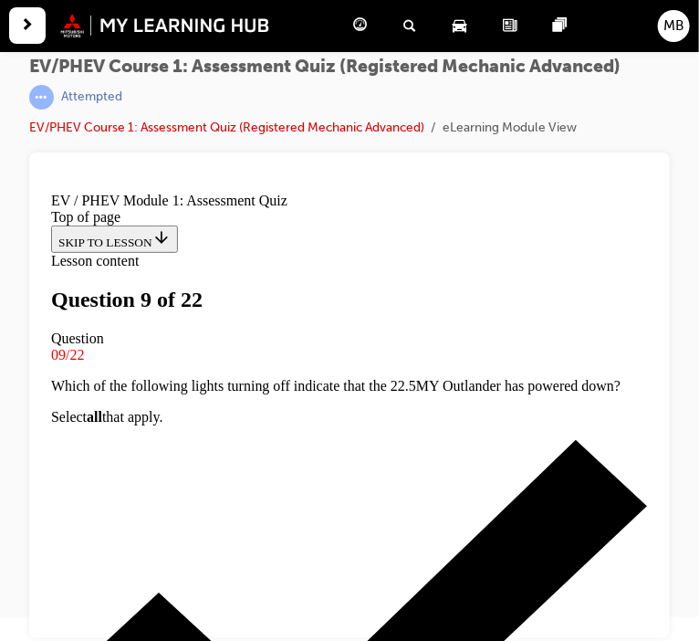
scroll to position [223, 0]
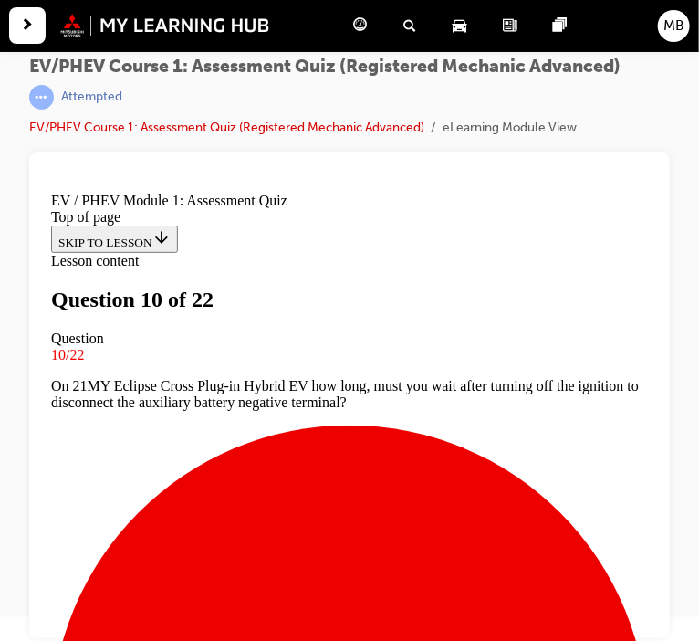
scroll to position [245, 0]
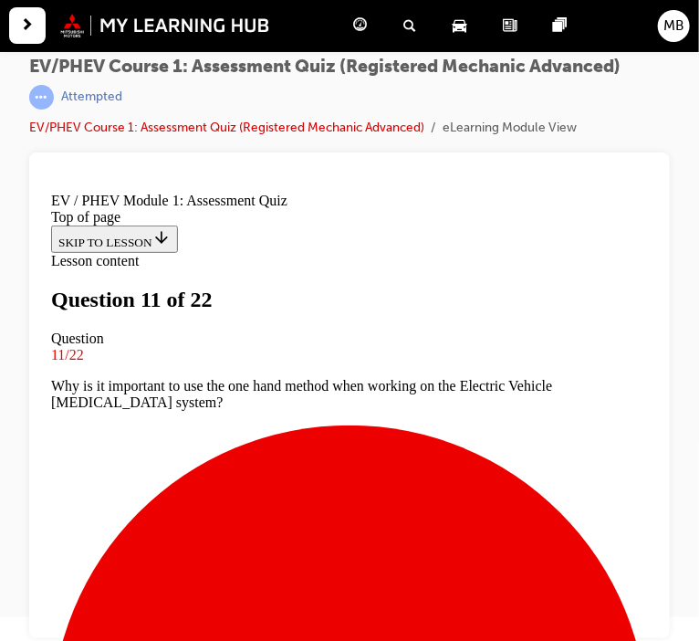
scroll to position [173, 0]
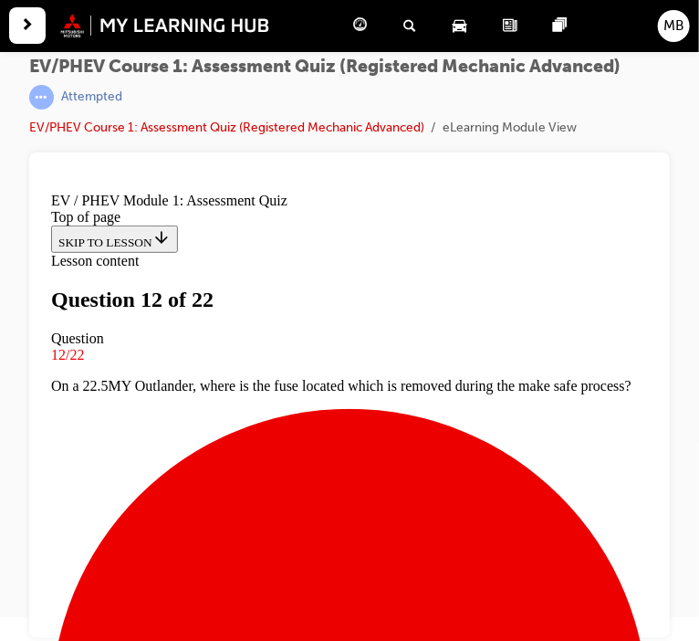
scroll to position [314, 0]
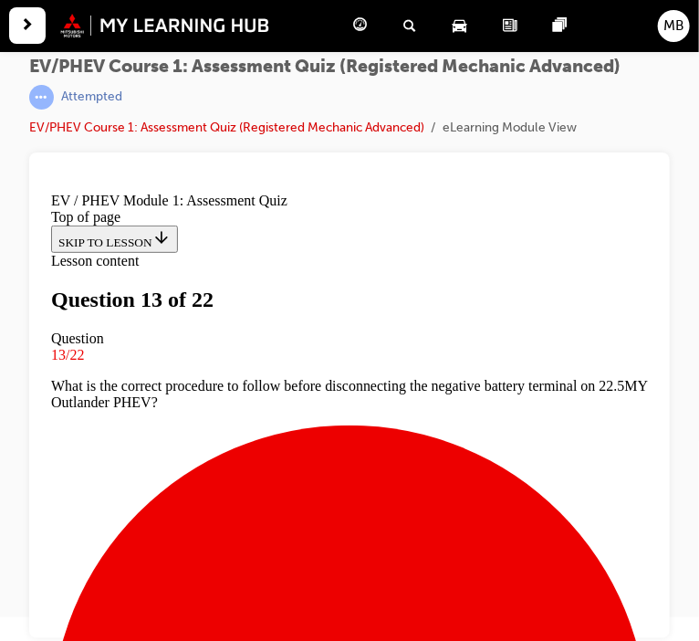
scroll to position [151, 0]
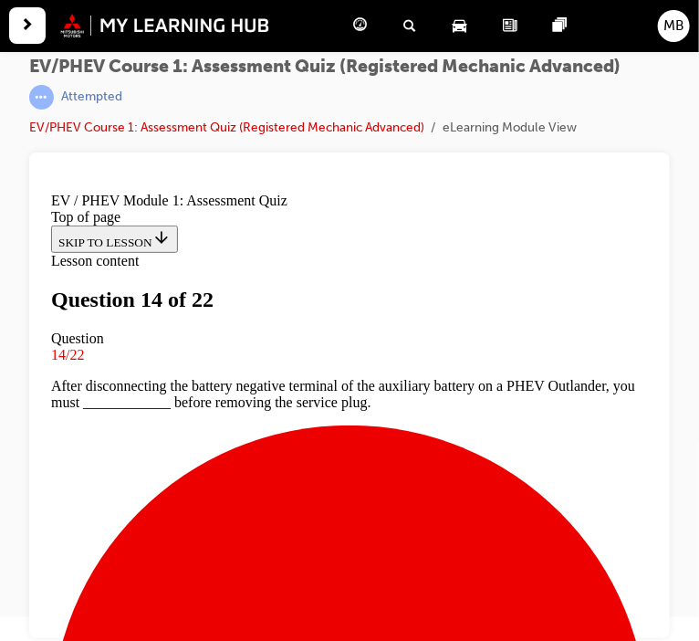
scroll to position [113, 0]
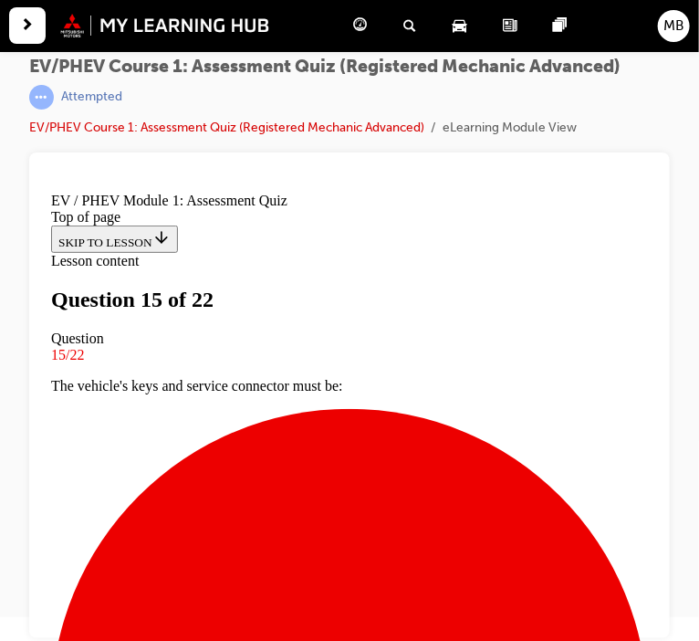
scroll to position [46, 0]
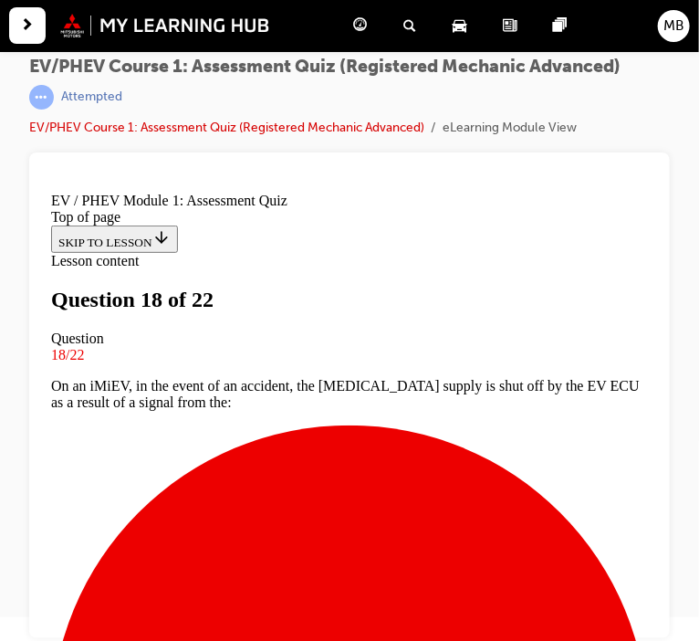
scroll to position [33, 0]
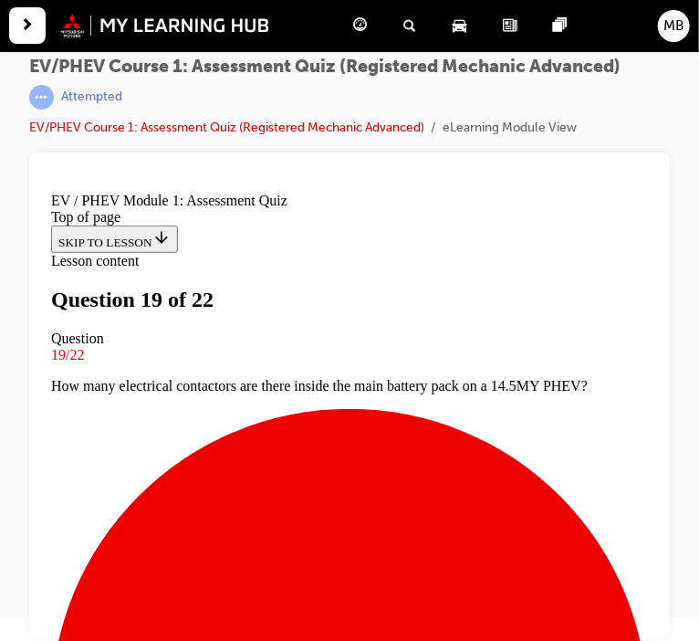
scroll to position [135, 0]
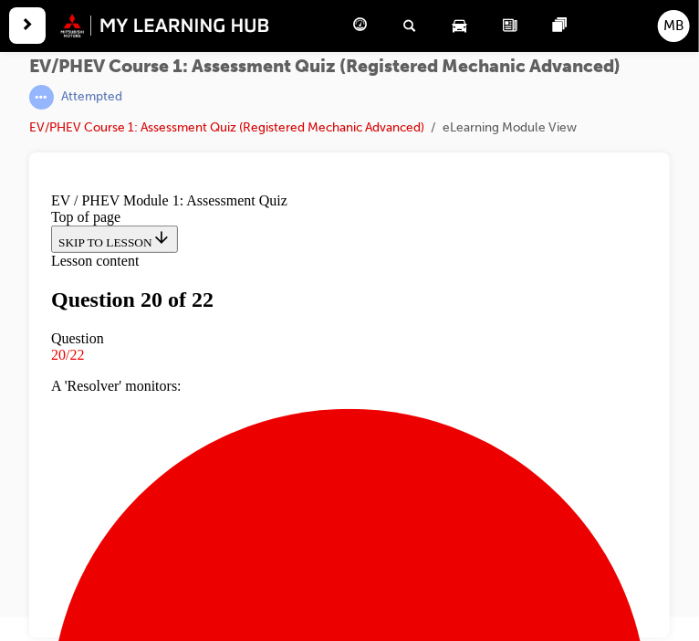
scroll to position [104, 0]
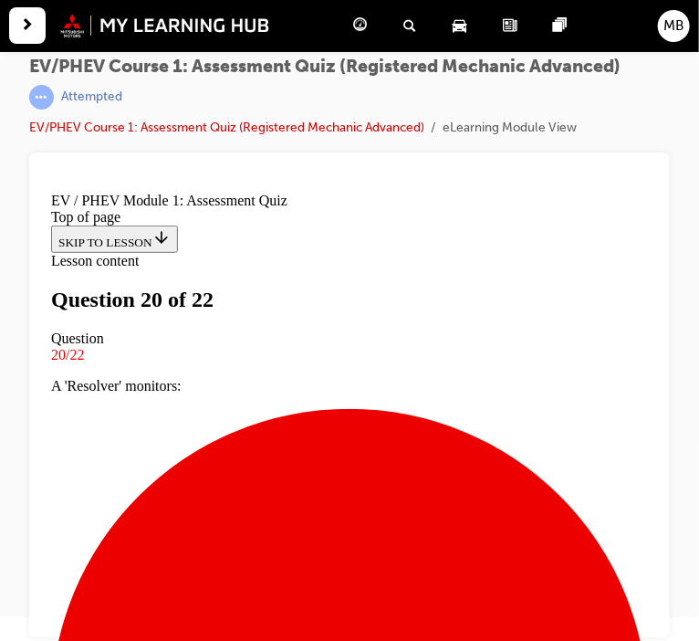
scroll to position [494, 0]
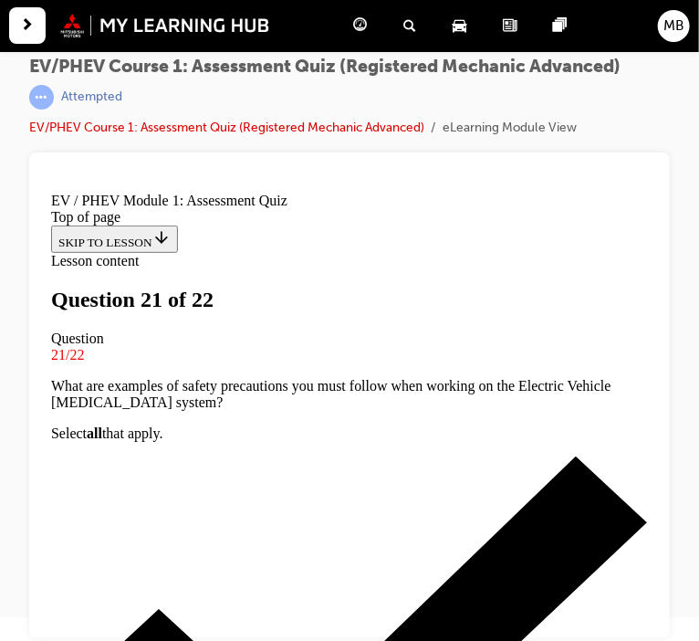
scroll to position [188, 0]
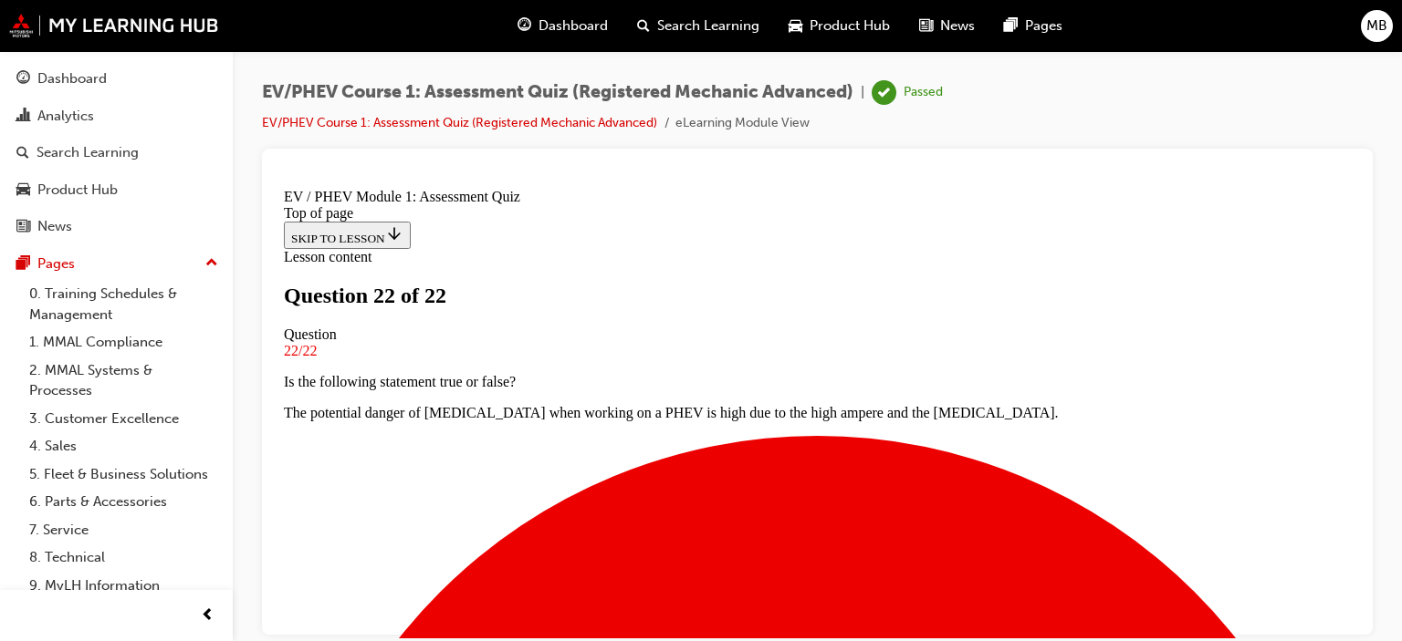
scroll to position [474, 0]
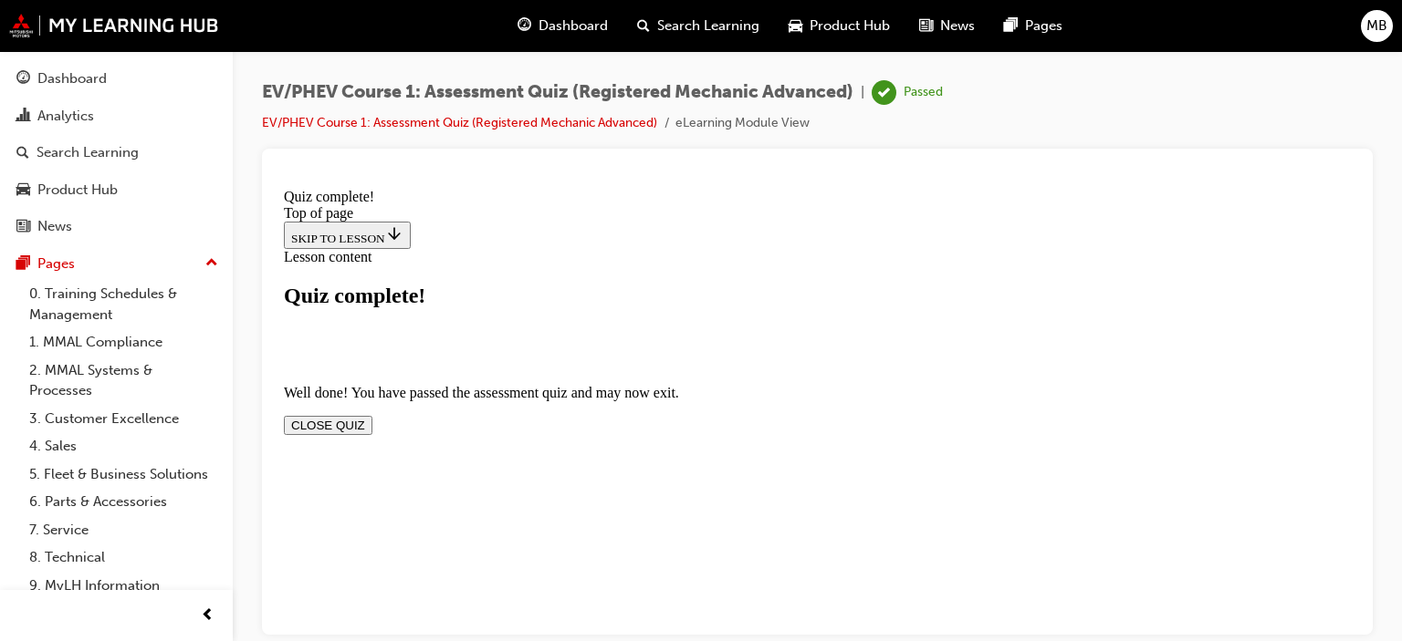
click at [372, 415] on button "CLOSE QUIZ" at bounding box center [328, 424] width 89 height 19
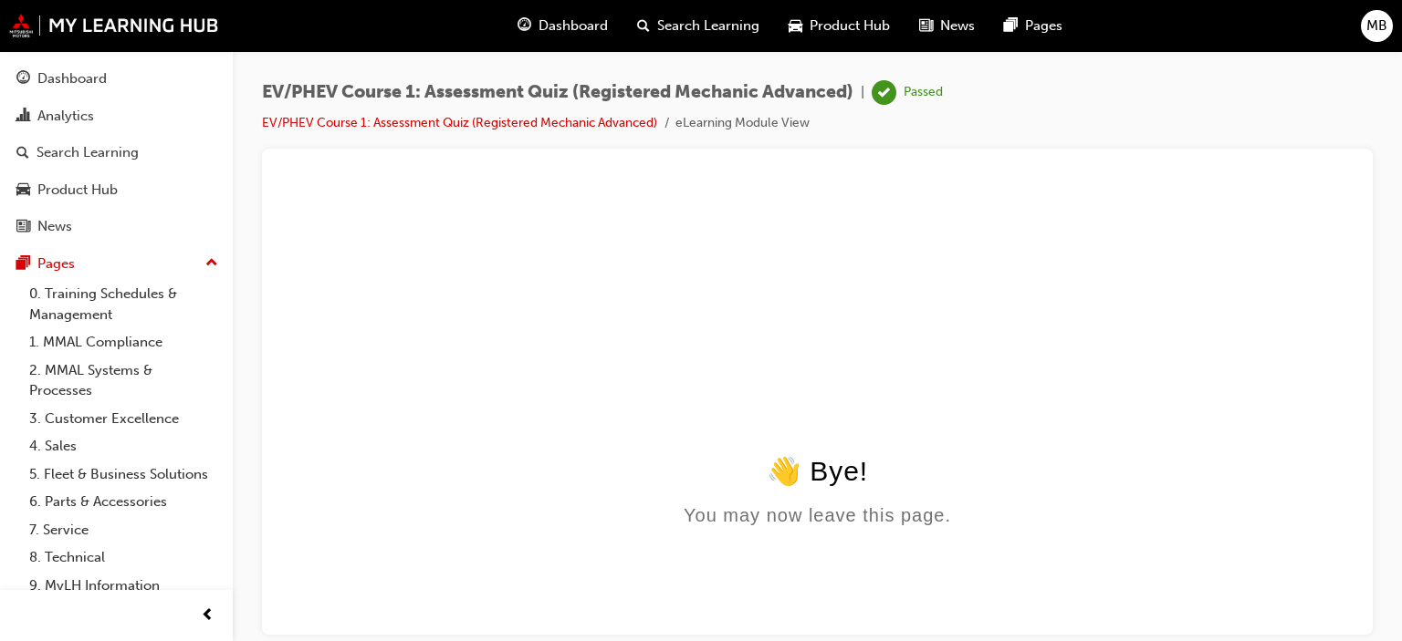
scroll to position [0, 0]
click at [104, 67] on link "Dashboard" at bounding box center [116, 79] width 218 height 34
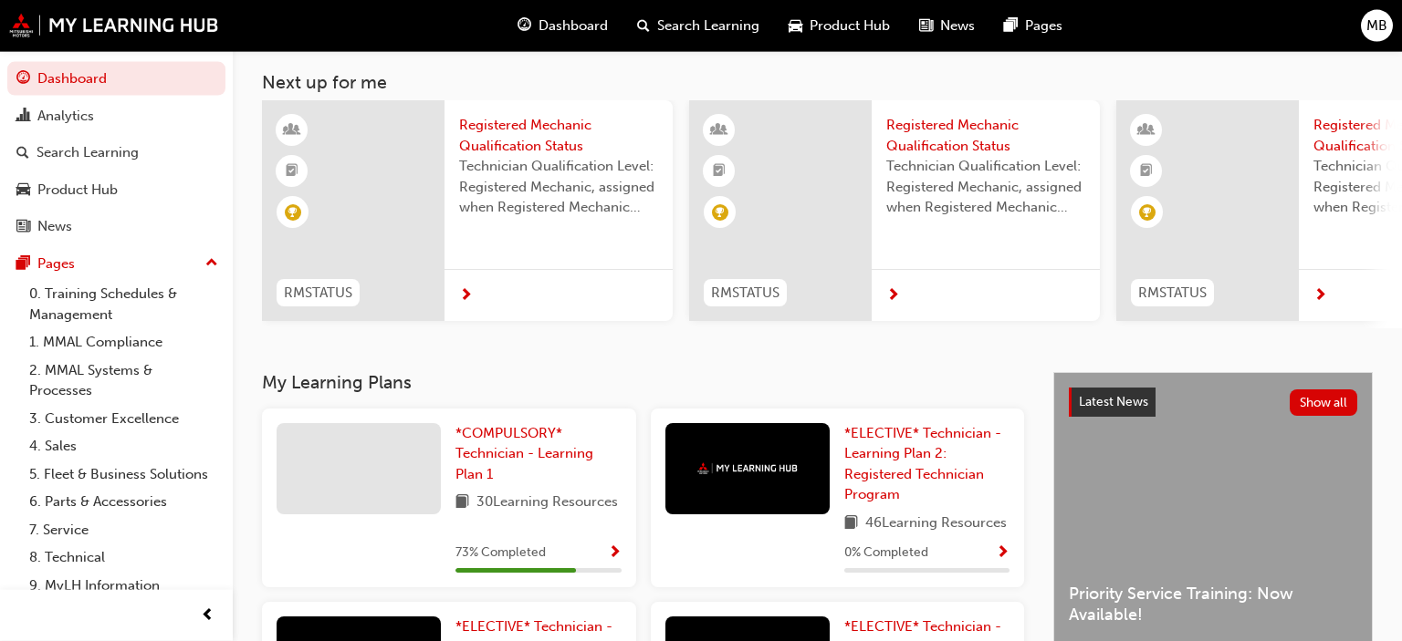
scroll to position [94, 0]
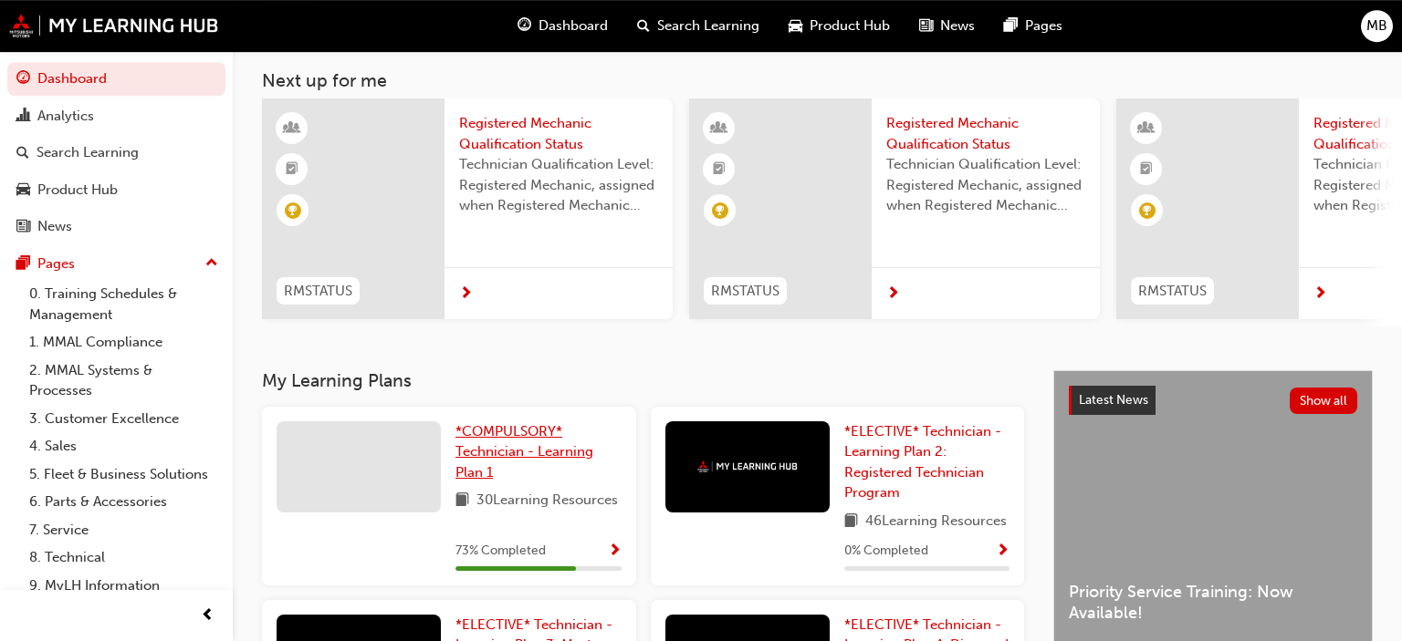
click at [503, 473] on link "*COMPULSORY* Technician - Learning Plan 1" at bounding box center [538, 453] width 166 height 62
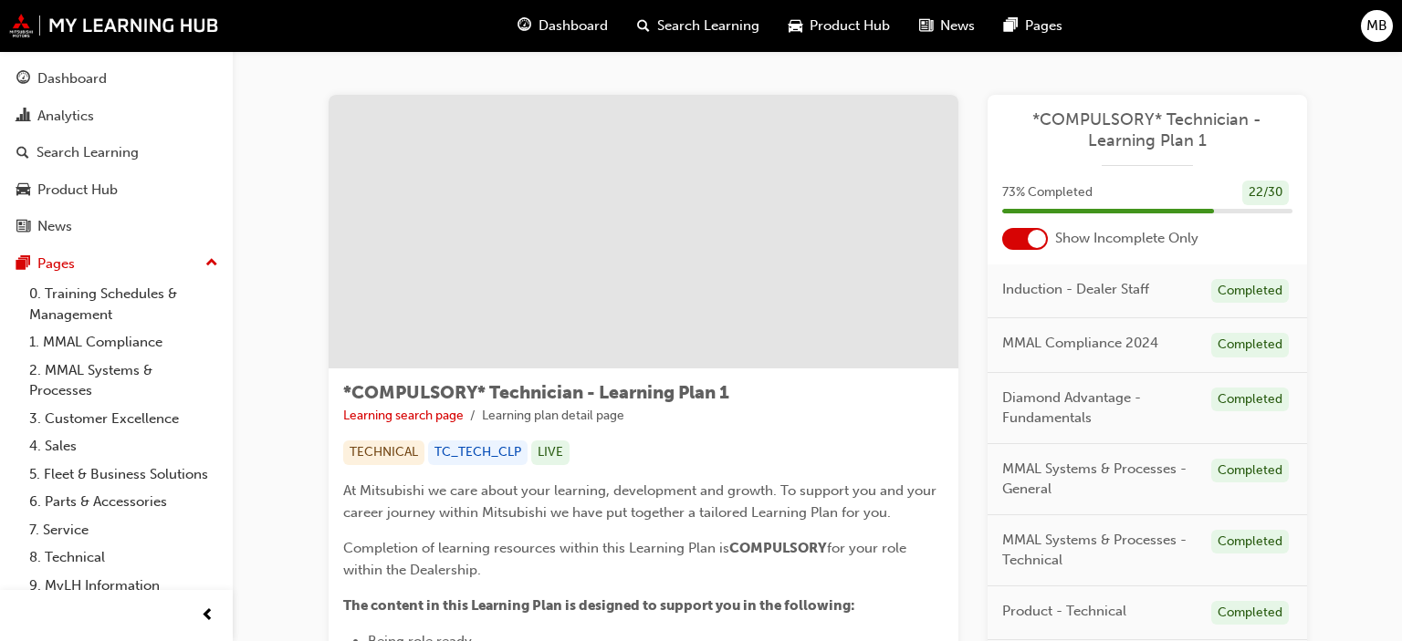
click at [1032, 239] on div at bounding box center [1036, 239] width 18 height 18
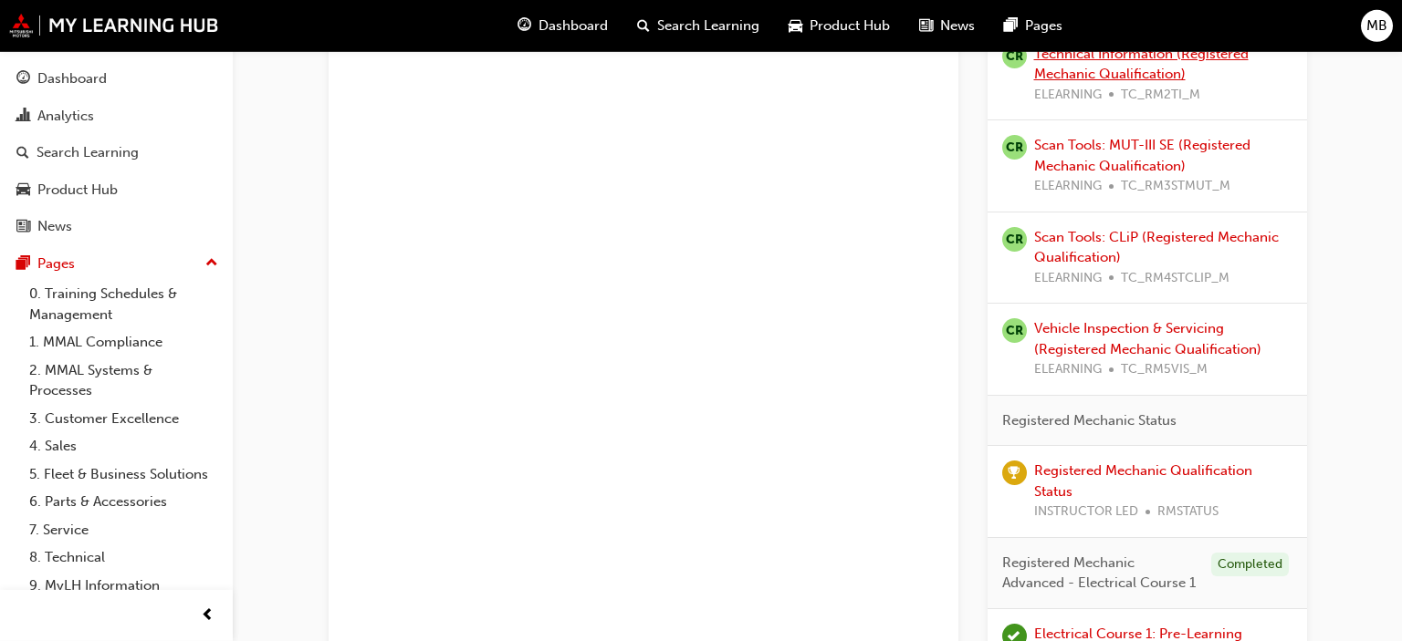
scroll to position [1755, 0]
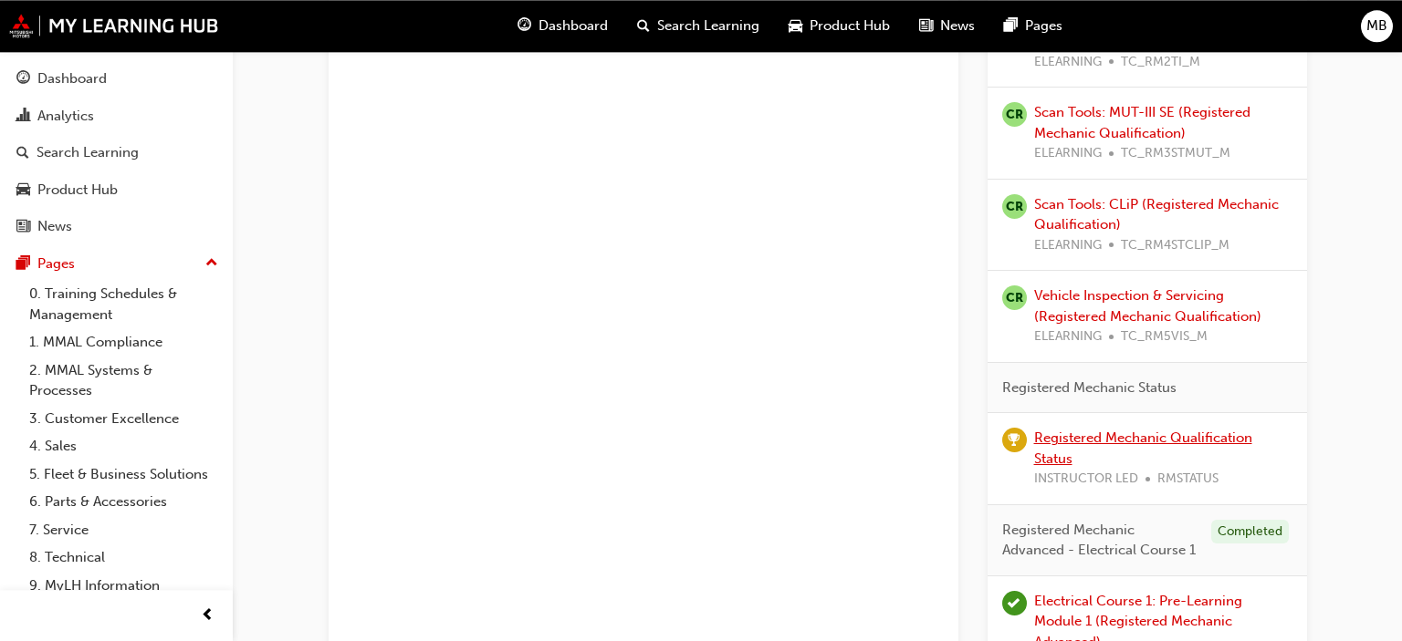
click at [1065, 454] on link "Registered Mechanic Qualification Status" at bounding box center [1143, 448] width 218 height 37
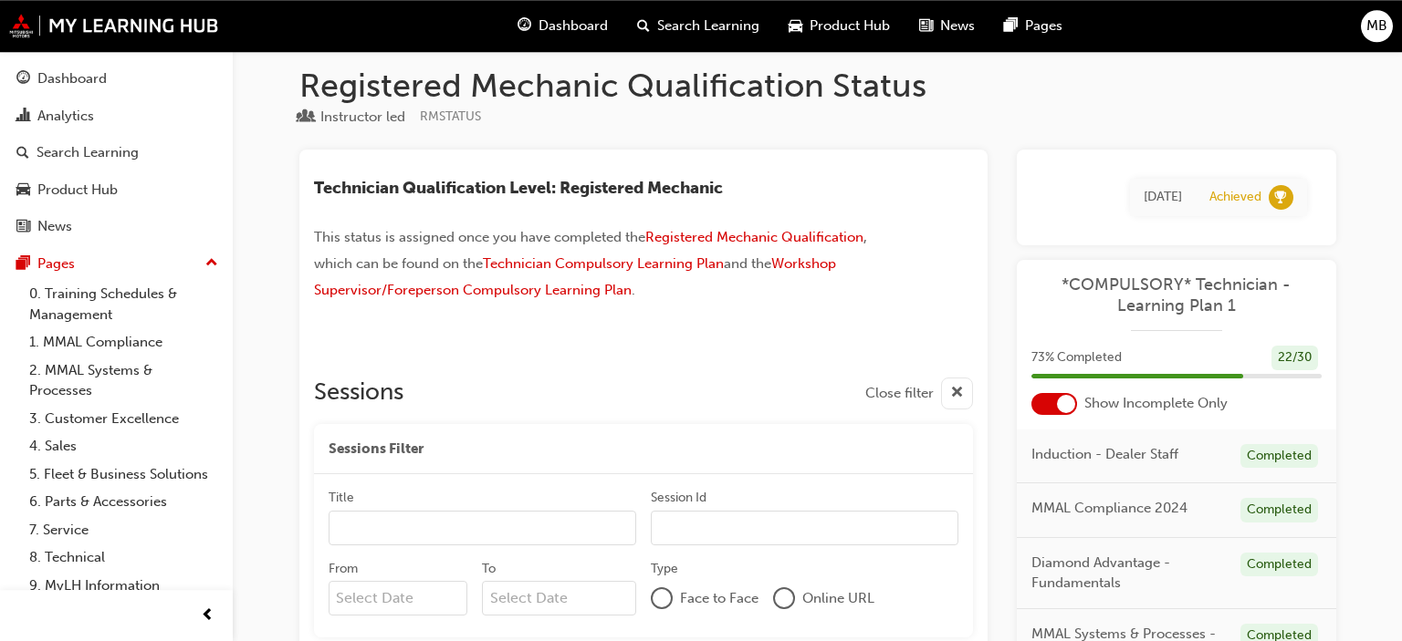
scroll to position [14, 0]
click at [82, 186] on div "Product Hub" at bounding box center [77, 190] width 80 height 21
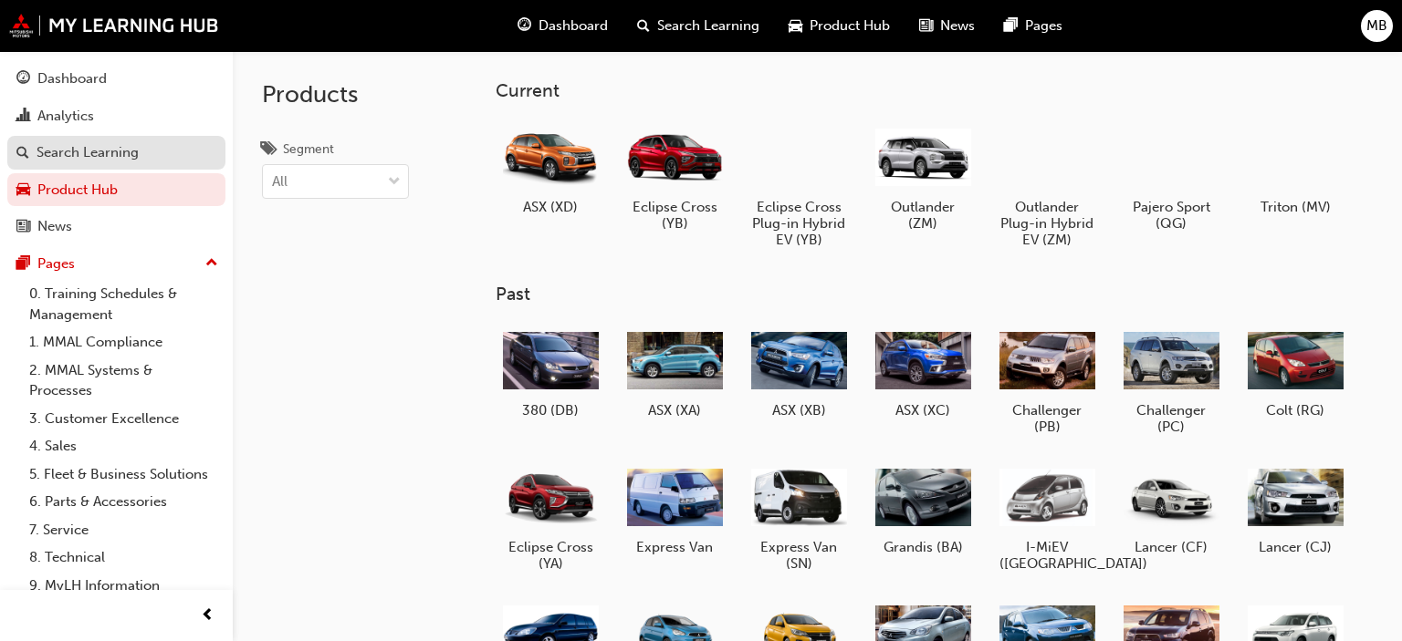
click at [71, 152] on div "Search Learning" at bounding box center [88, 152] width 102 height 21
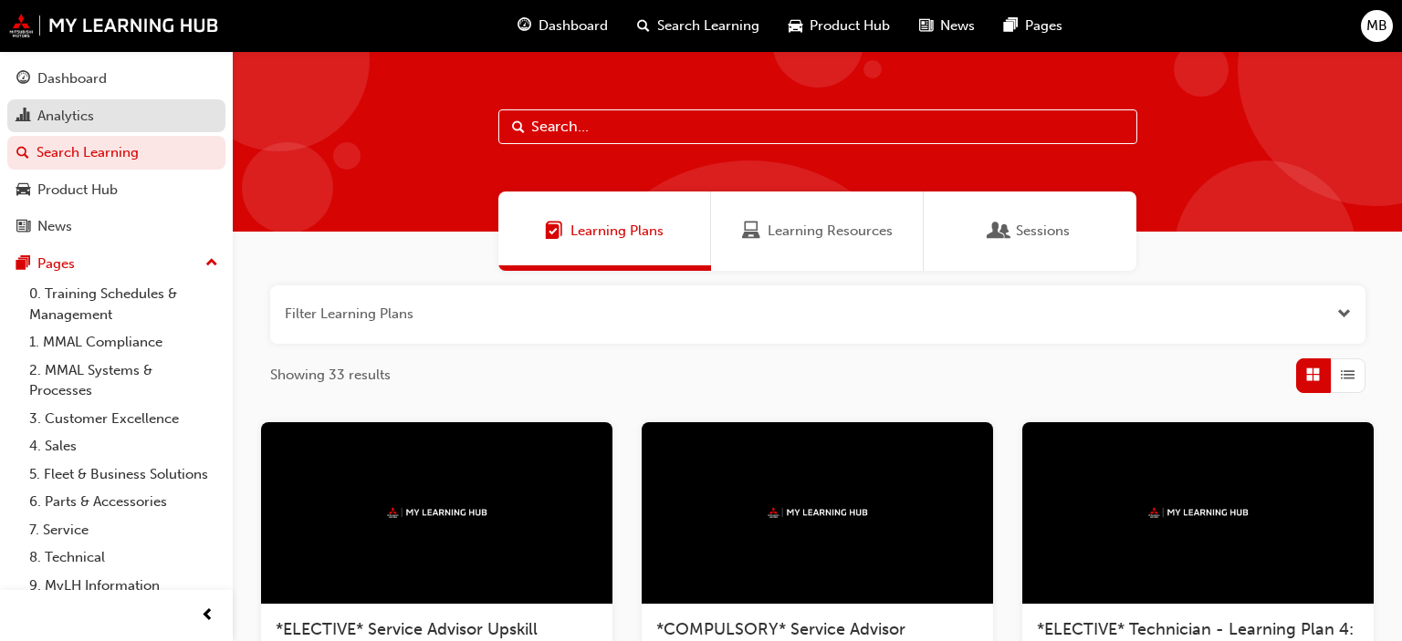
click at [68, 122] on div "Analytics" at bounding box center [65, 116] width 57 height 21
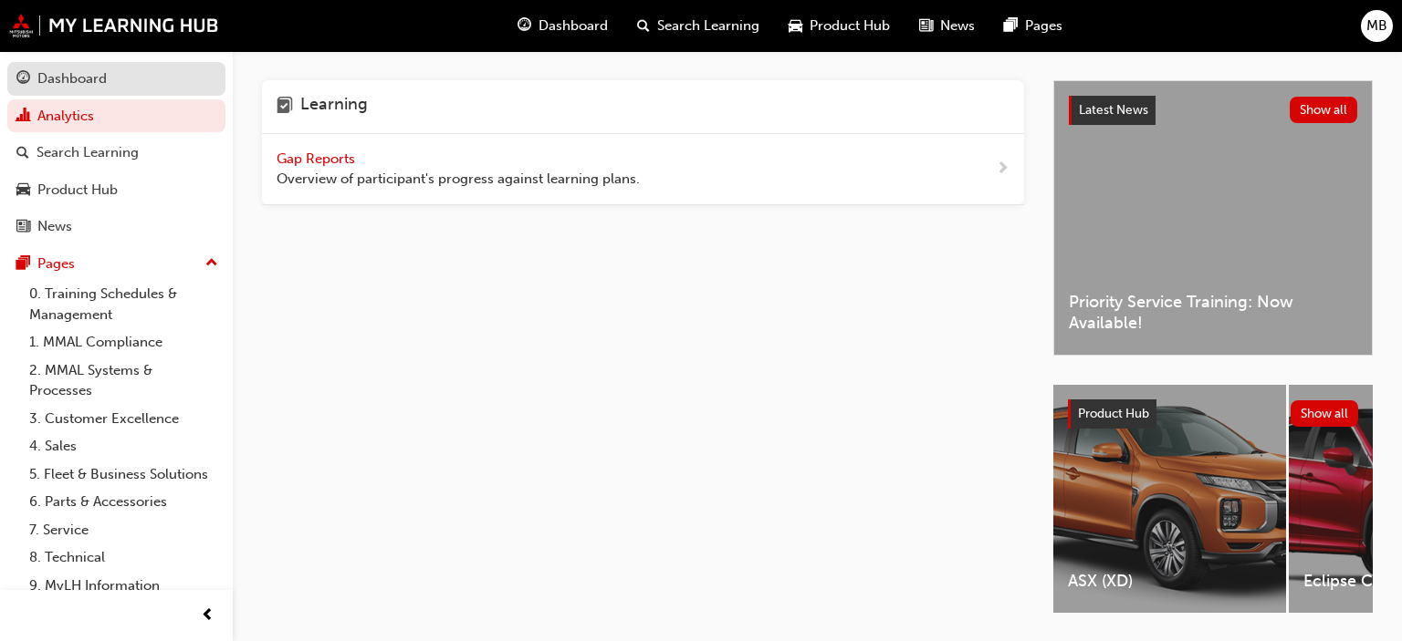
click at [75, 89] on div "Dashboard" at bounding box center [116, 79] width 200 height 23
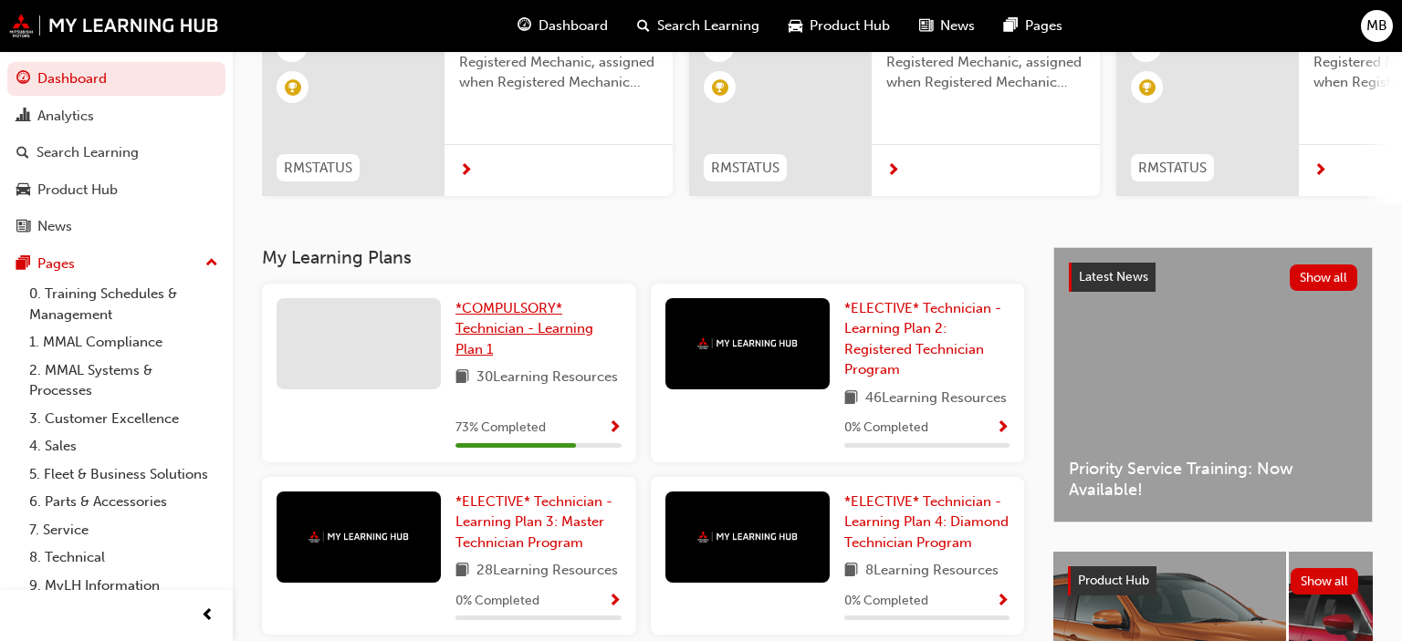
scroll to position [204, 0]
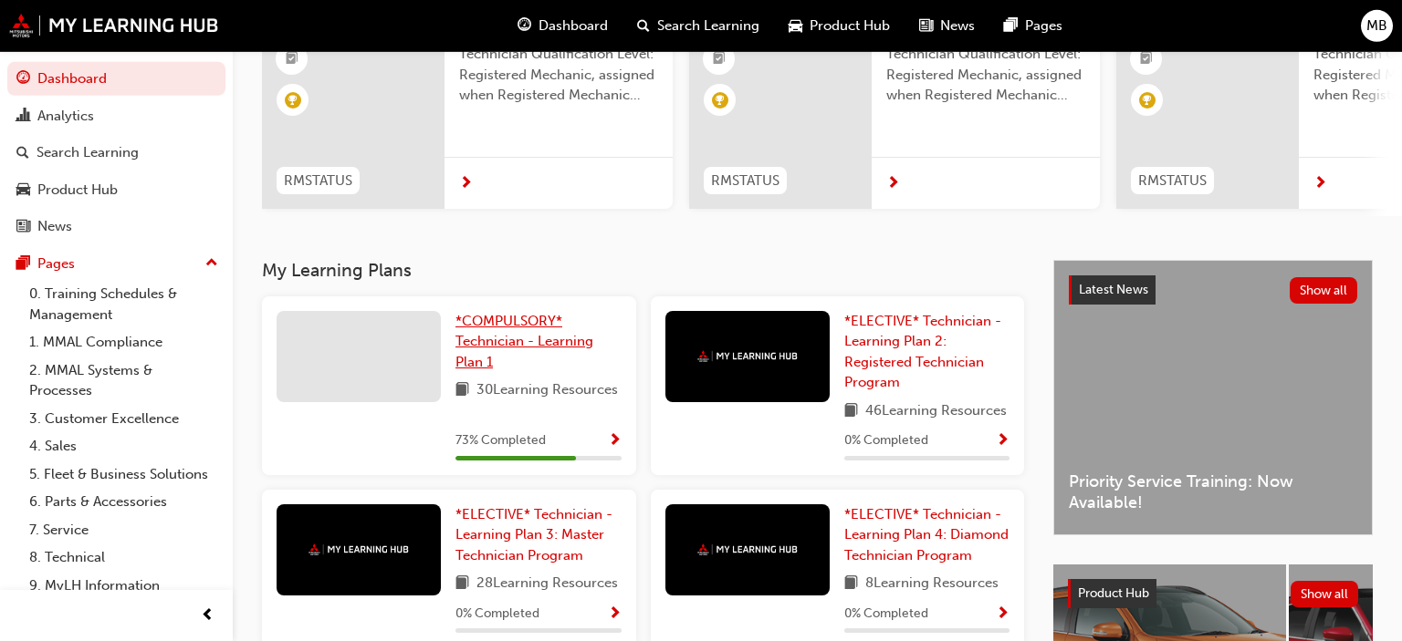
click at [496, 314] on span "*COMPULSORY* Technician - Learning Plan 1" at bounding box center [524, 341] width 138 height 57
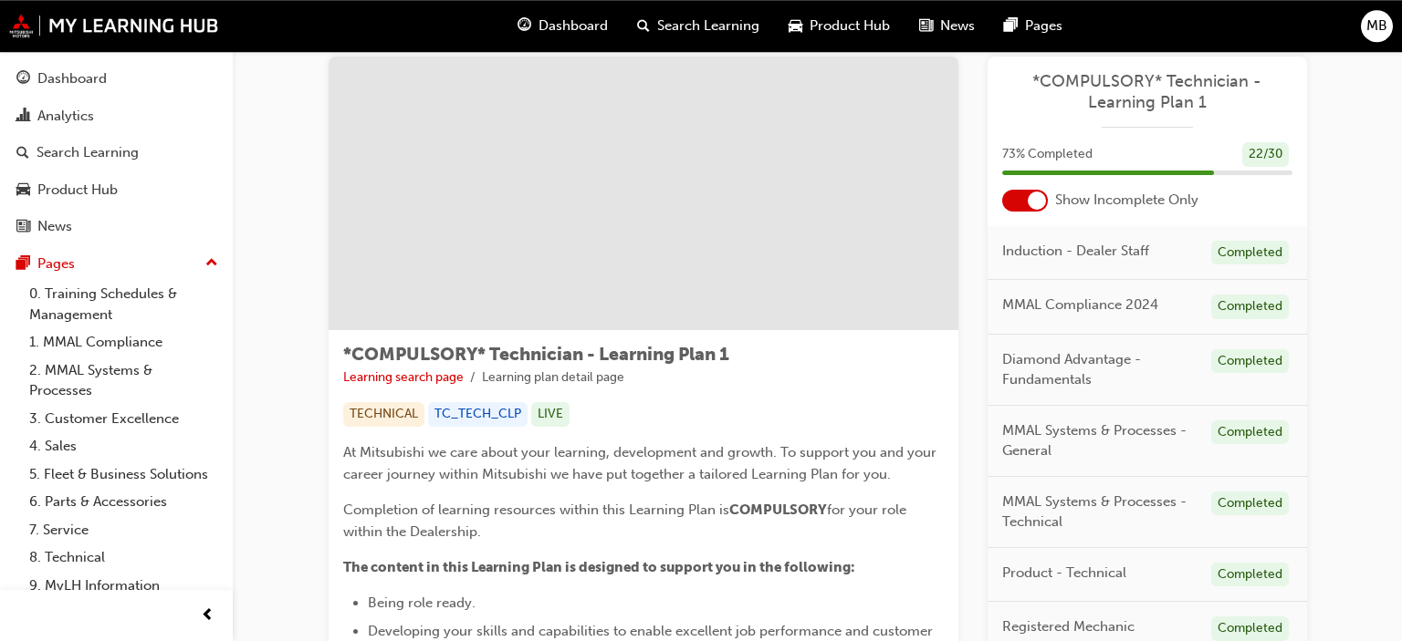
scroll to position [47, 0]
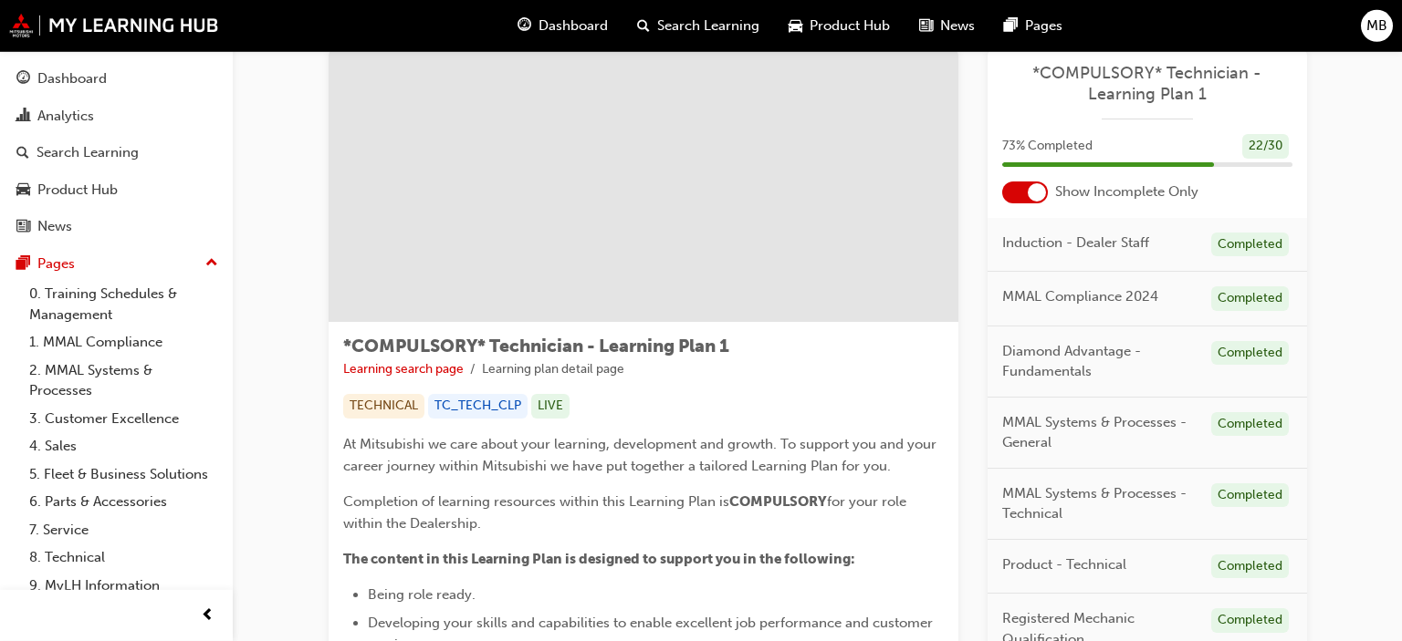
click at [1020, 200] on div at bounding box center [1025, 193] width 46 height 22
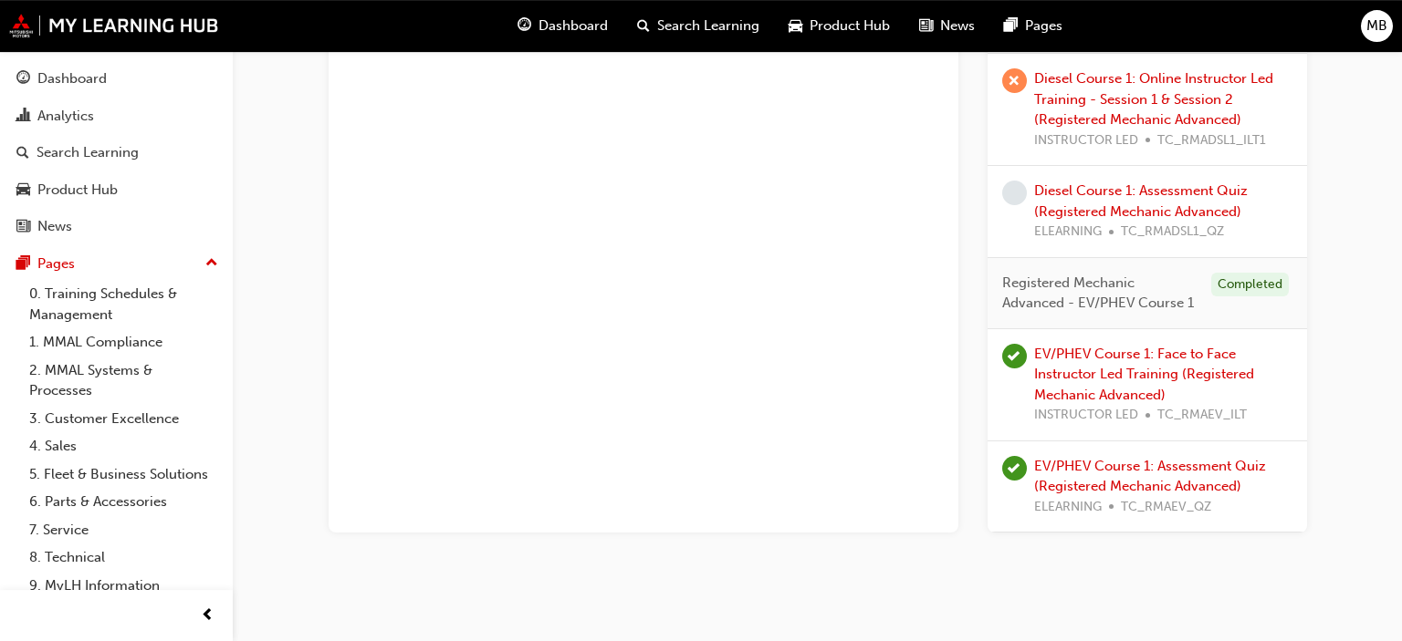
scroll to position [3426, 0]
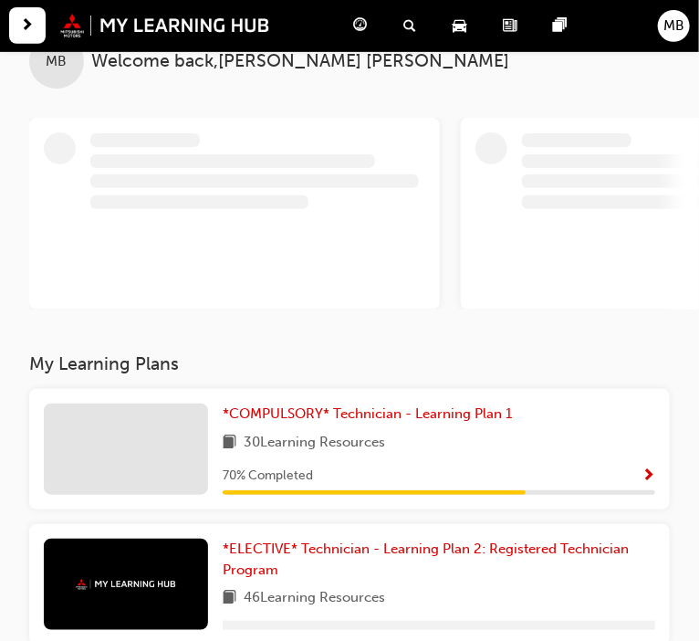
scroll to position [47, 0]
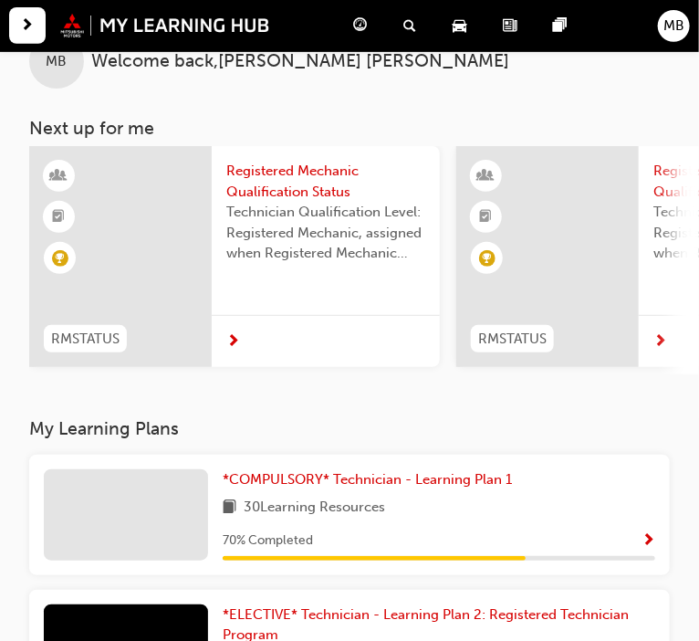
click at [649, 535] on span "Show Progress" at bounding box center [648, 541] width 14 height 16
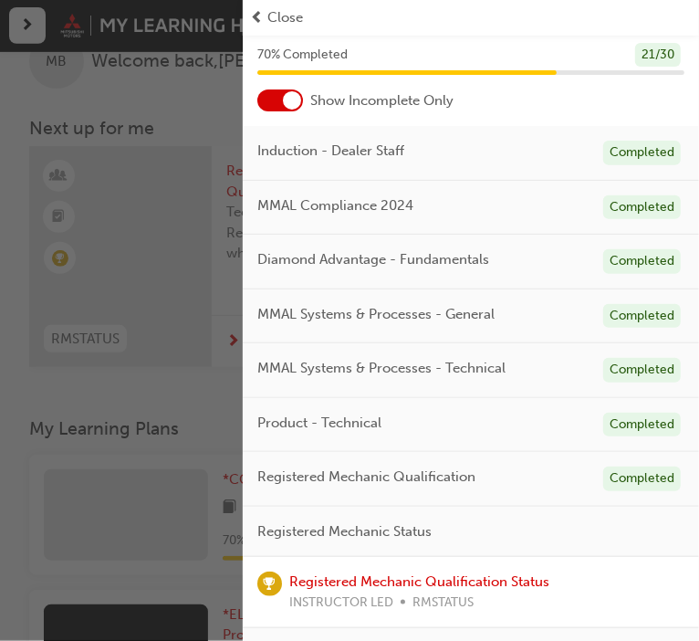
scroll to position [56, 0]
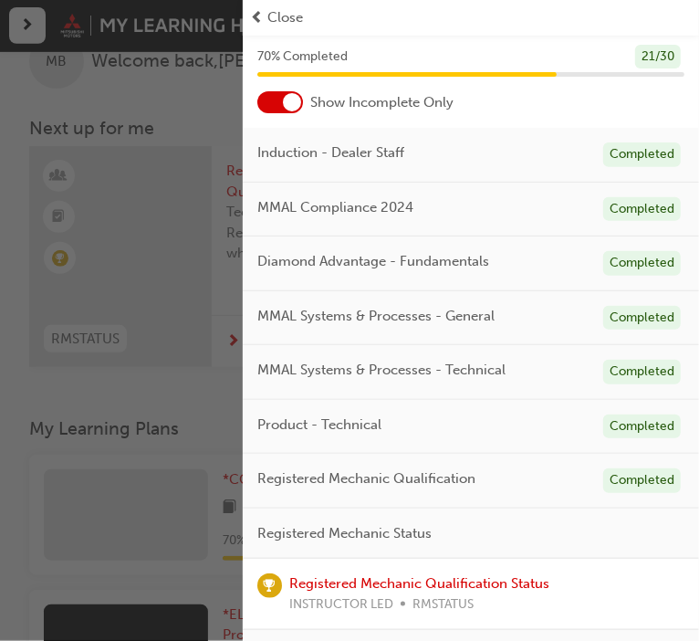
click at [290, 105] on div at bounding box center [292, 102] width 18 height 18
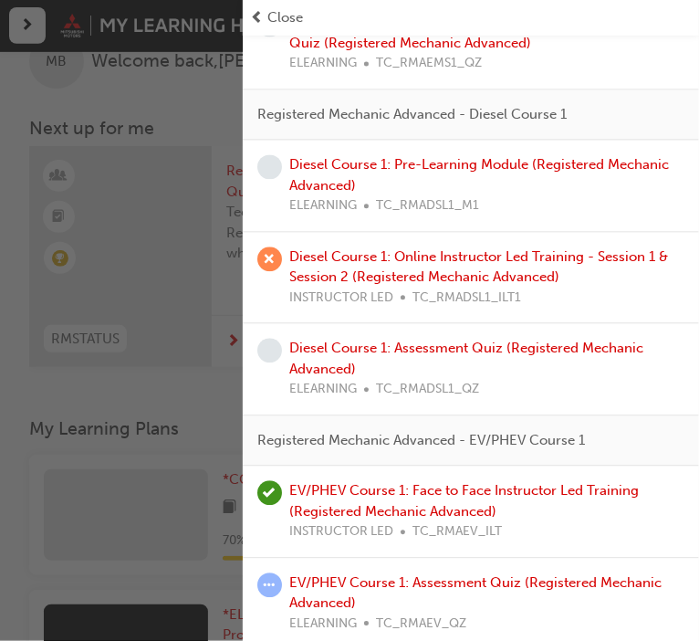
scroll to position [62, 0]
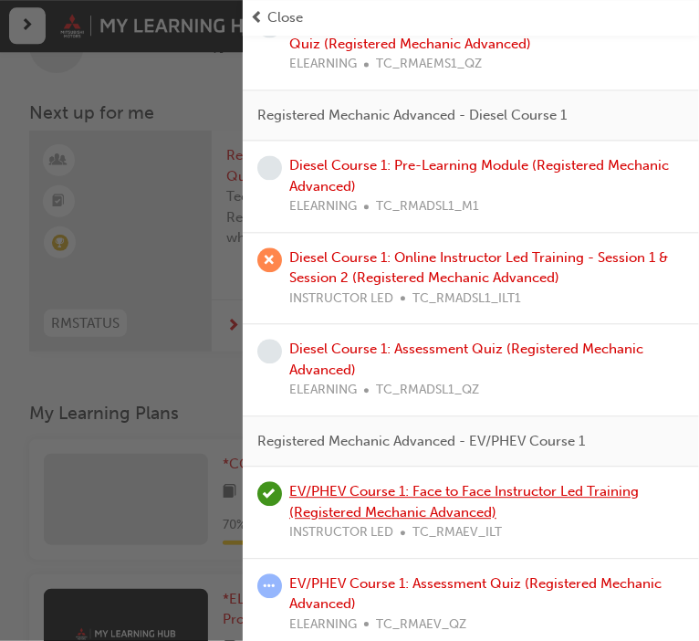
click at [465, 488] on link "EV/PHEV Course 1: Face to Face Instructor Led Training (Registered Mechanic Adv…" at bounding box center [463, 501] width 349 height 37
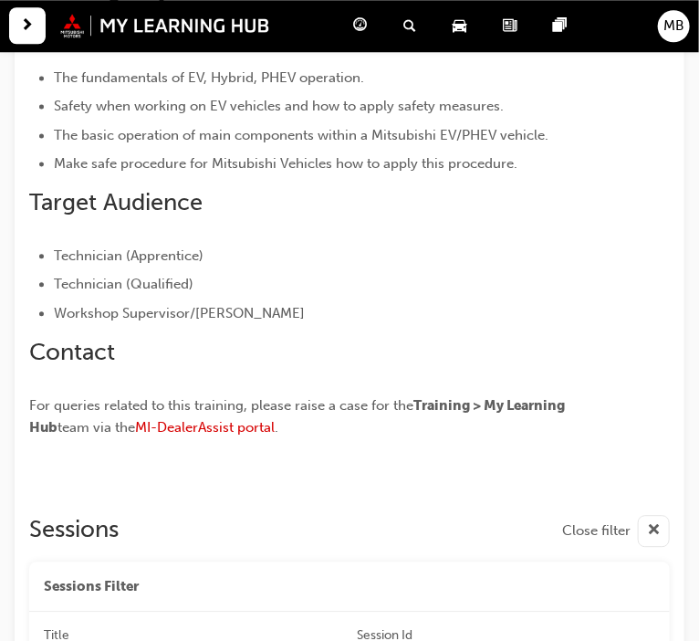
scroll to position [858, 0]
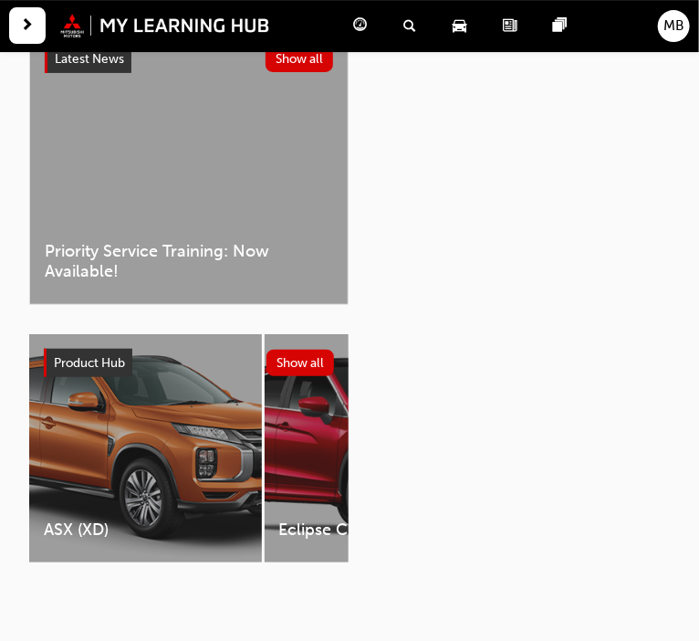
scroll to position [62, 0]
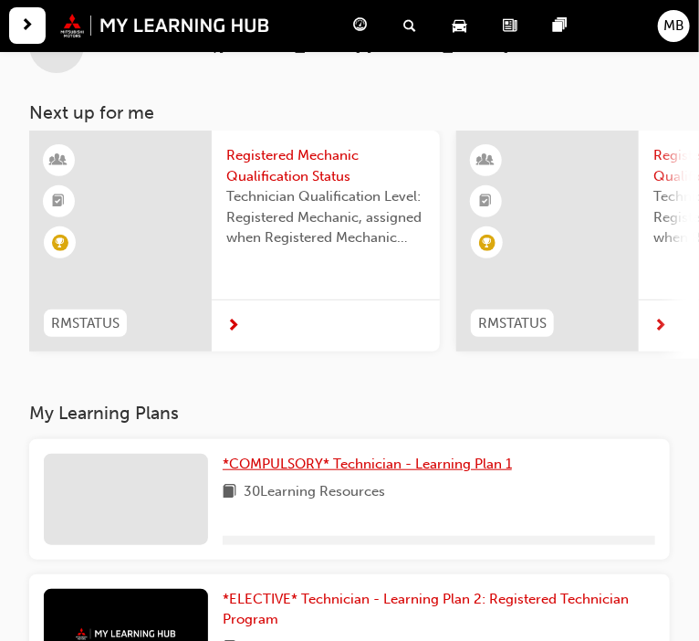
click at [444, 469] on span "*COMPULSORY* Technician - Learning Plan 1" at bounding box center [367, 463] width 289 height 16
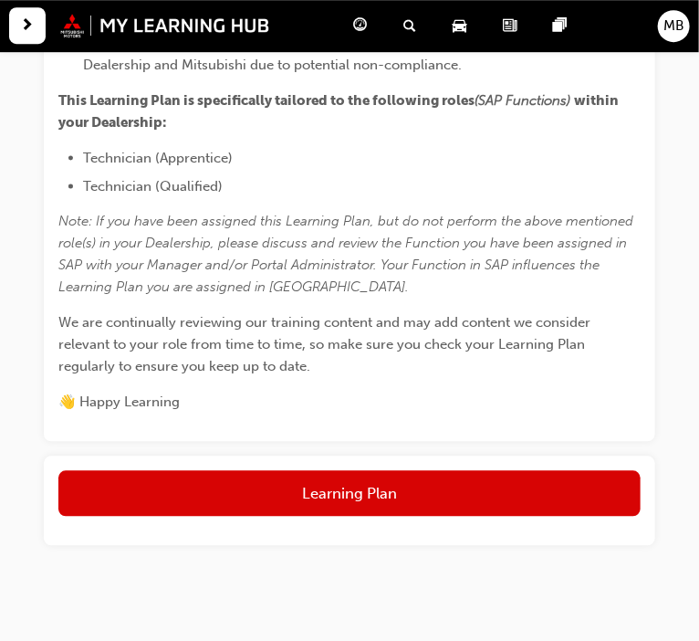
scroll to position [657, 0]
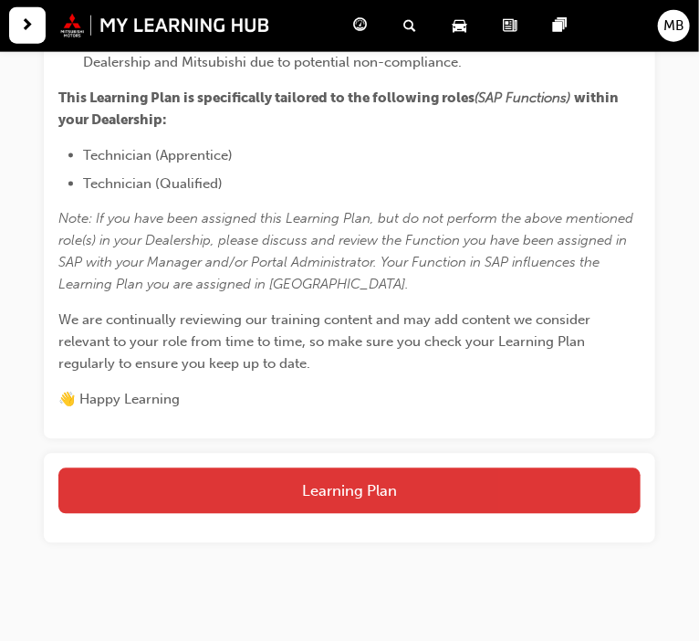
click at [391, 474] on button "Learning Plan" at bounding box center [349, 491] width 582 height 46
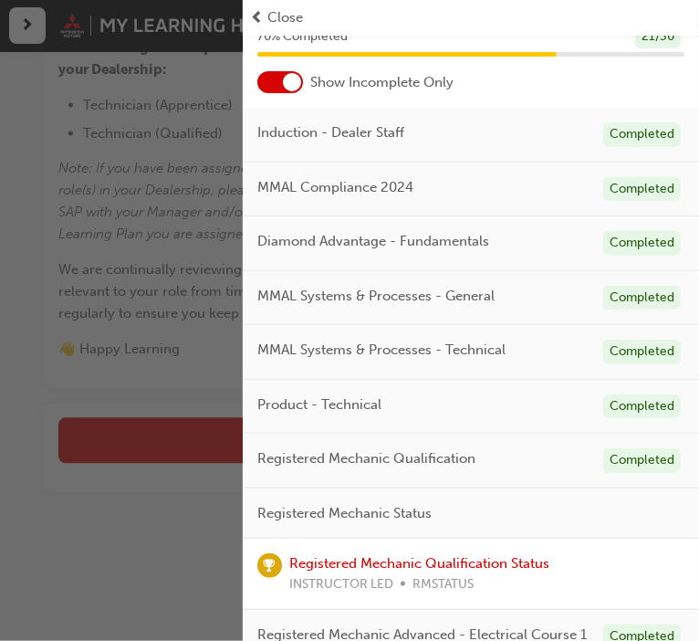
scroll to position [31, 0]
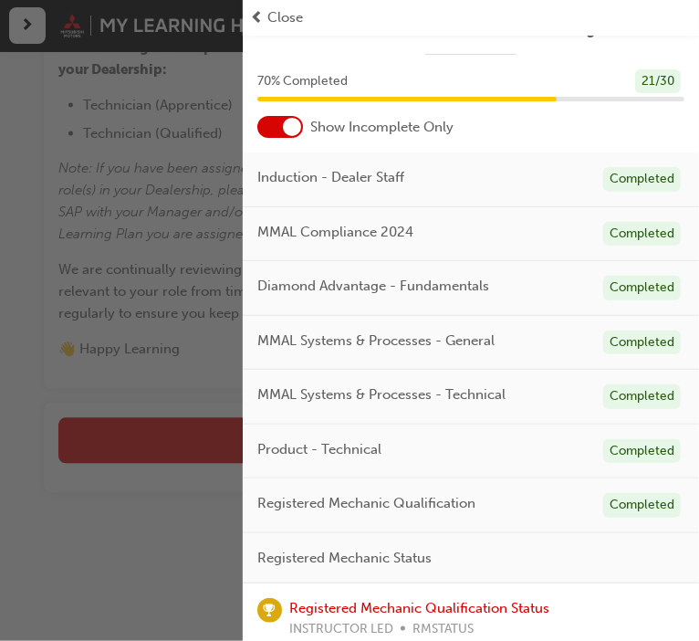
click at [289, 135] on div at bounding box center [280, 127] width 46 height 22
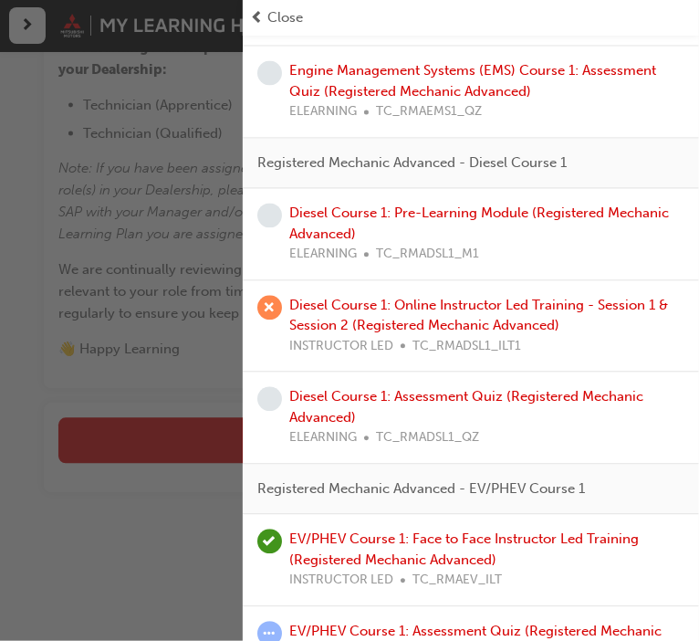
scroll to position [2675, 0]
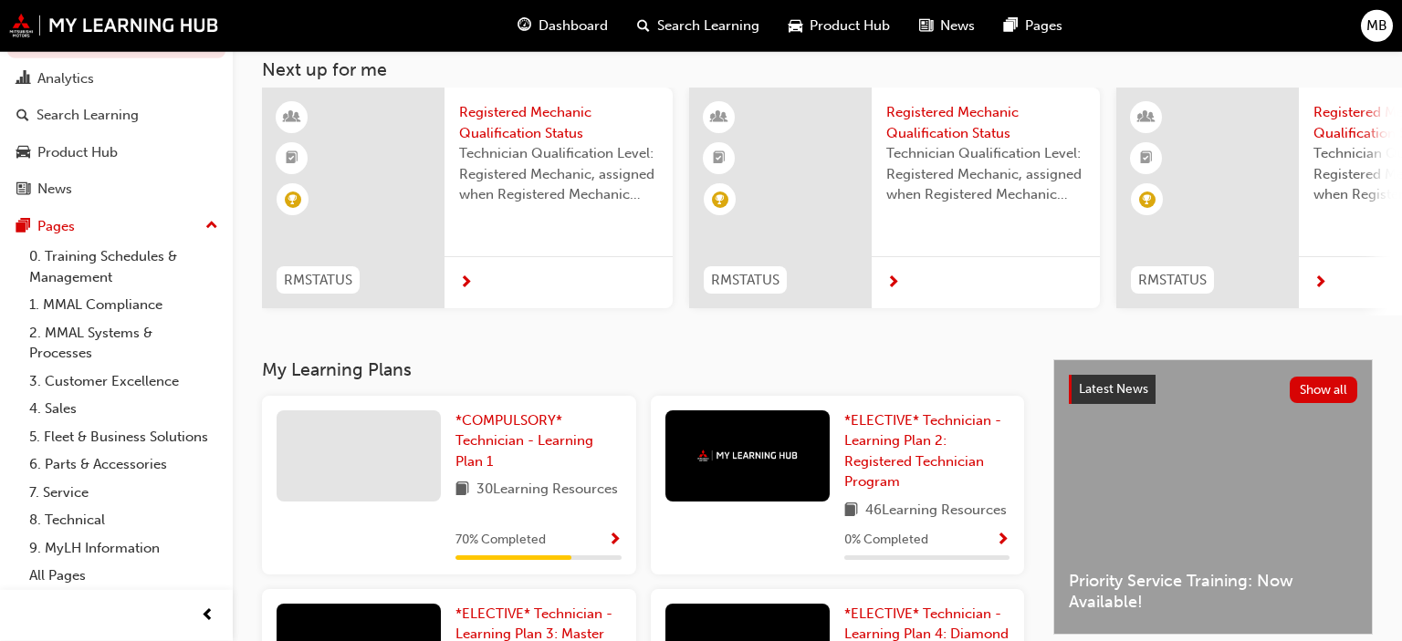
scroll to position [104, 0]
click at [626, 549] on div "*COMPULSORY* Technician - Learning Plan 1 30 Learning Resources 70 % Completed" at bounding box center [449, 486] width 374 height 179
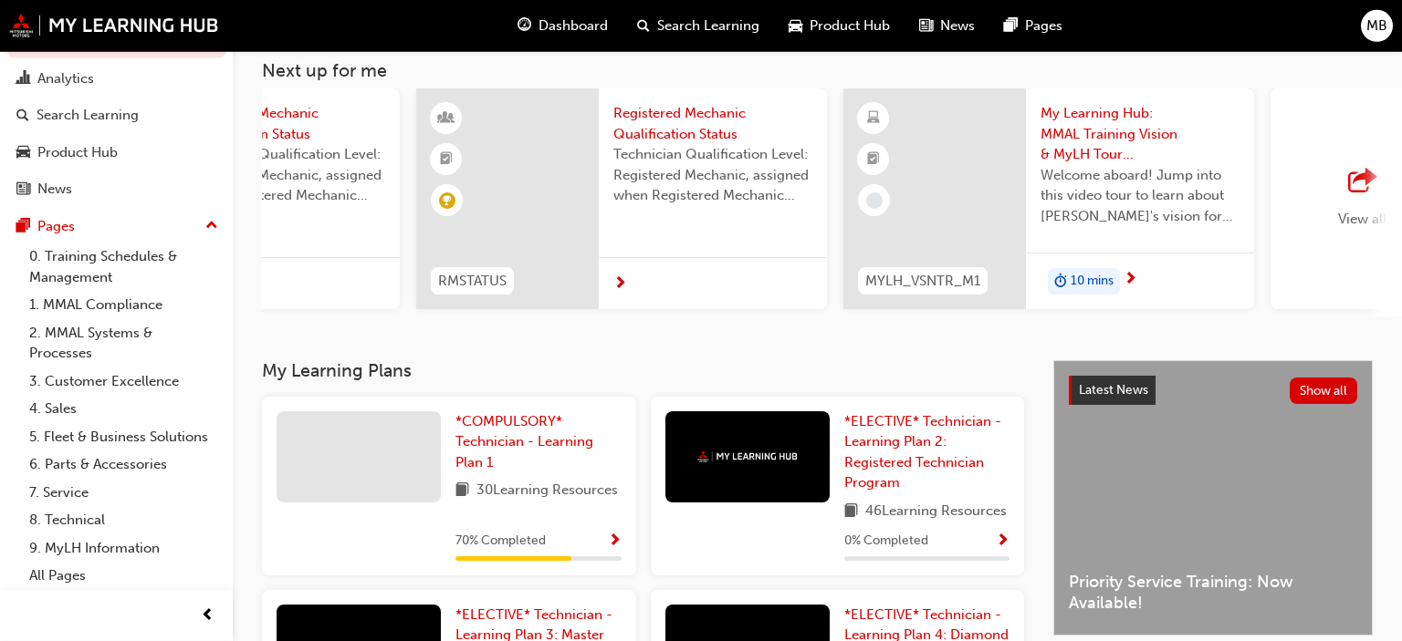
click at [813, 21] on span "Product Hub" at bounding box center [849, 26] width 80 height 21
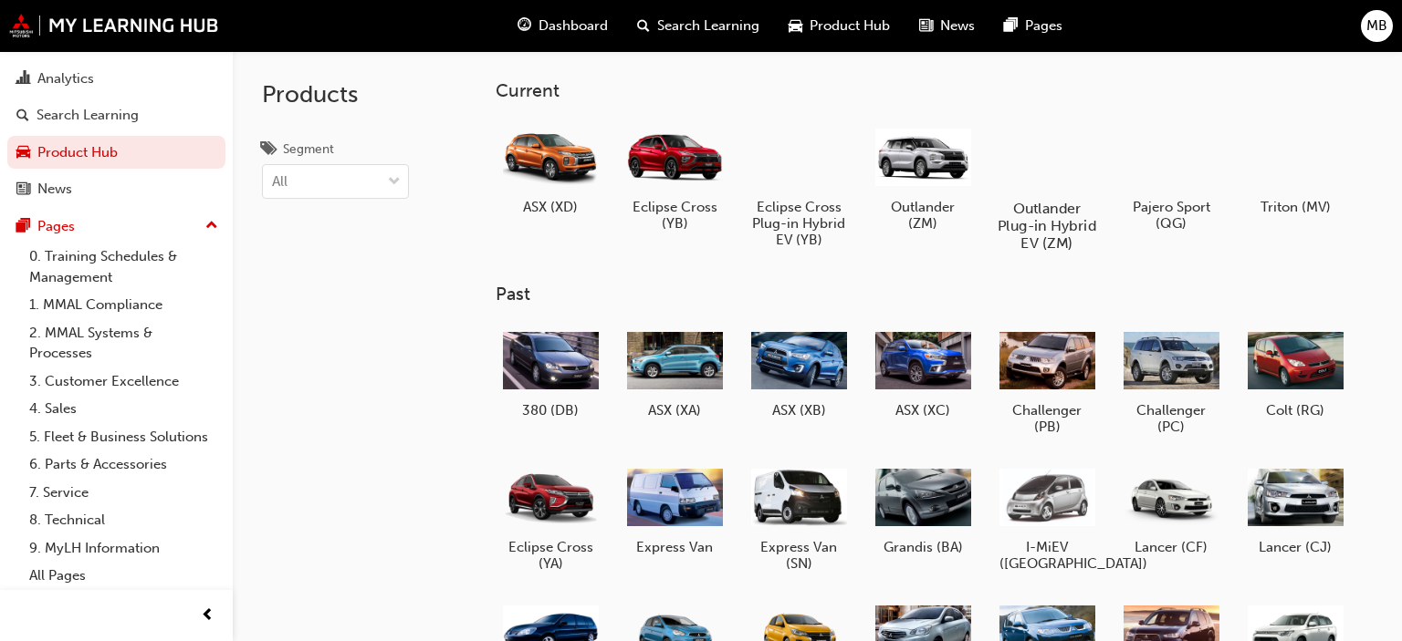
click at [1031, 239] on h5 "Outlander Plug-in Hybrid EV (ZM)" at bounding box center [1046, 226] width 101 height 52
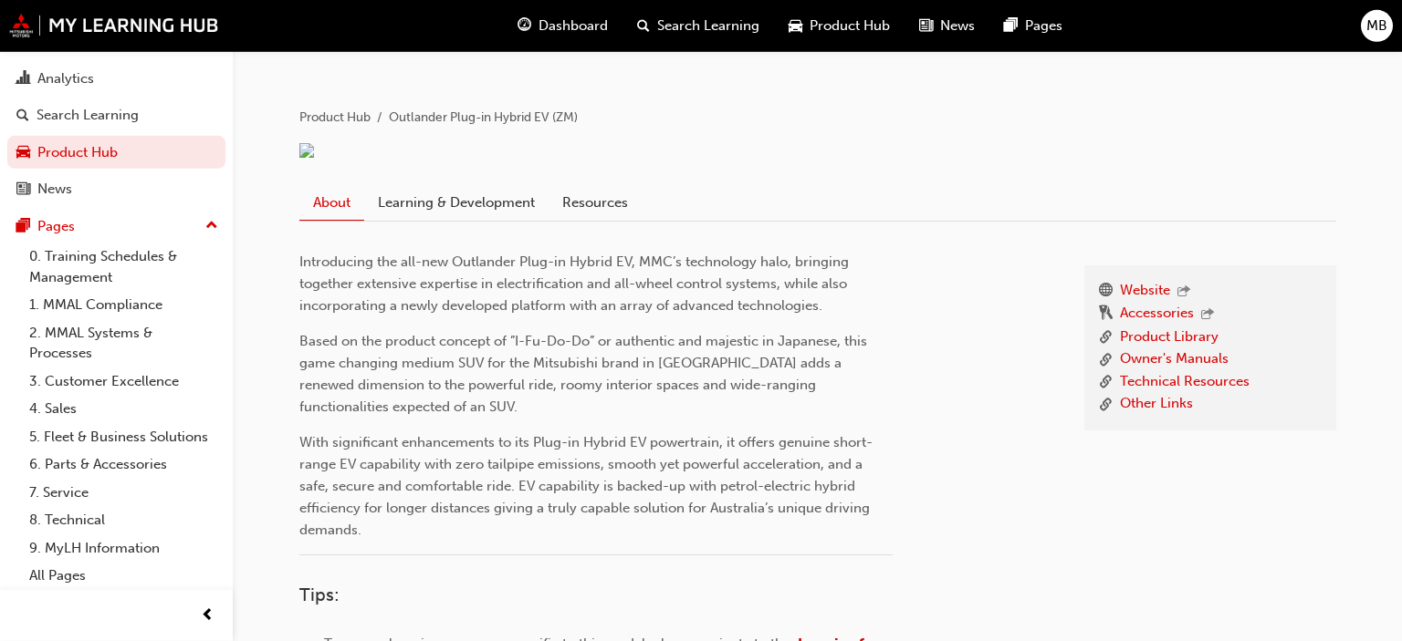
scroll to position [338, 0]
click at [487, 221] on link "Learning & Development" at bounding box center [456, 203] width 184 height 35
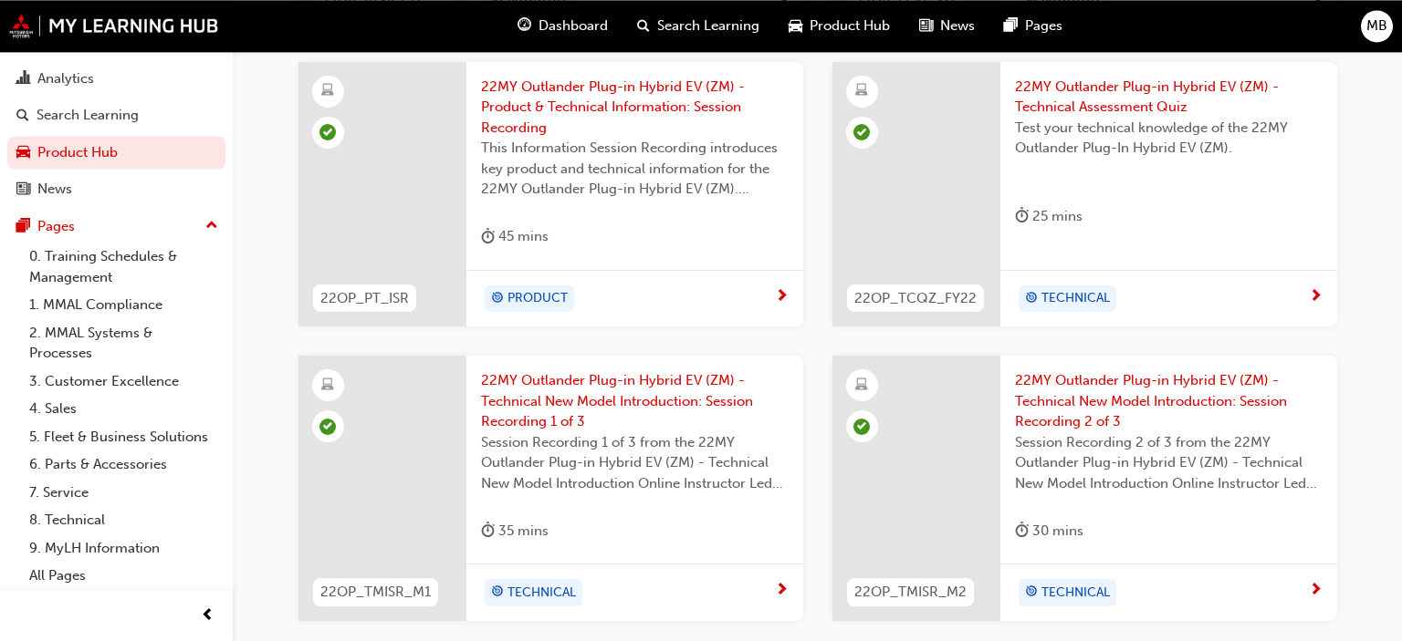
scroll to position [788, 0]
click at [597, 137] on span "22MY Outlander Plug-in Hybrid EV (ZM) - Product & Technical Information: Sessio…" at bounding box center [635, 106] width 308 height 62
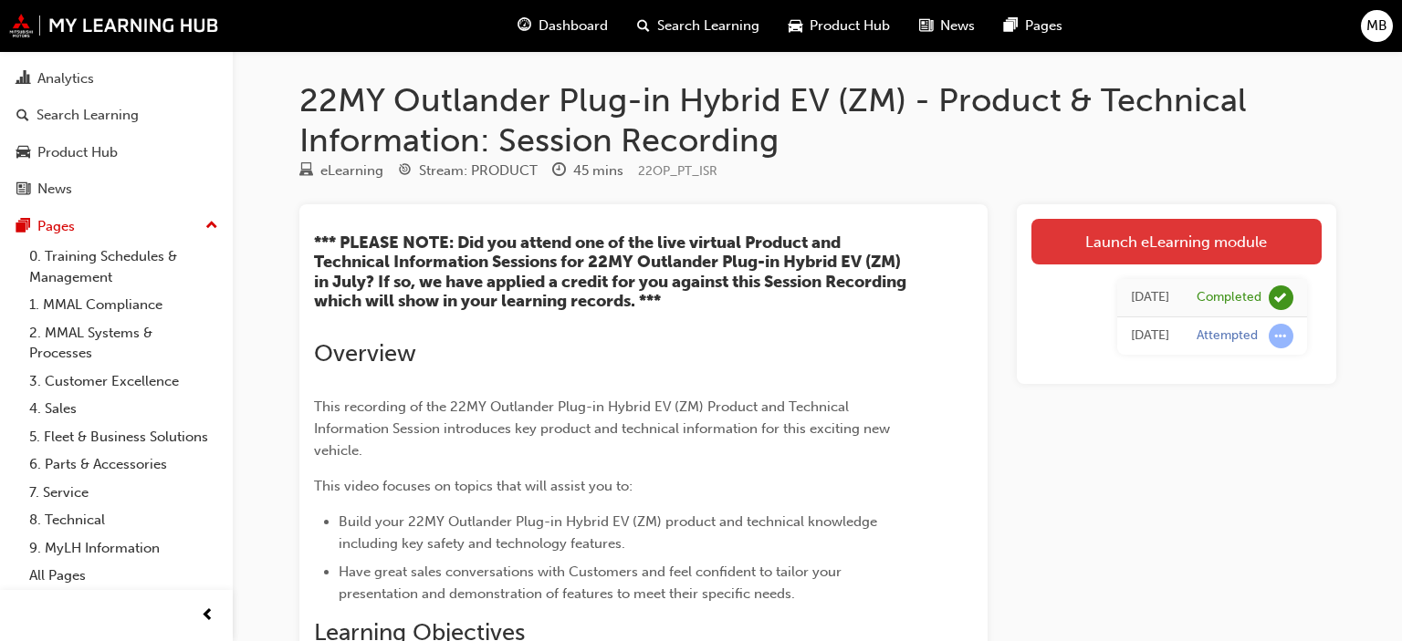
click at [1151, 237] on link "Launch eLearning module" at bounding box center [1176, 242] width 290 height 46
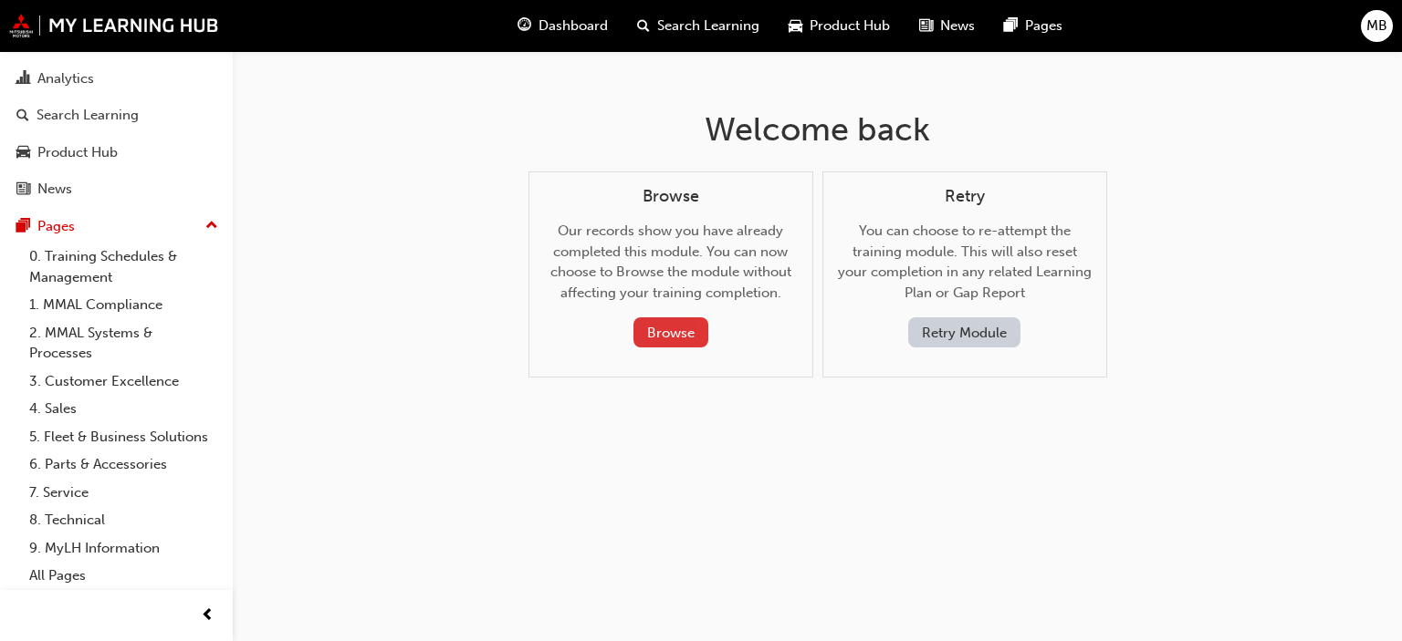
click at [684, 330] on button "Browse" at bounding box center [670, 333] width 75 height 30
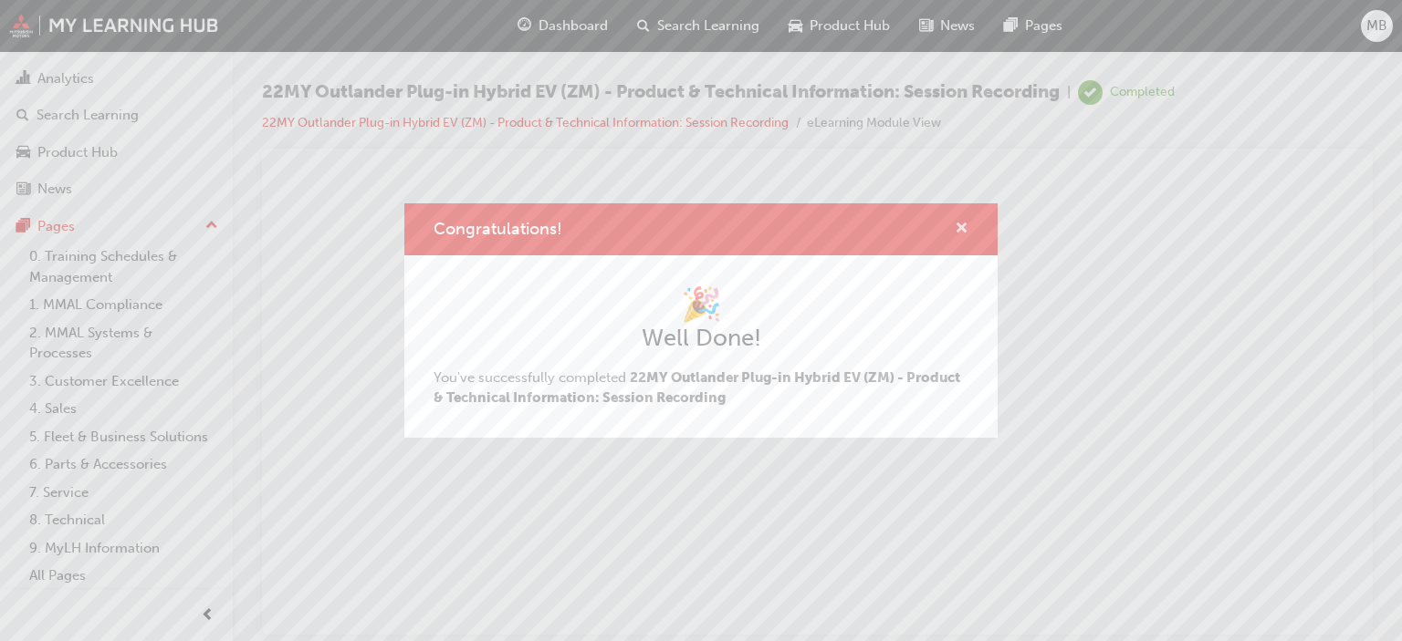
click at [964, 228] on span "cross-icon" at bounding box center [961, 230] width 14 height 16
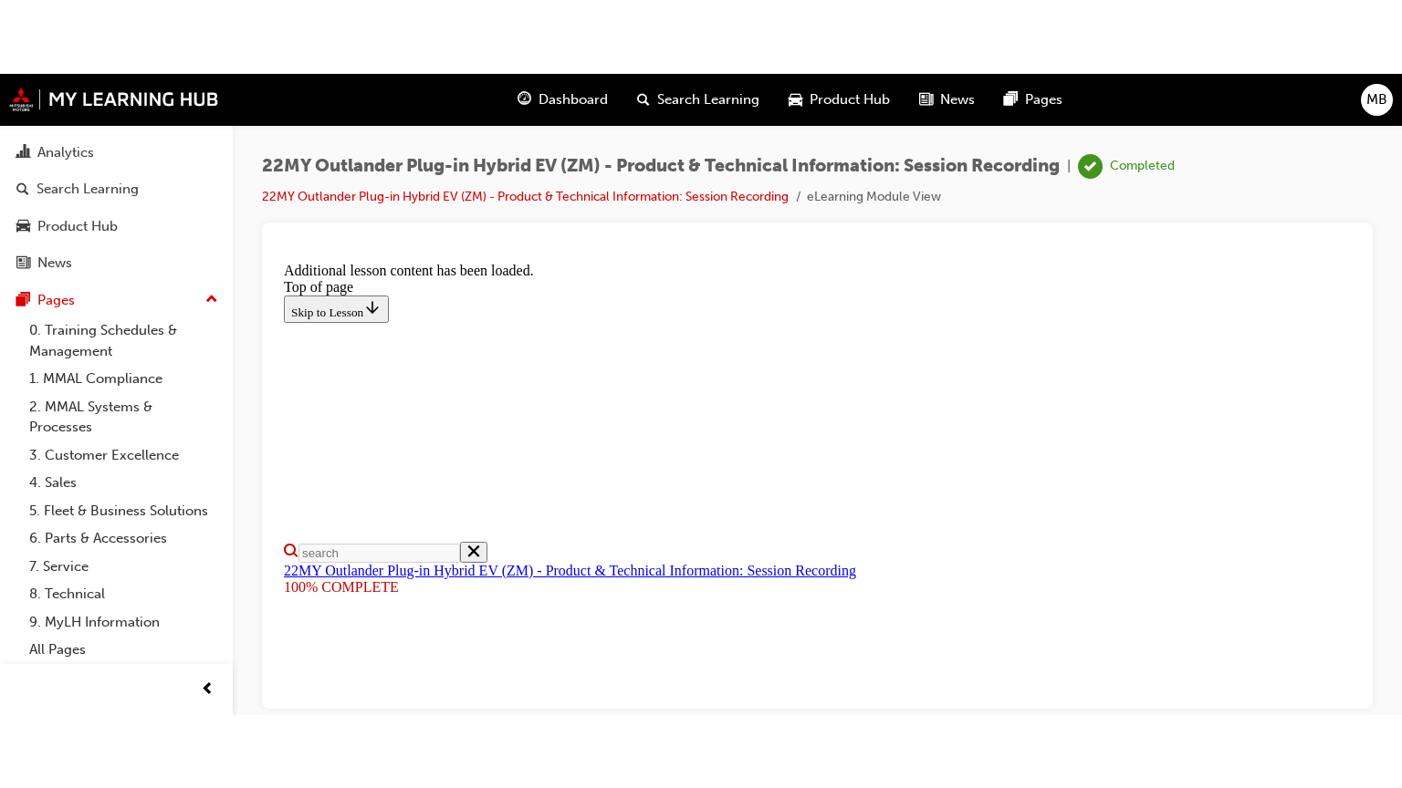
scroll to position [391, 0]
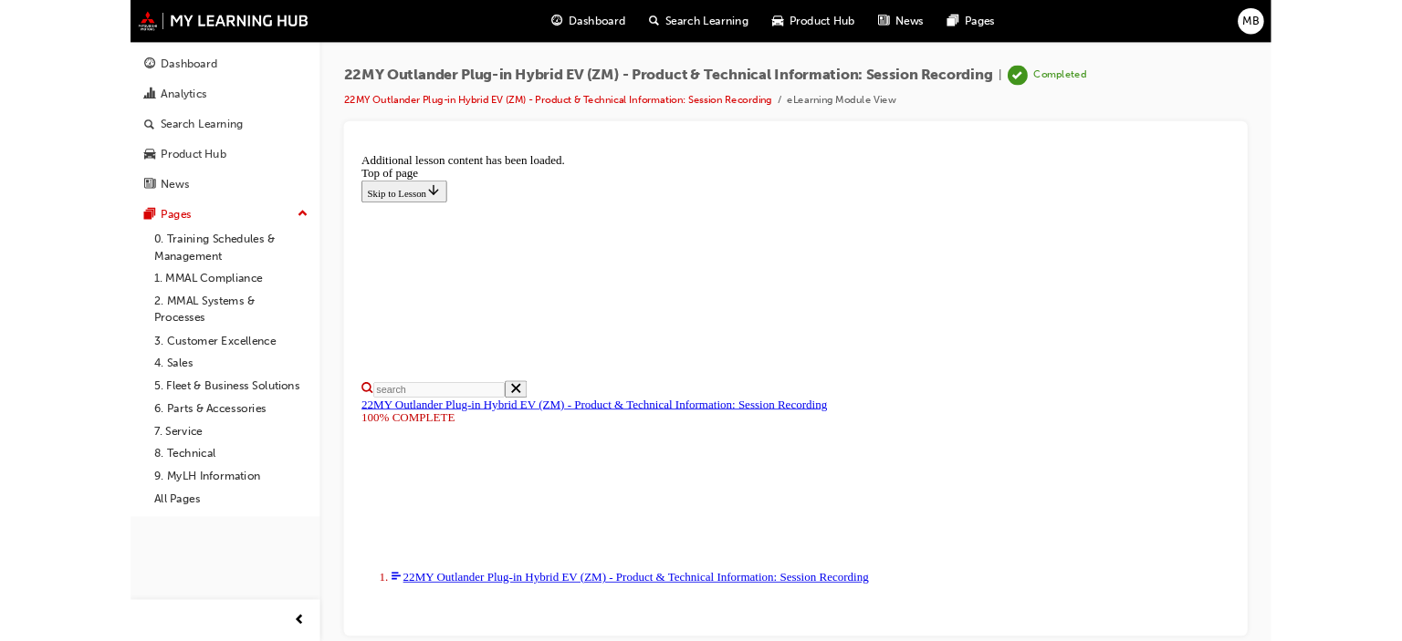
scroll to position [0, 0]
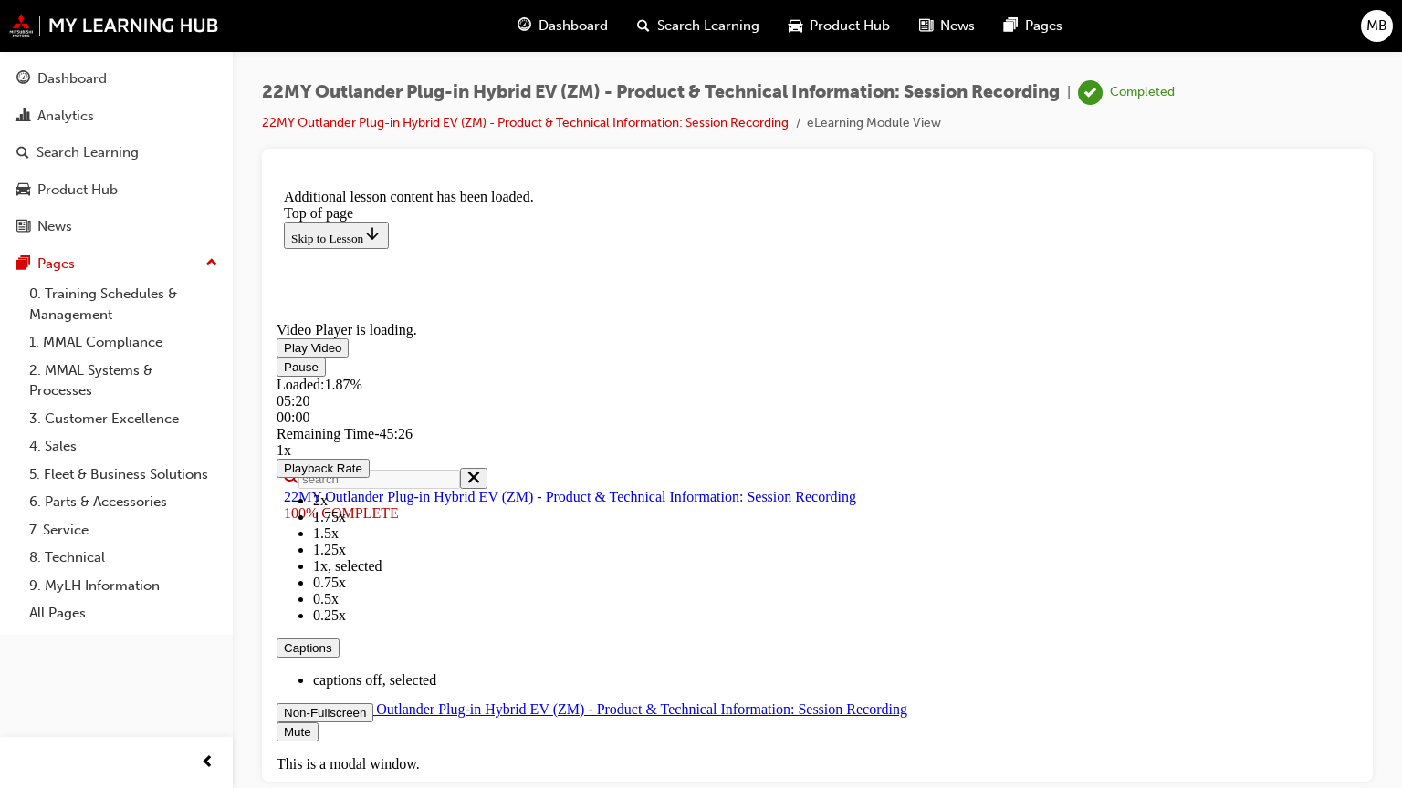
click at [475, 425] on div "Loaded : 1.87% 05:20 00:00" at bounding box center [816, 400] width 1081 height 49
click at [284, 373] on span "Video player. You can use the space bar to toggle playback and arrow keys to sc…" at bounding box center [284, 367] width 0 height 14
click at [284, 641] on span "Video player. You can use the space bar to toggle playback and arrow keys to sc…" at bounding box center [284, 732] width 0 height 14
click at [550, 318] on video "Video player. You can use the space bar to toggle playback and arrow keys to sc…" at bounding box center [413, 249] width 274 height 137
click at [356, 641] on div "Volume Level" at bounding box center [315, 741] width 79 height 0
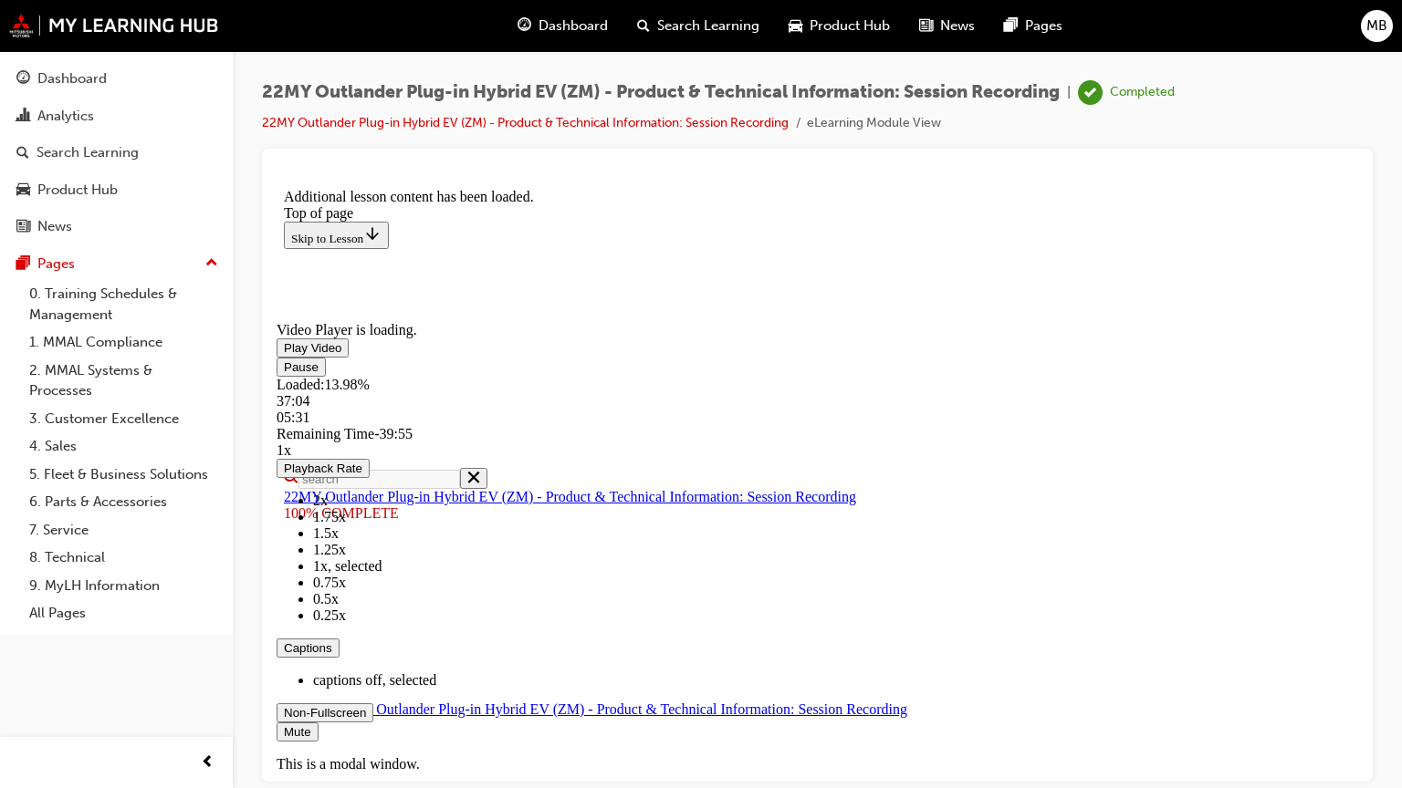
click at [461, 641] on div "Volume Level" at bounding box center [368, 741] width 184 height 0
click at [361, 425] on div "Loaded : 13.98% 00:40 05:35" at bounding box center [816, 400] width 1081 height 49
click at [353, 425] on div "Loaded : 13.98% 00:20 00:46" at bounding box center [816, 400] width 1081 height 49
click at [284, 373] on span "Video player. You can use the space bar to toggle playback and arrow keys to sc…" at bounding box center [284, 367] width 0 height 14
click at [284, 641] on span "Video player. You can use the space bar to toggle playback and arrow keys to sc…" at bounding box center [284, 712] width 0 height 14
